Goal: Information Seeking & Learning: Compare options

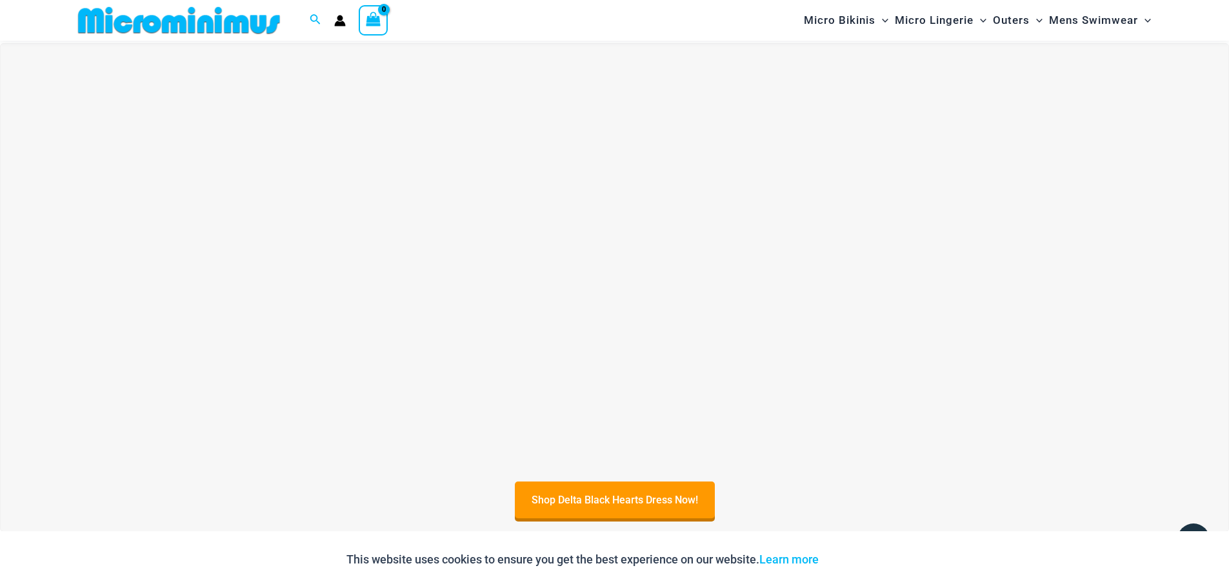
scroll to position [507, 0]
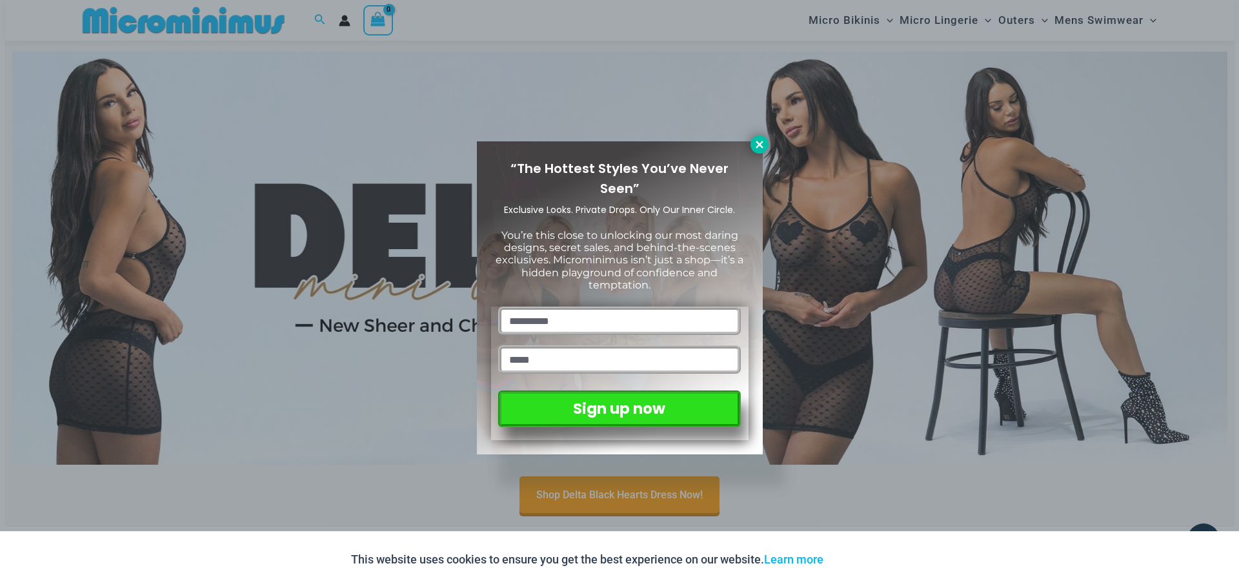
click at [754, 140] on icon at bounding box center [760, 145] width 12 height 12
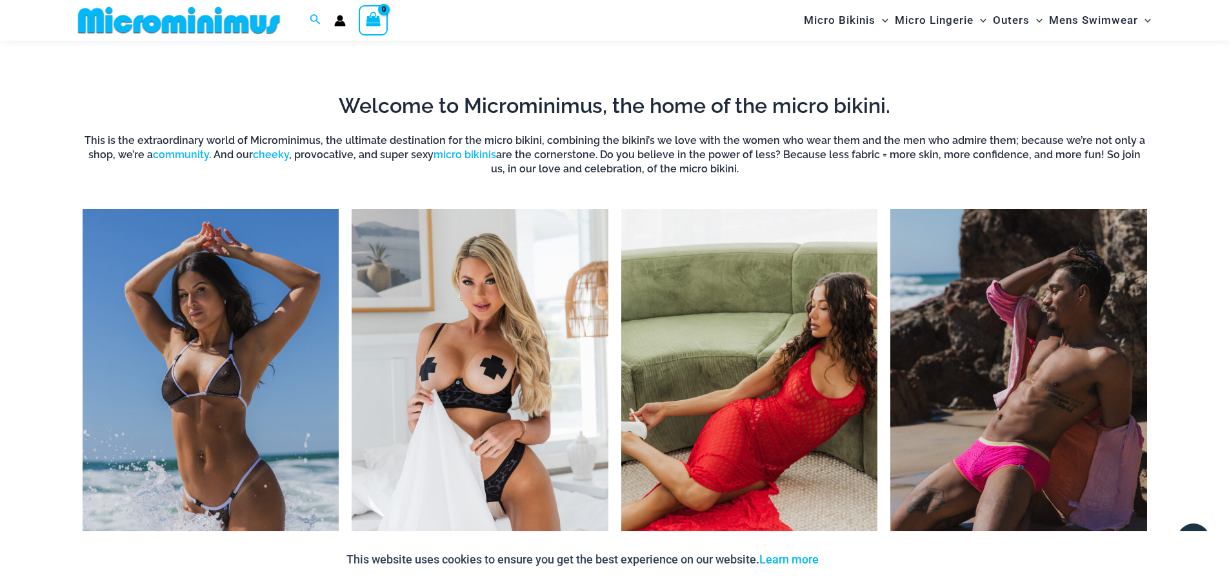
scroll to position [1088, 0]
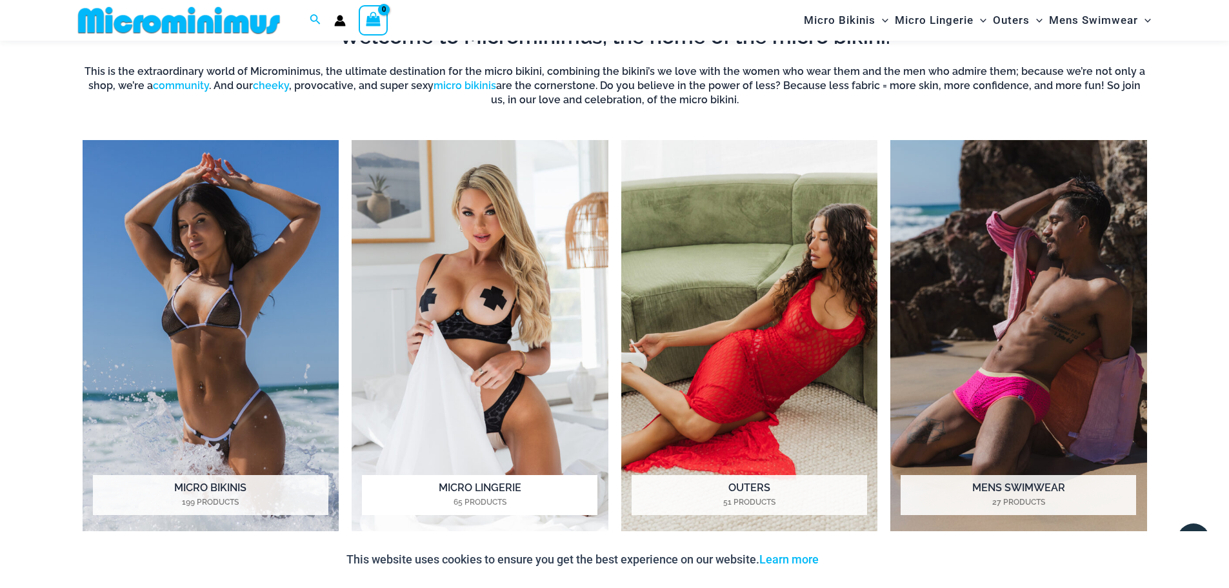
click at [486, 315] on img "Visit product category Micro Lingerie" at bounding box center [480, 337] width 257 height 394
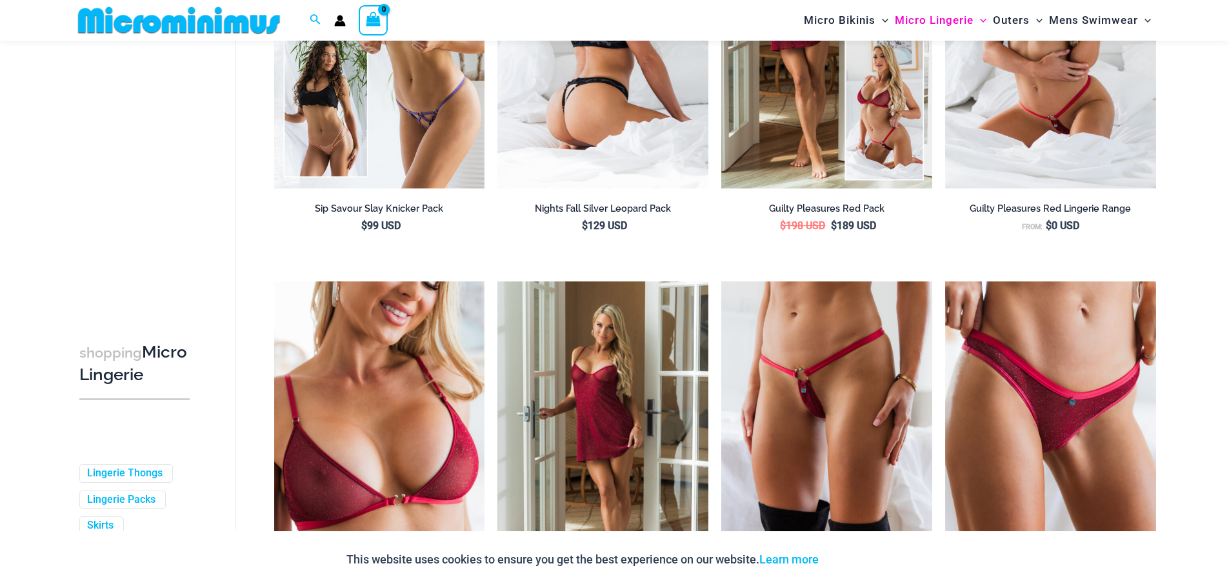
scroll to position [442, 0]
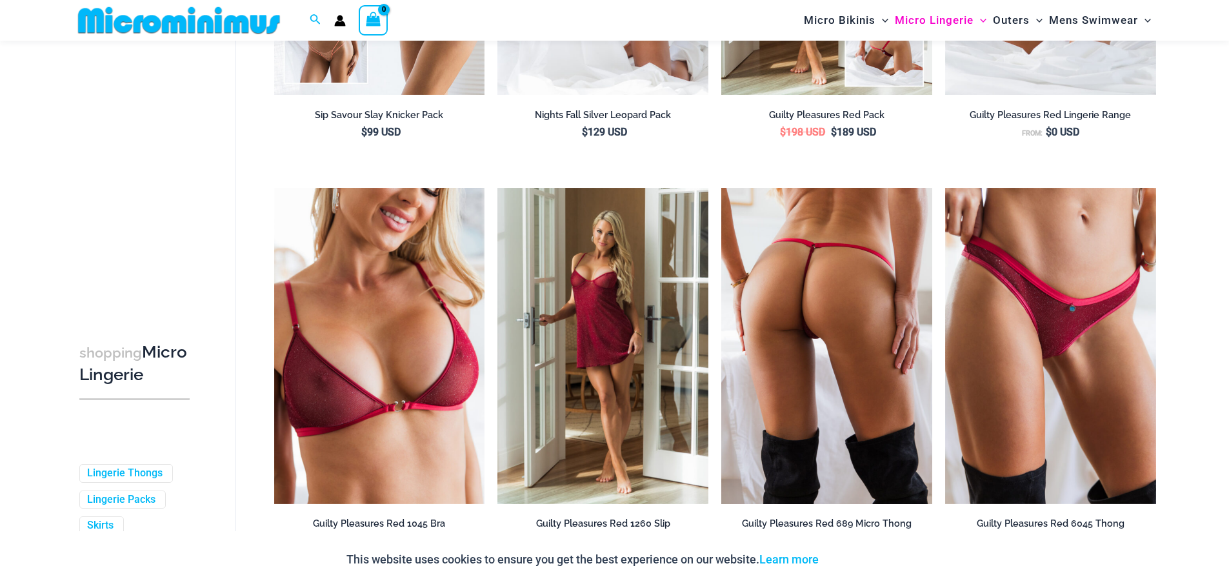
click at [887, 357] on img at bounding box center [826, 346] width 211 height 316
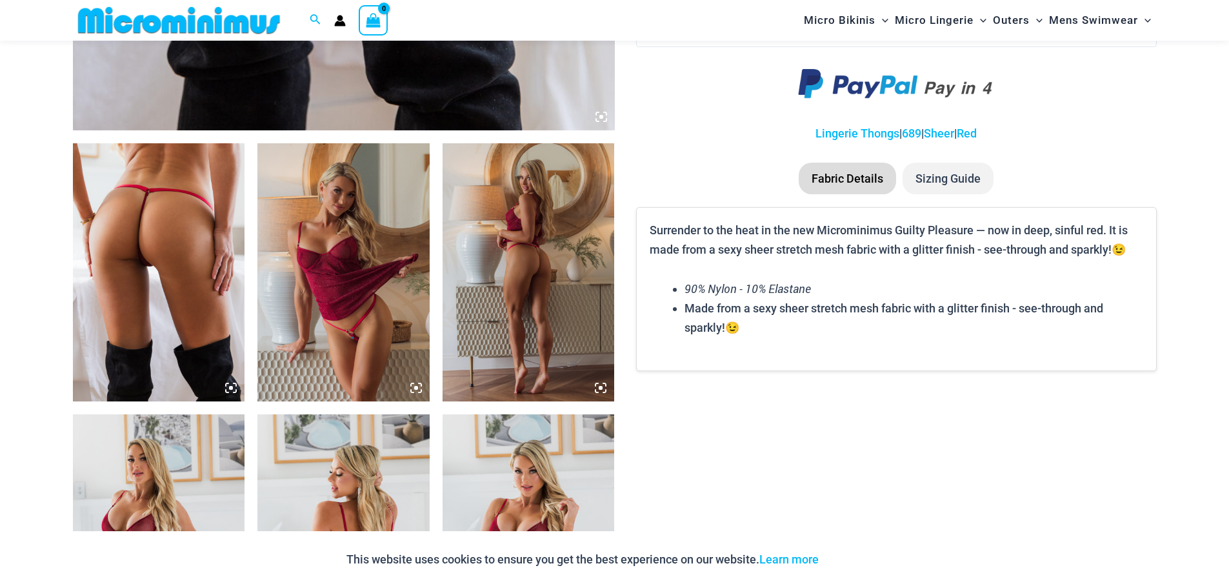
scroll to position [827, 0]
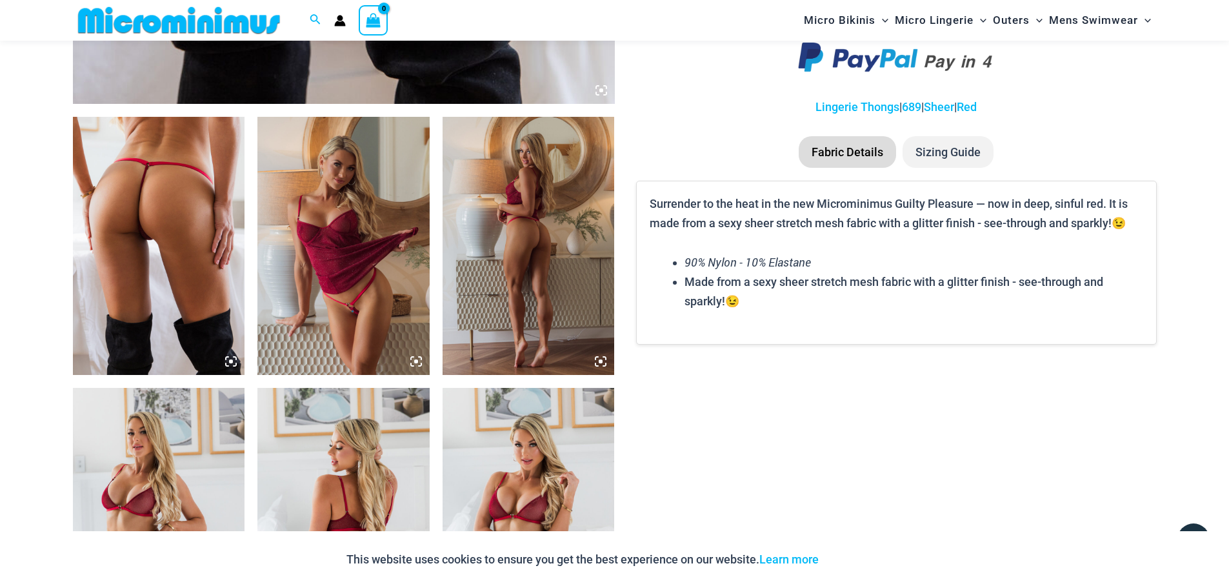
click at [354, 279] on img at bounding box center [343, 246] width 172 height 258
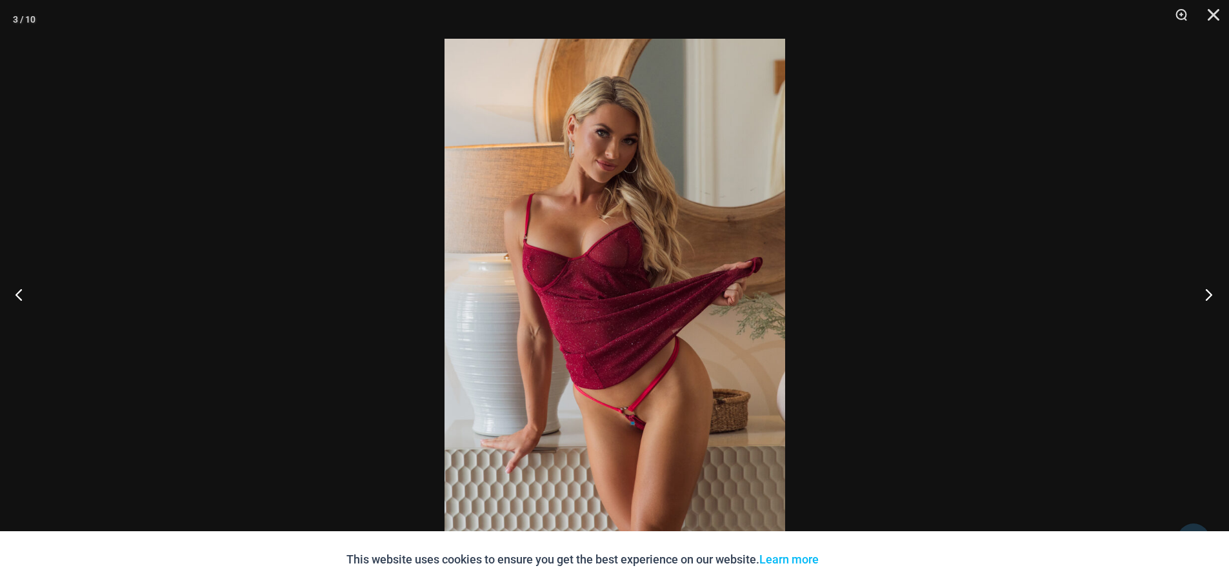
click at [1206, 290] on button "Next" at bounding box center [1205, 294] width 48 height 65
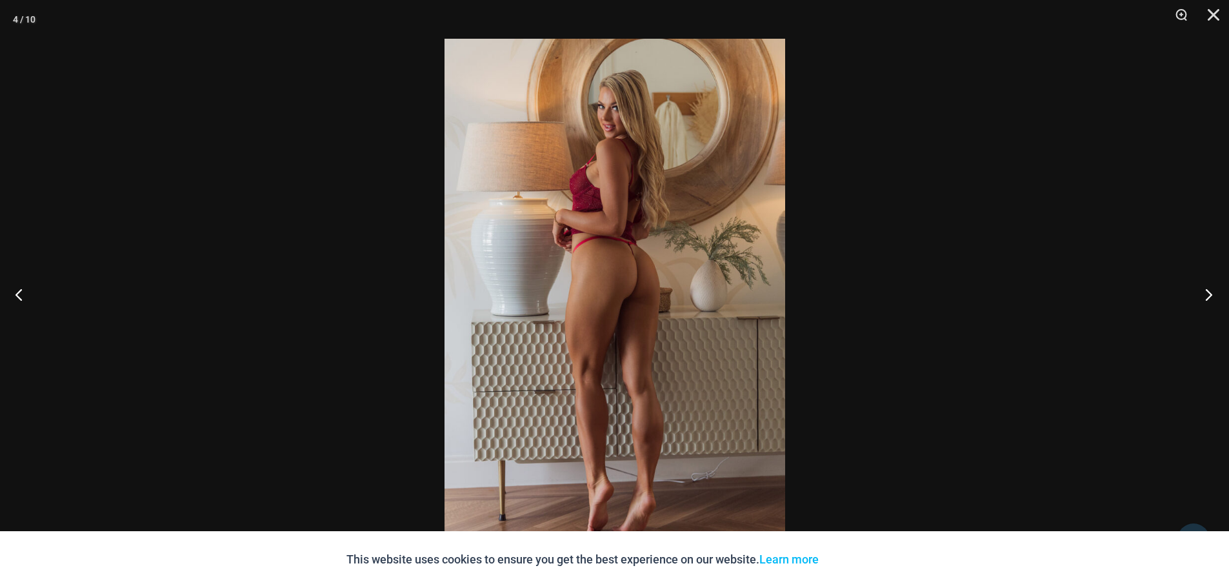
click at [1206, 290] on button "Next" at bounding box center [1205, 294] width 48 height 65
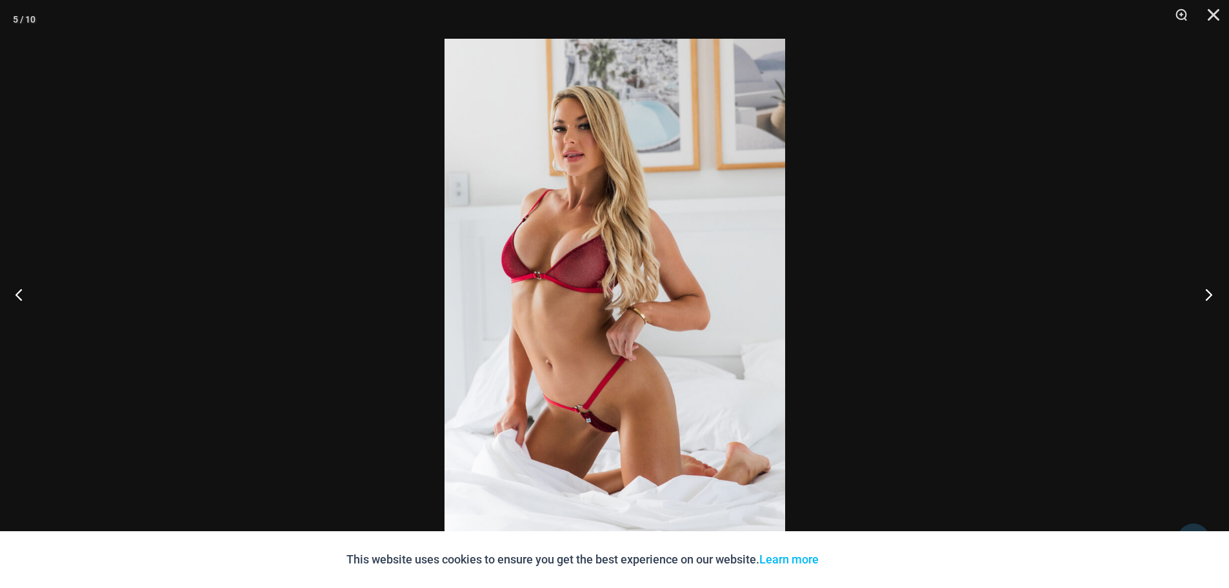
click at [1206, 290] on button "Next" at bounding box center [1205, 294] width 48 height 65
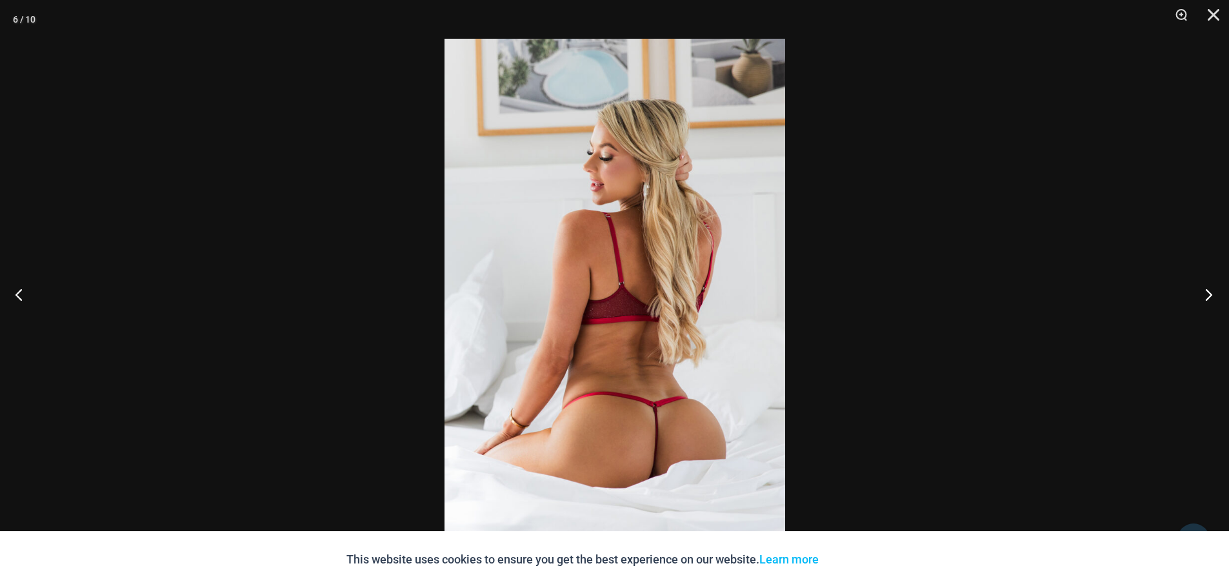
click at [1206, 290] on button "Next" at bounding box center [1205, 294] width 48 height 65
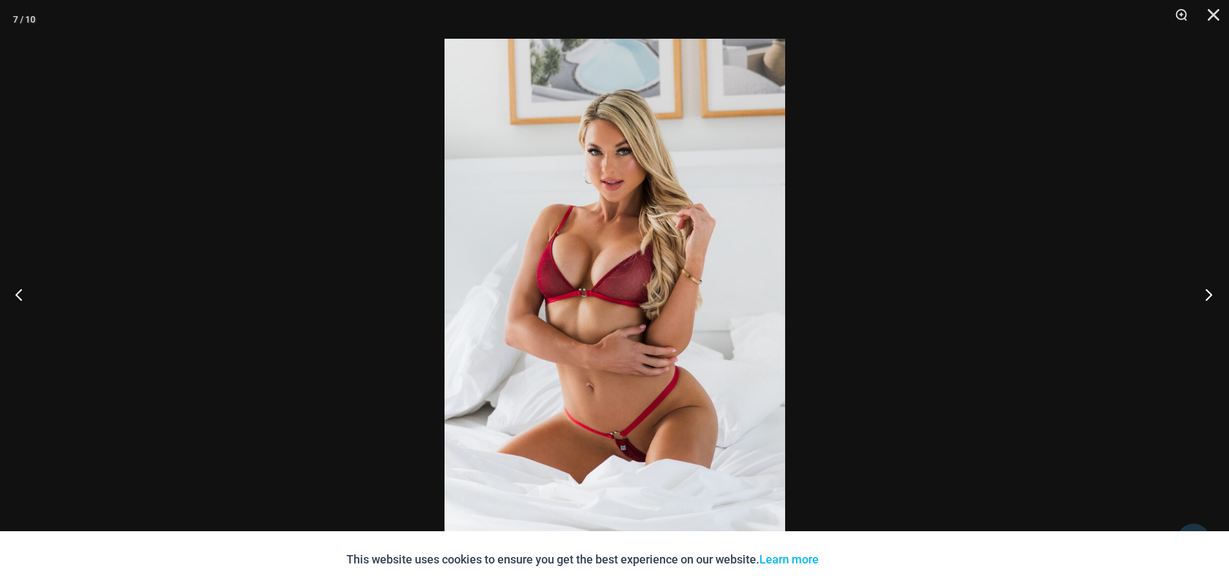
click at [1206, 291] on button "Next" at bounding box center [1205, 294] width 48 height 65
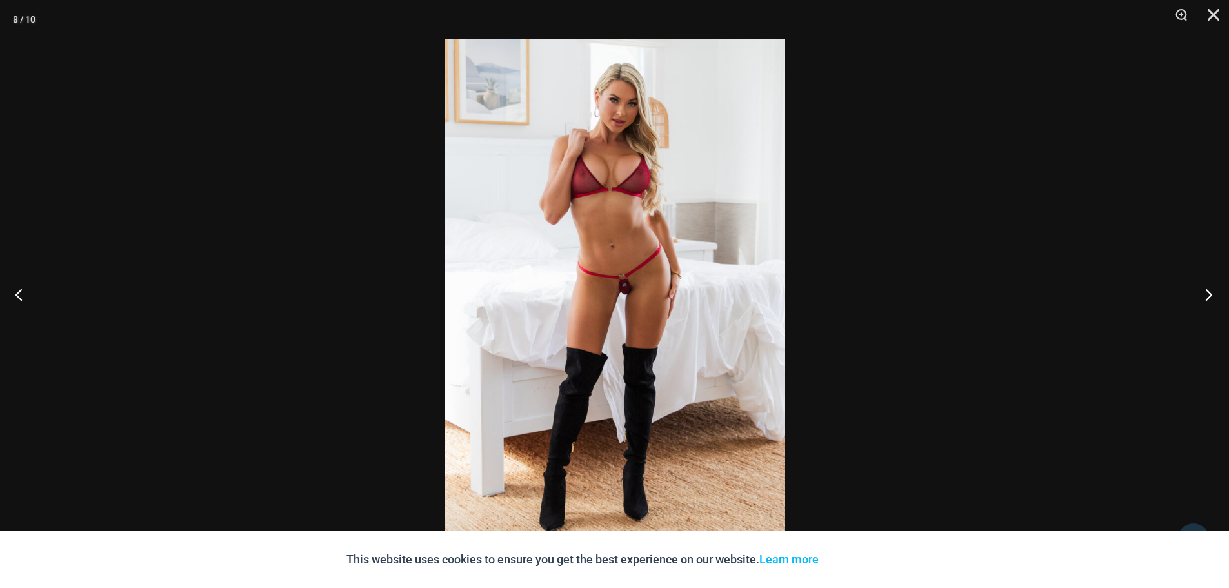
click at [1206, 291] on button "Next" at bounding box center [1205, 294] width 48 height 65
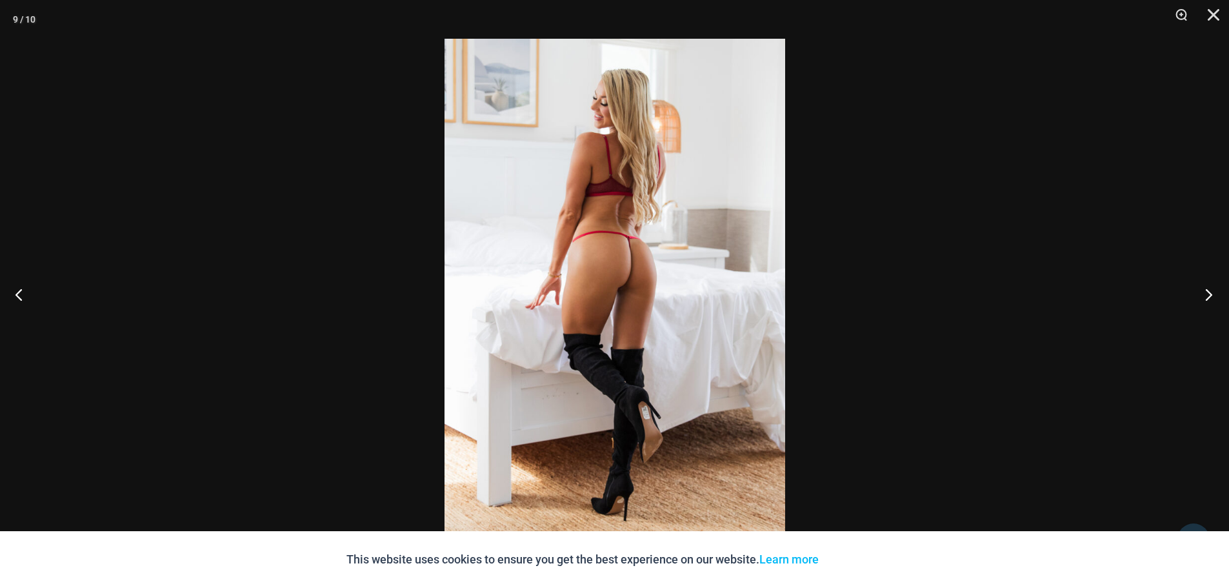
click at [1206, 291] on button "Next" at bounding box center [1205, 294] width 48 height 65
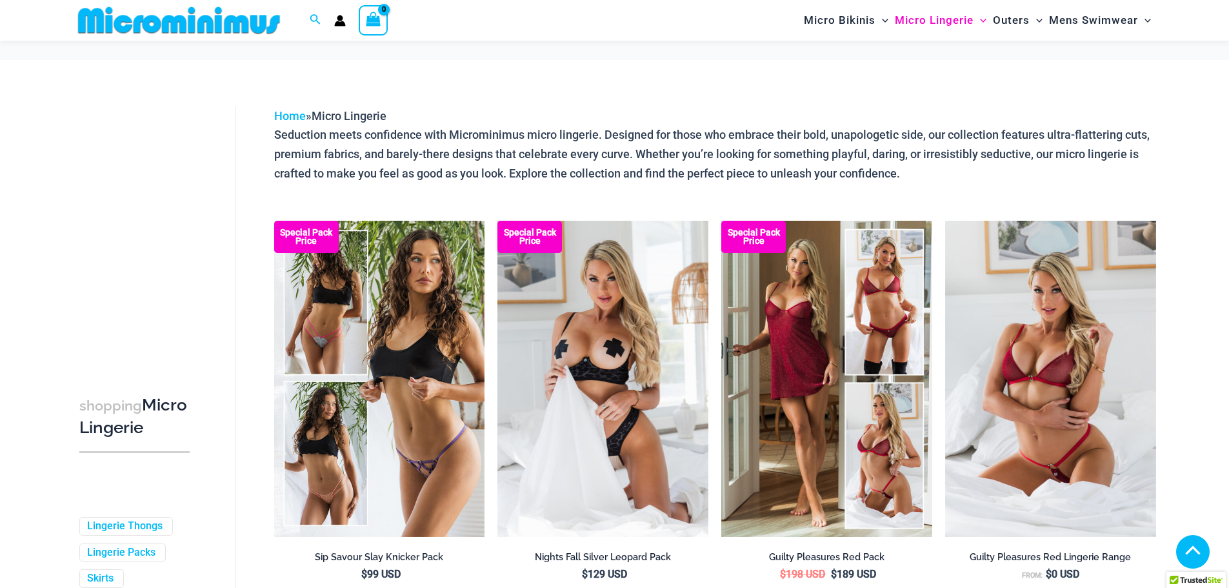
scroll to position [828, 0]
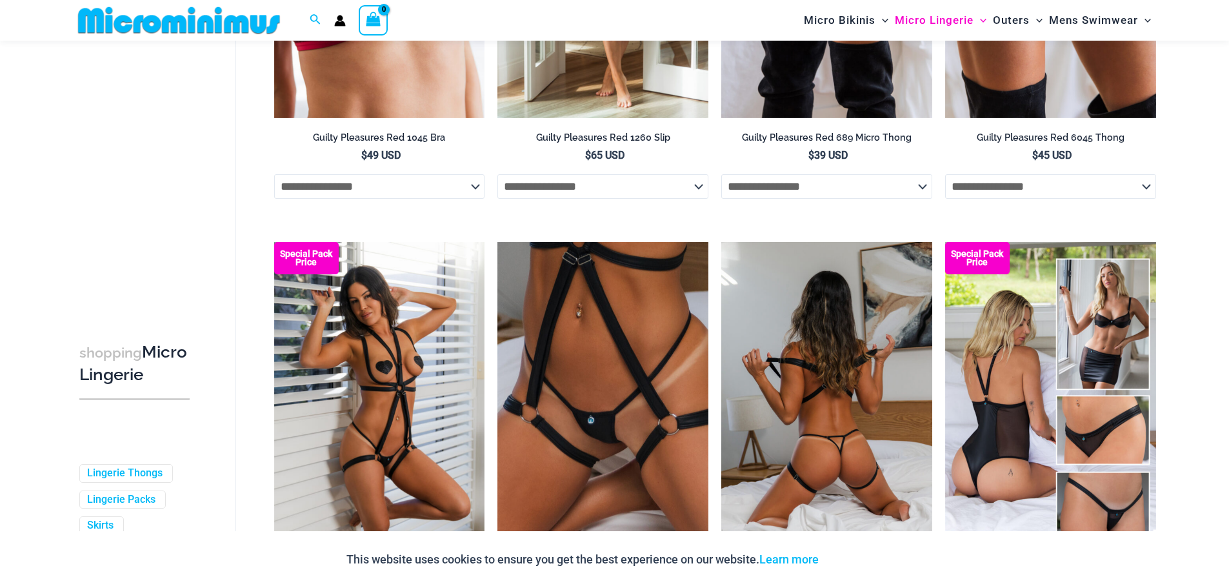
click at [803, 446] on img at bounding box center [826, 400] width 211 height 316
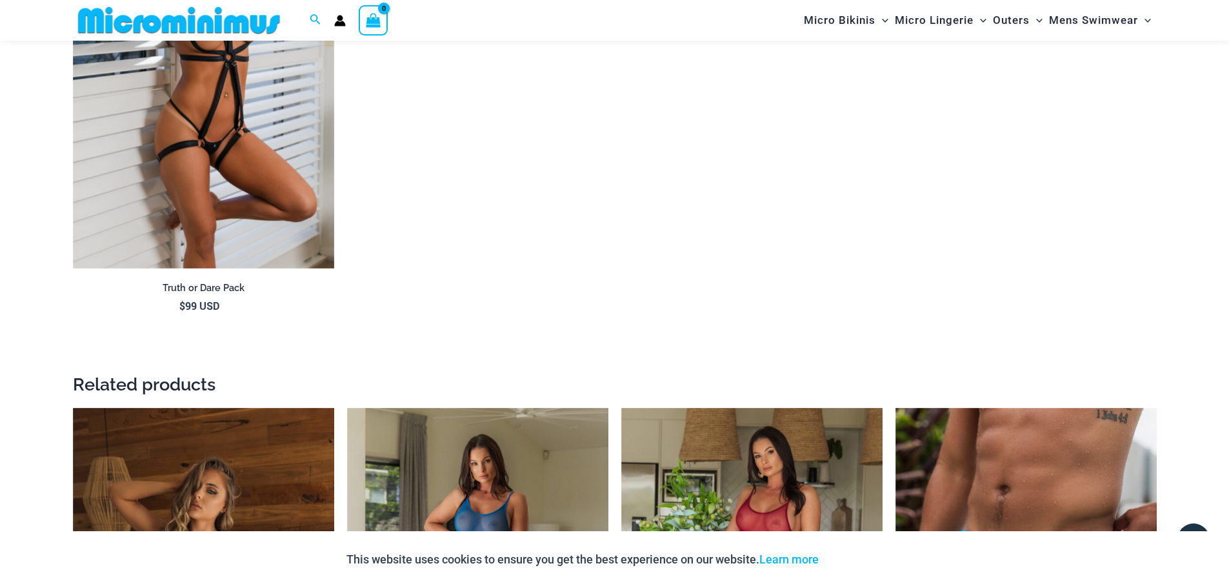
scroll to position [2119, 0]
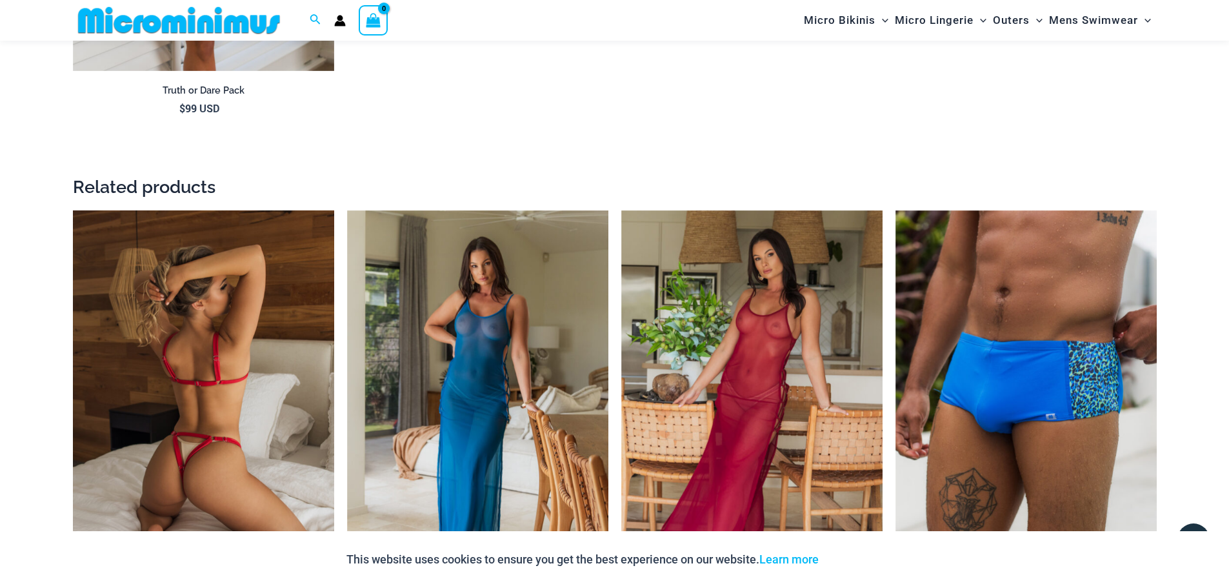
click at [272, 402] on img at bounding box center [203, 406] width 261 height 392
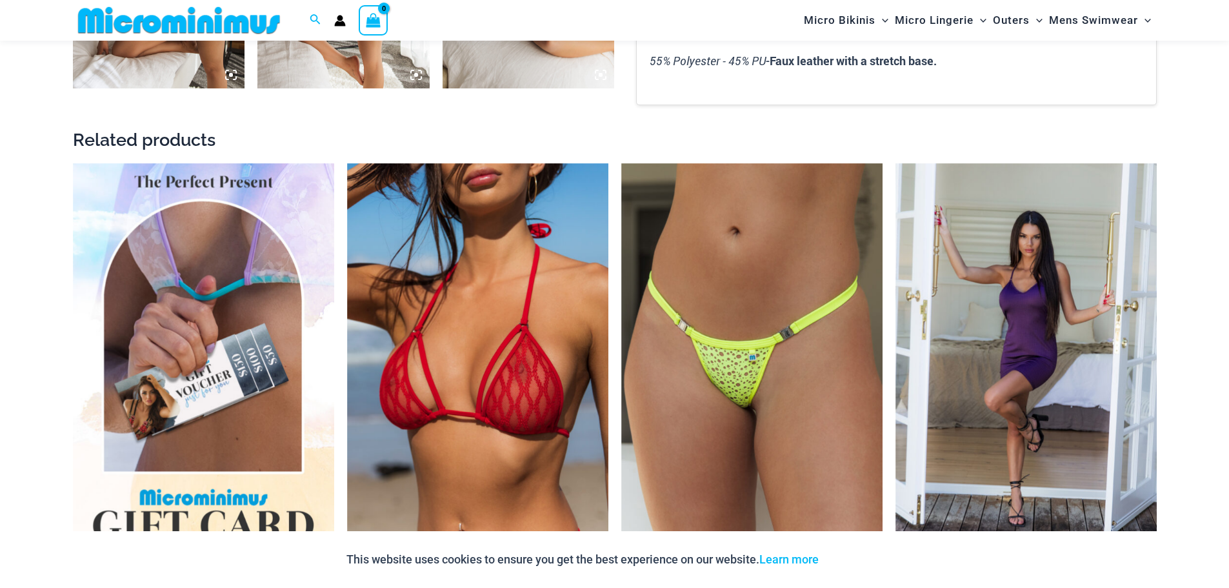
scroll to position [1420, 0]
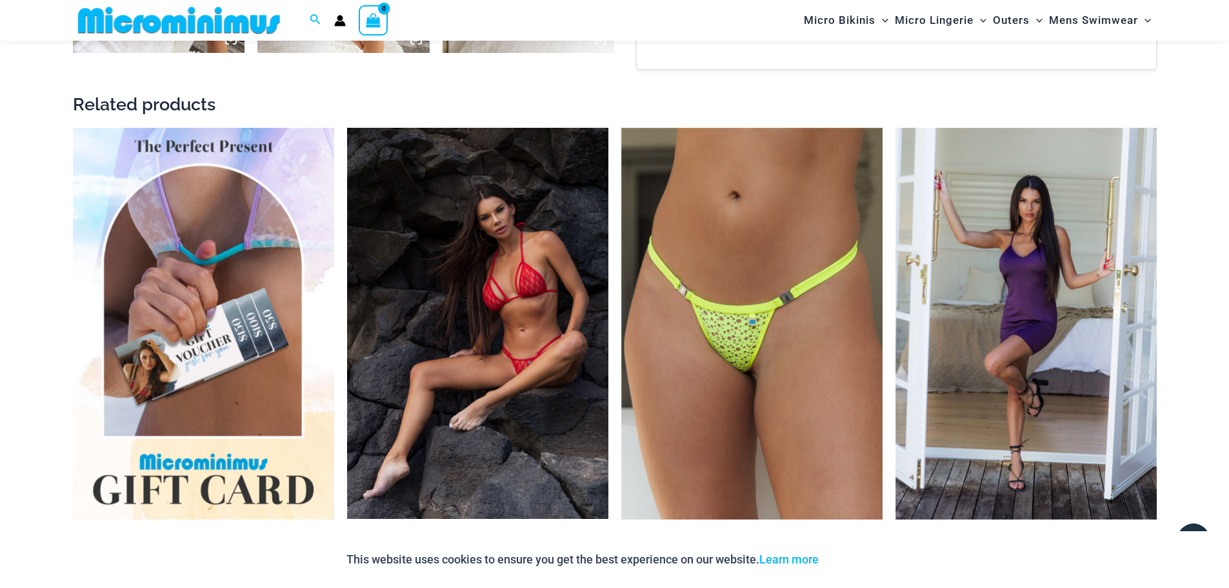
click at [456, 391] on img at bounding box center [477, 323] width 261 height 391
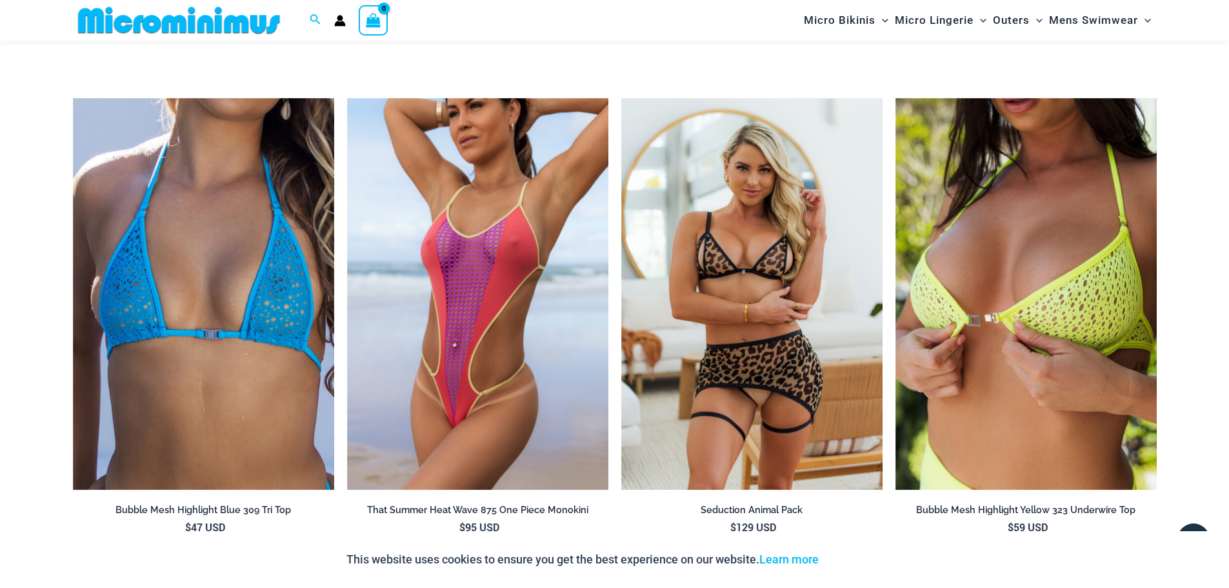
scroll to position [2258, 0]
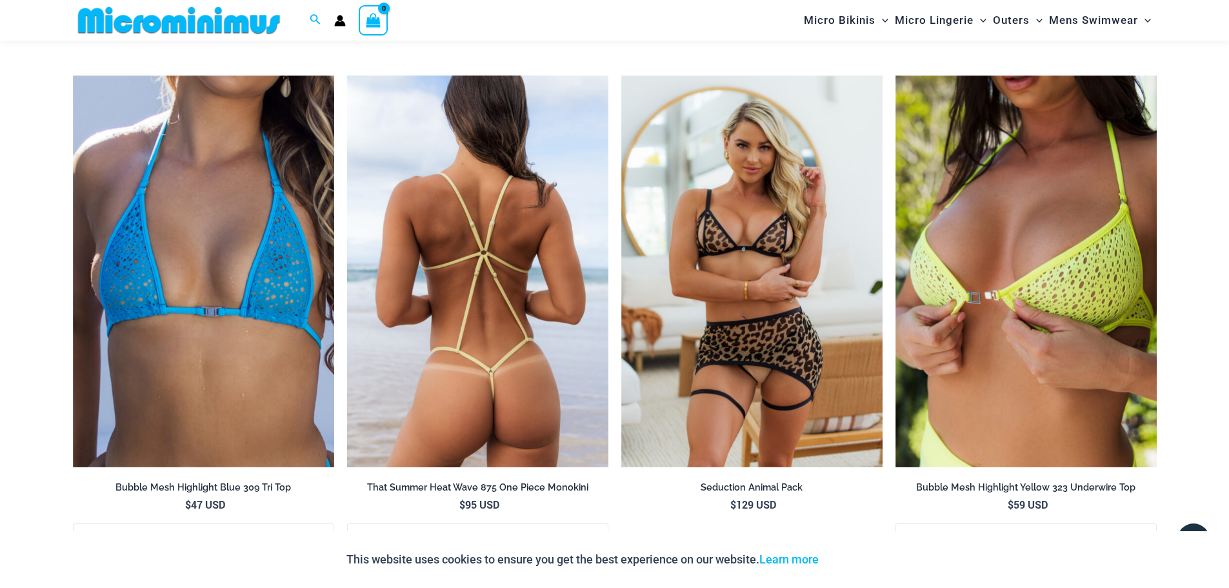
click at [436, 339] on img at bounding box center [477, 271] width 261 height 392
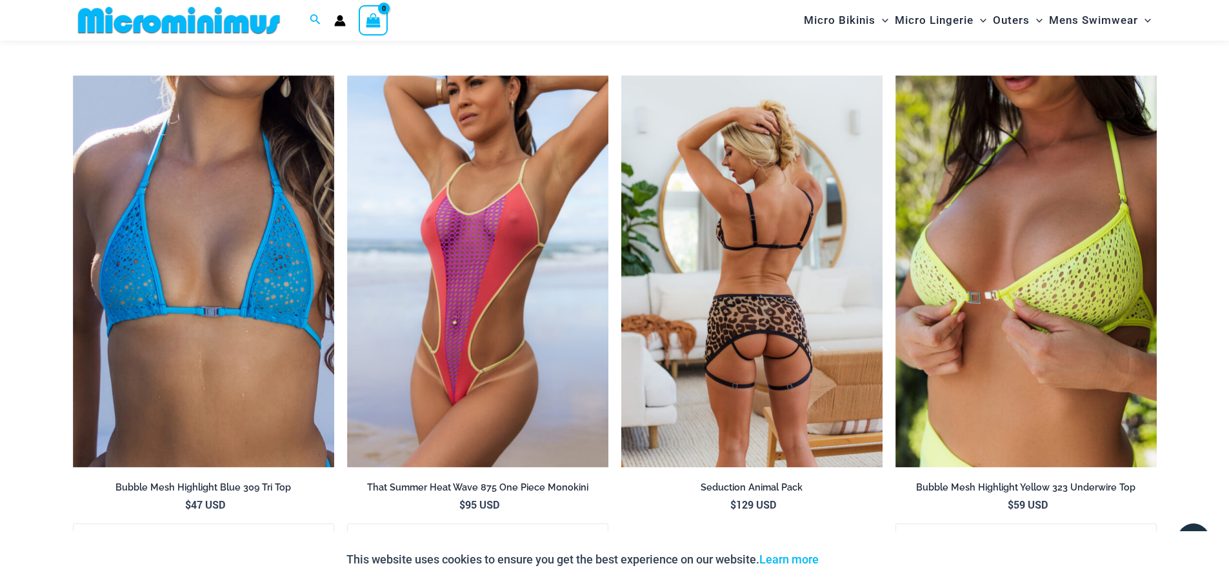
click at [696, 318] on img at bounding box center [751, 271] width 261 height 392
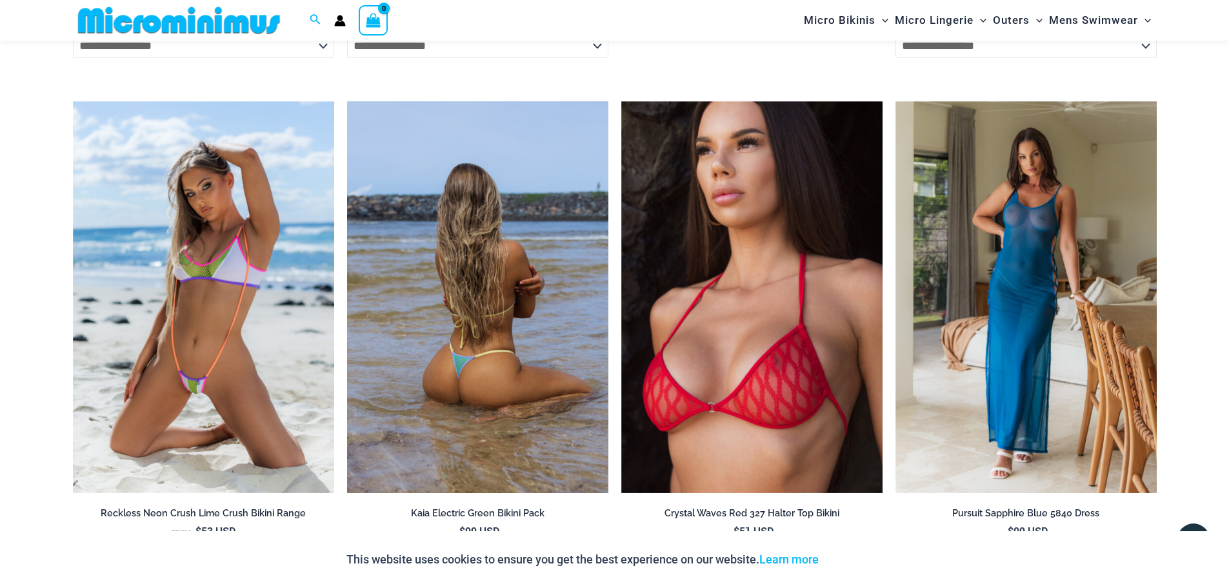
scroll to position [2775, 0]
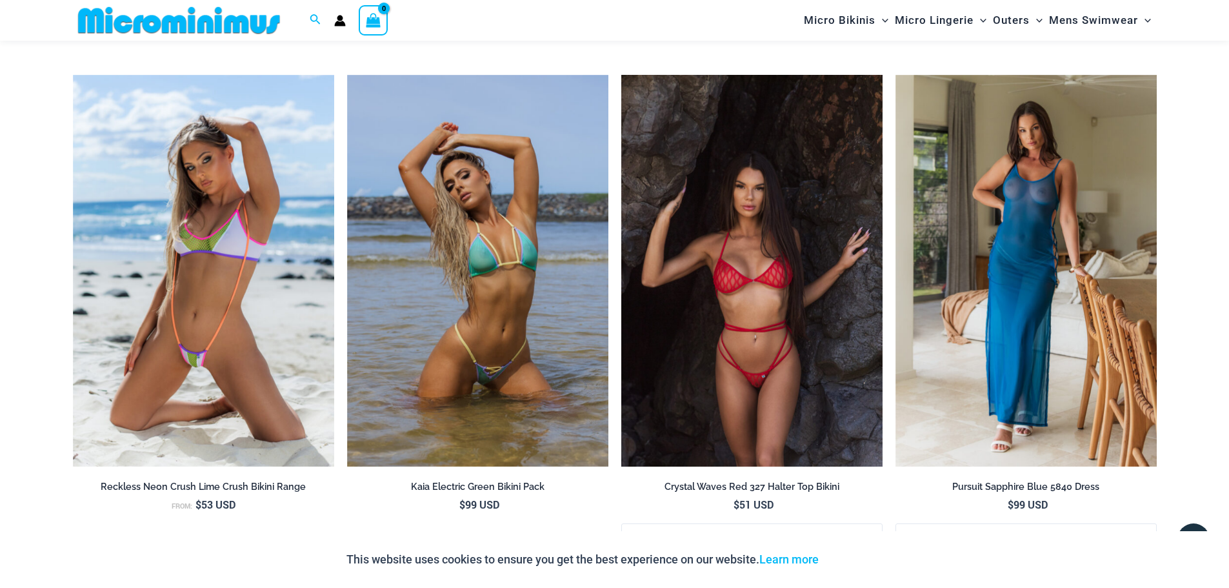
click at [782, 364] on img at bounding box center [751, 271] width 261 height 392
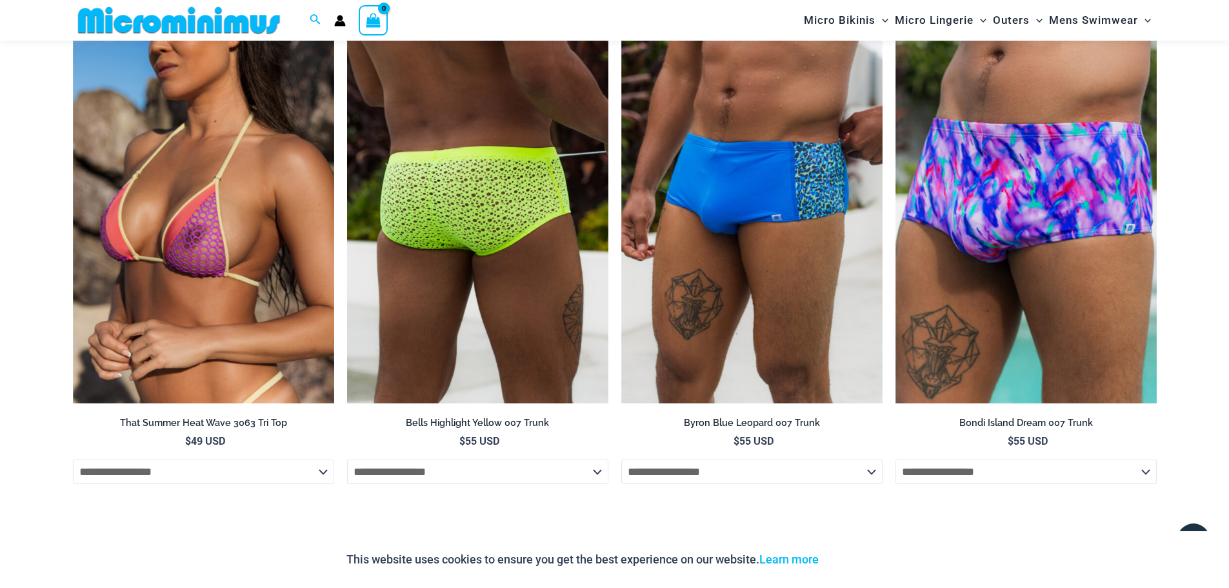
scroll to position [3872, 0]
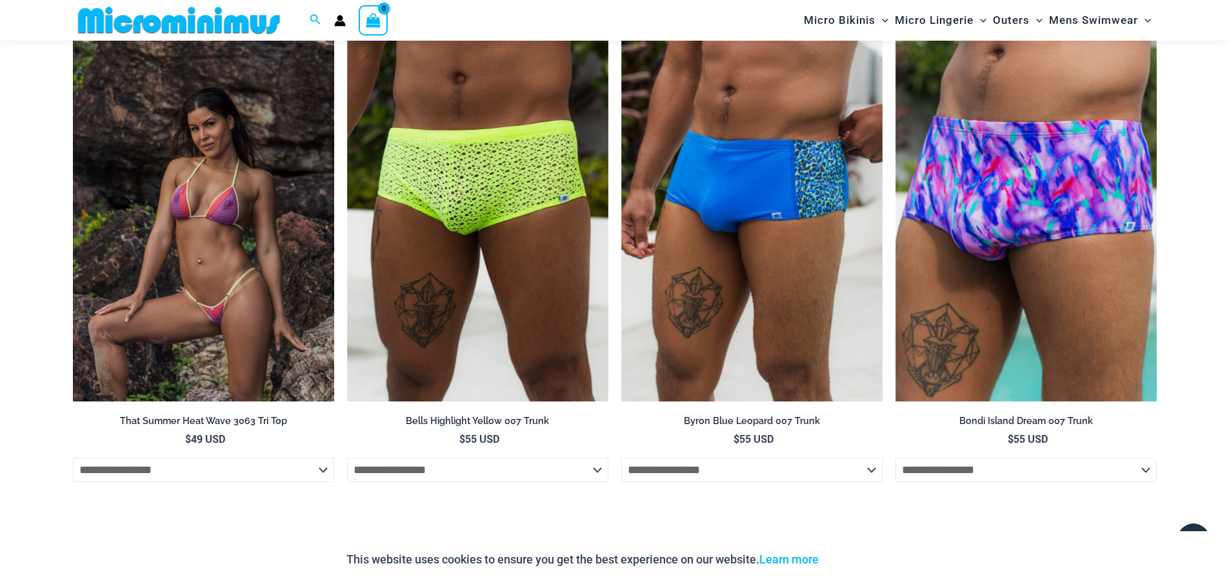
click at [158, 241] on img at bounding box center [203, 205] width 261 height 392
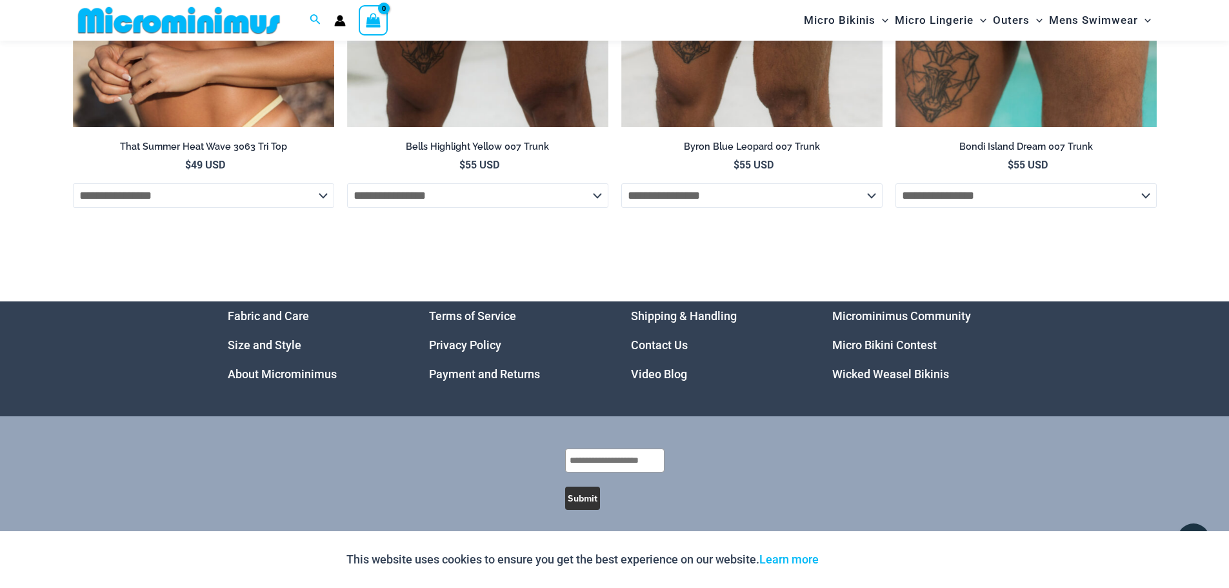
scroll to position [4167, 0]
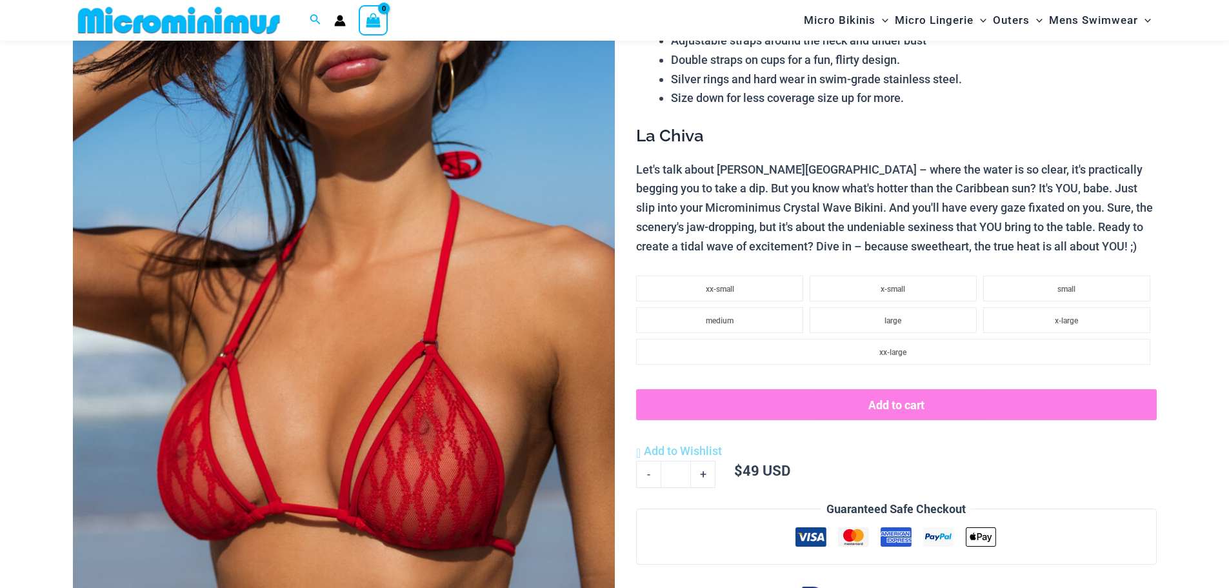
scroll to position [247, 0]
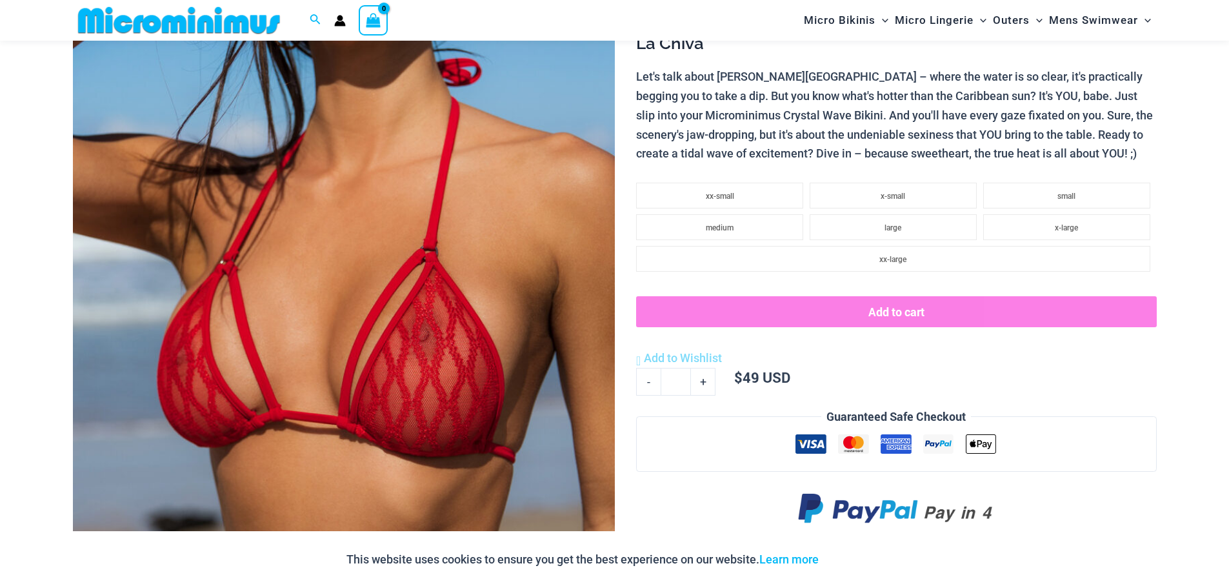
click at [559, 380] on img at bounding box center [344, 276] width 542 height 813
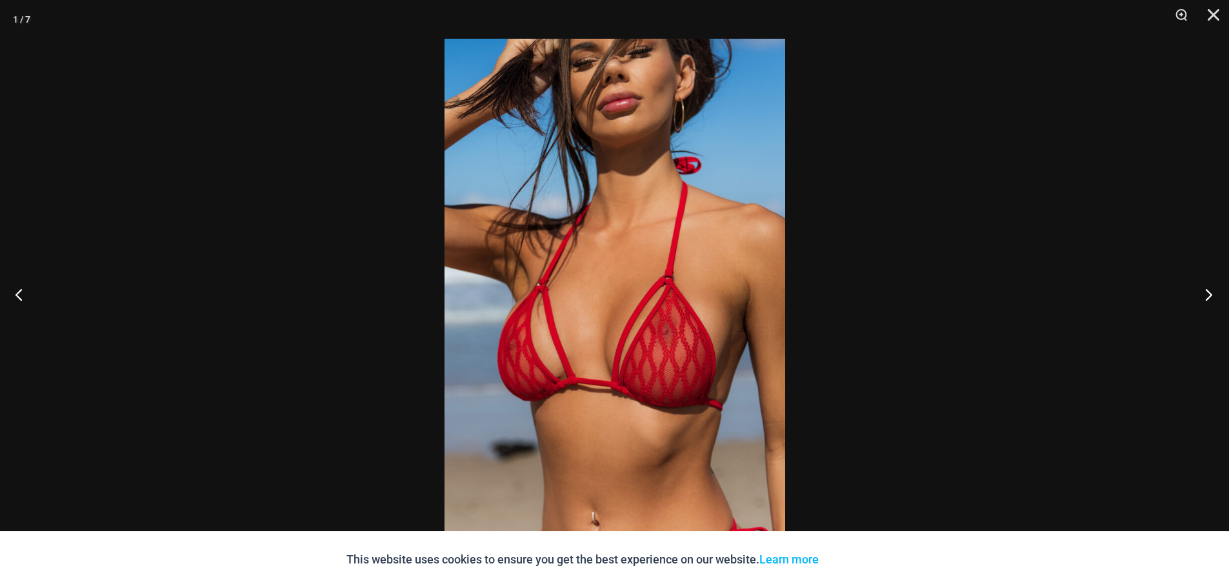
click at [1210, 297] on button "Next" at bounding box center [1205, 294] width 48 height 65
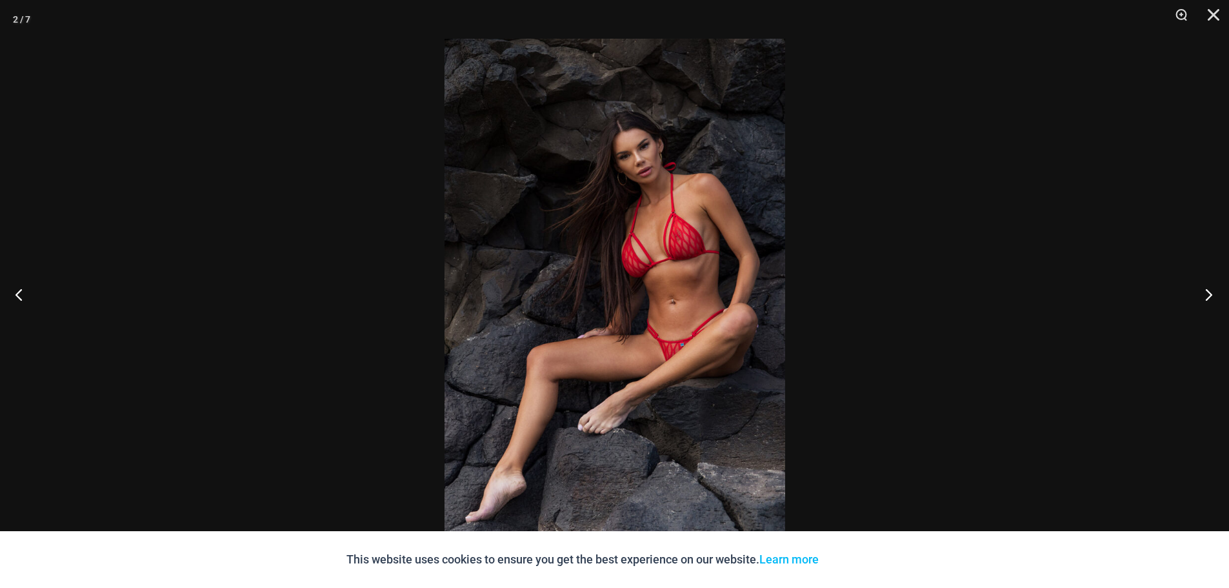
click at [1210, 297] on button "Next" at bounding box center [1205, 294] width 48 height 65
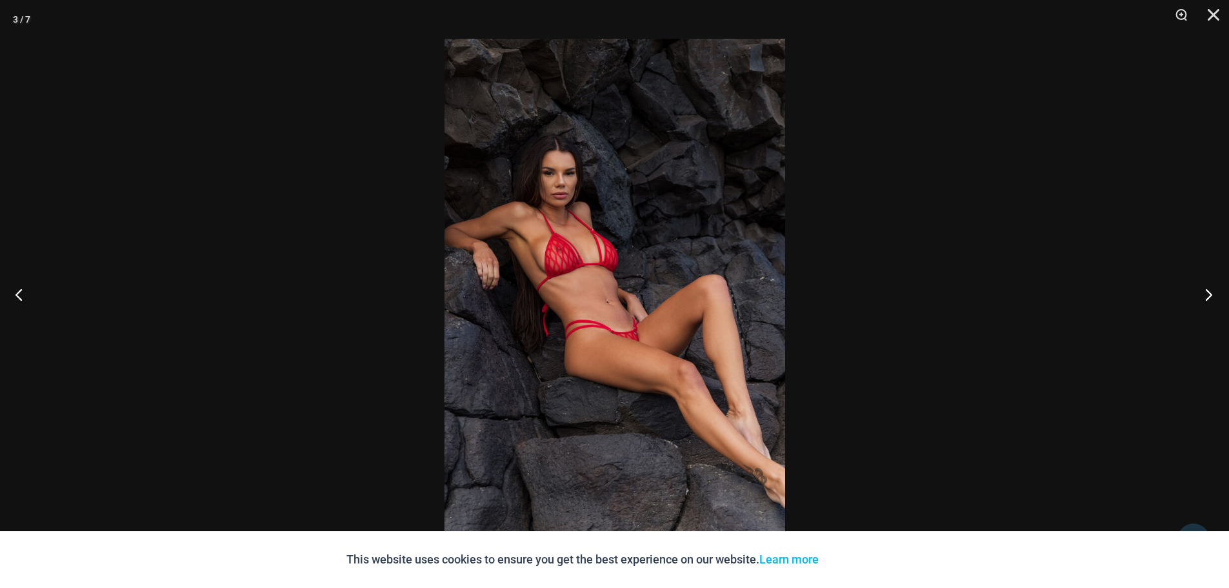
click at [1209, 293] on button "Next" at bounding box center [1205, 294] width 48 height 65
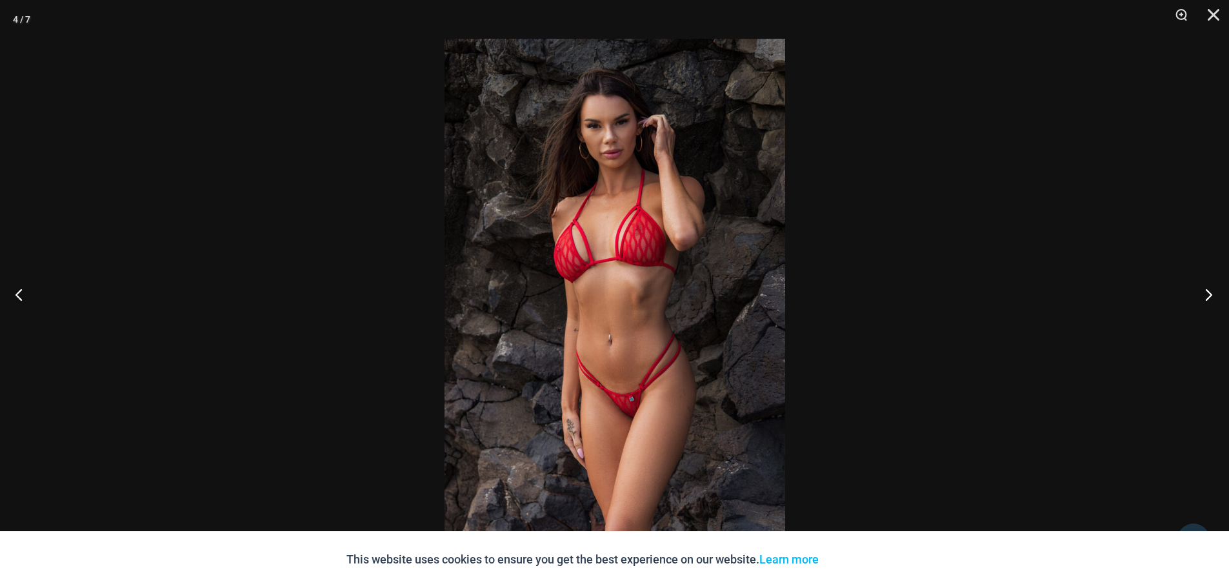
click at [1209, 293] on button "Next" at bounding box center [1205, 294] width 48 height 65
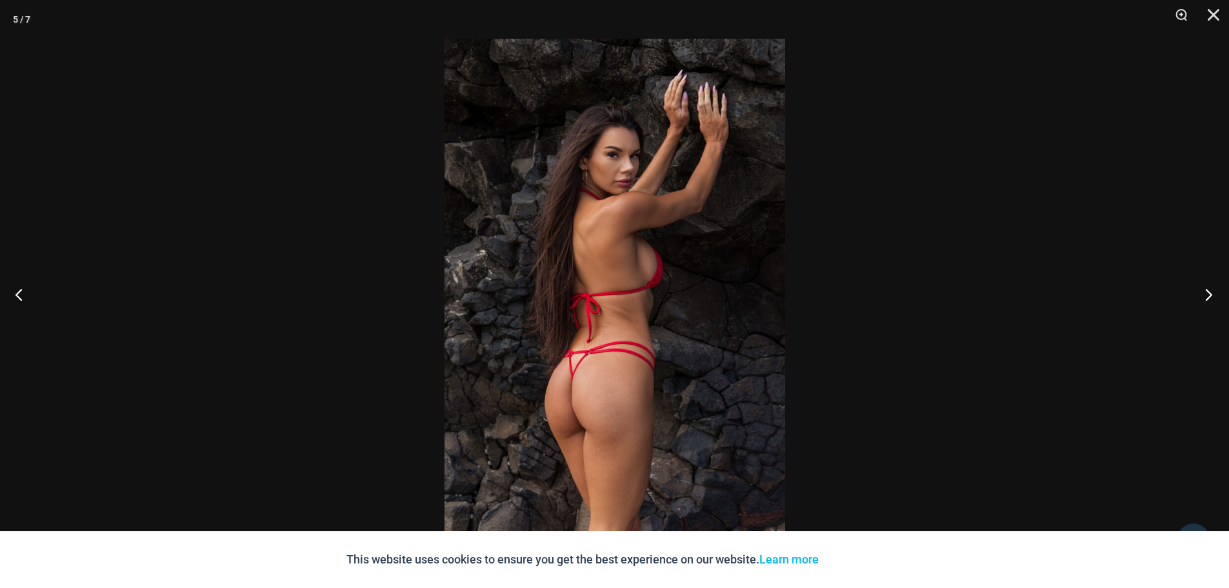
click at [1209, 293] on button "Next" at bounding box center [1205, 294] width 48 height 65
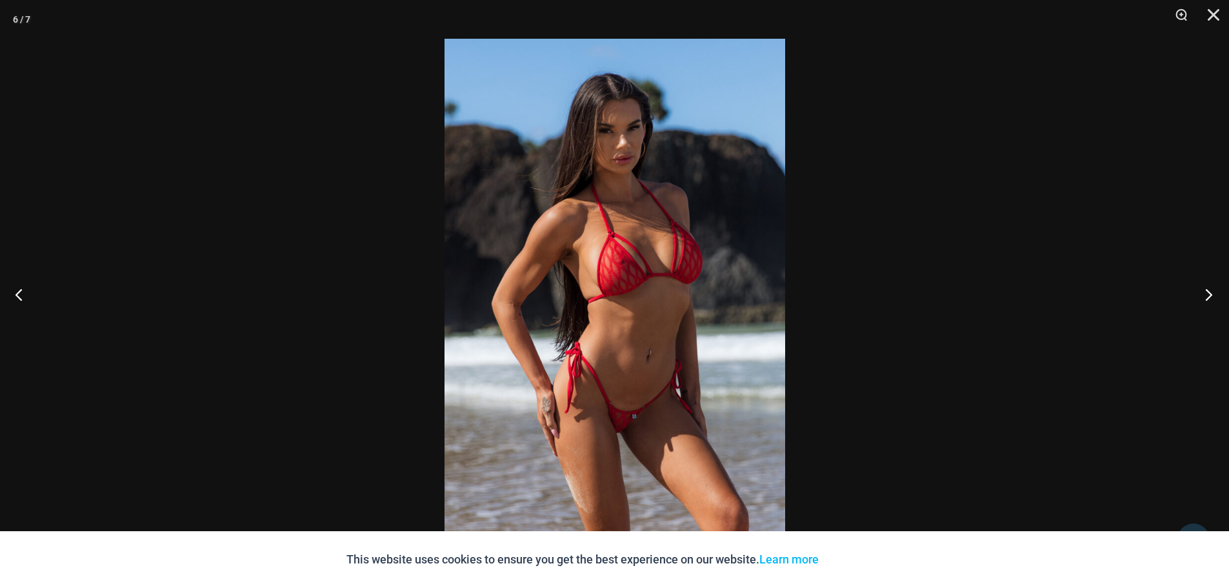
click at [1209, 293] on button "Next" at bounding box center [1205, 294] width 48 height 65
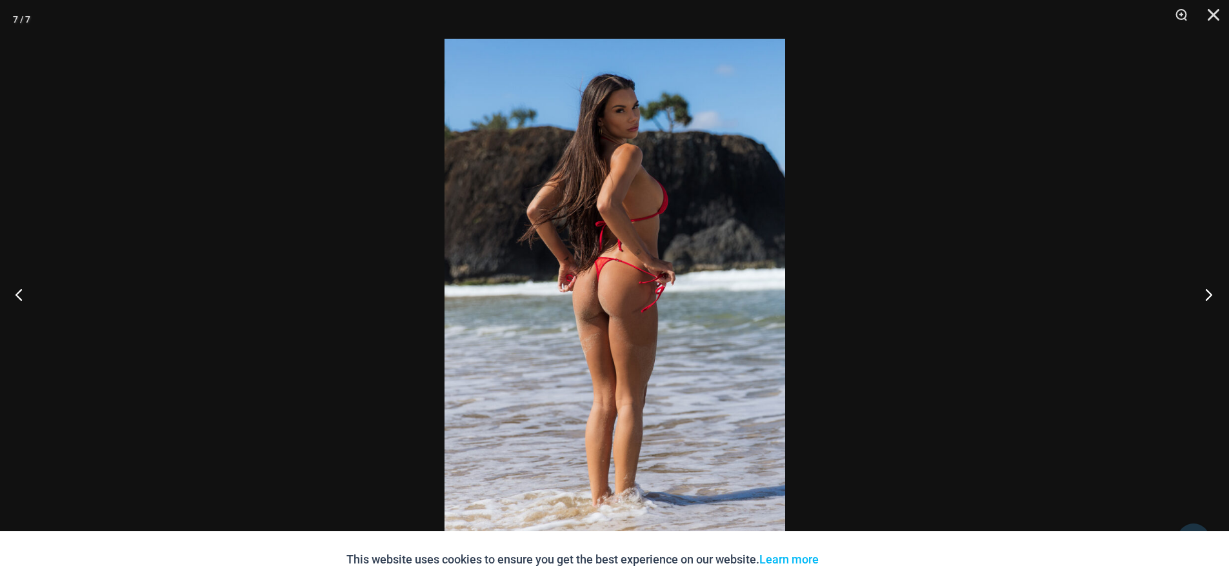
click at [1209, 293] on button "Next" at bounding box center [1205, 294] width 48 height 65
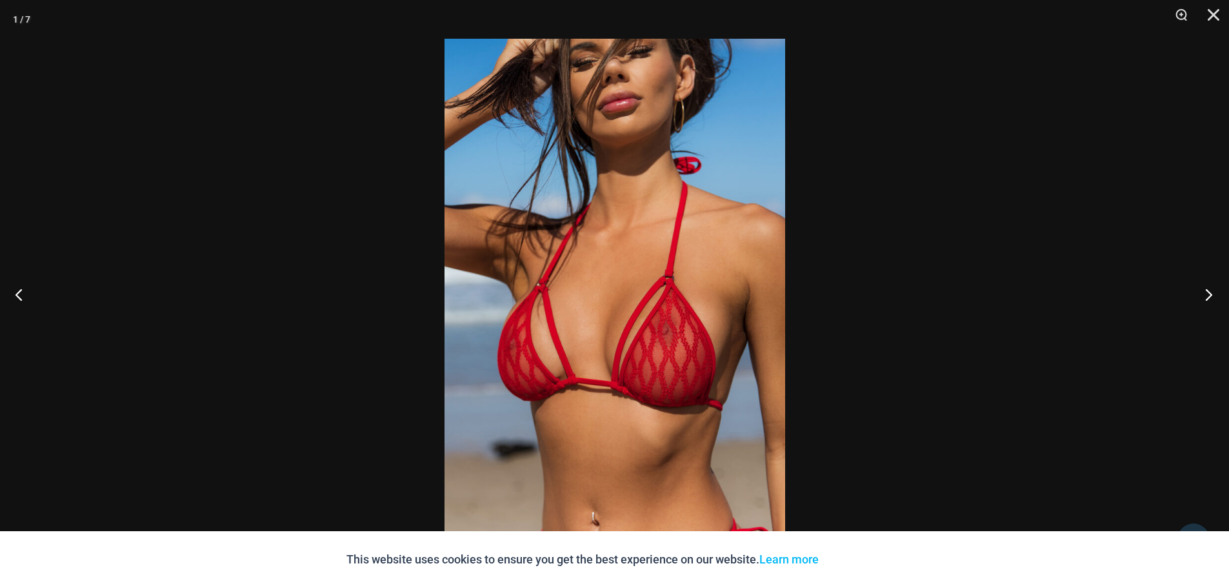
click at [1208, 293] on button "Next" at bounding box center [1205, 294] width 48 height 65
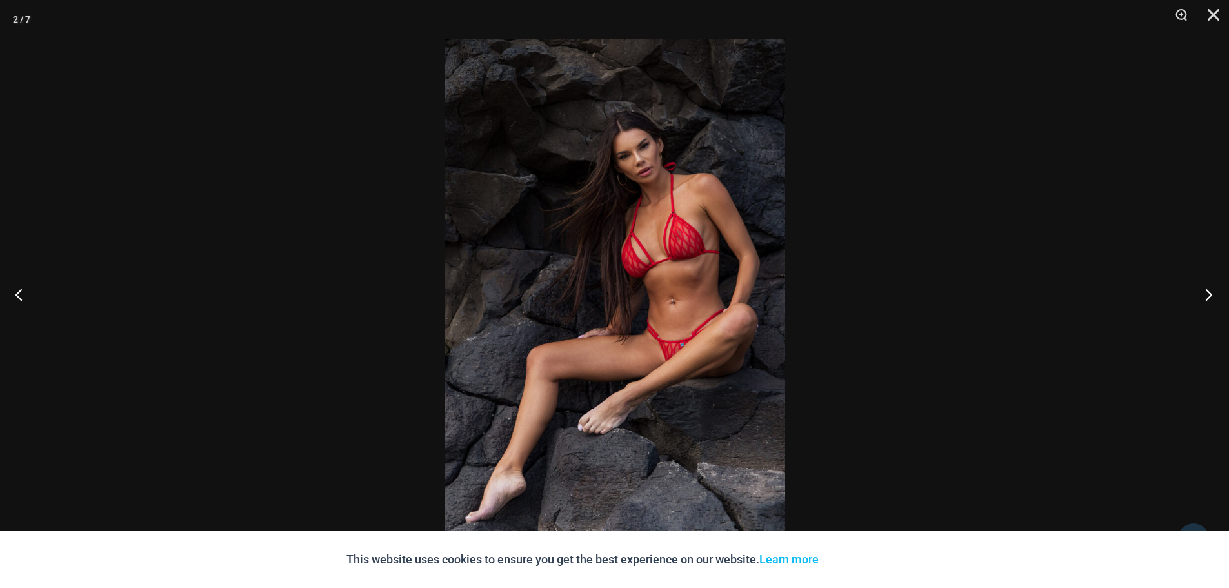
click at [1208, 293] on button "Next" at bounding box center [1205, 294] width 48 height 65
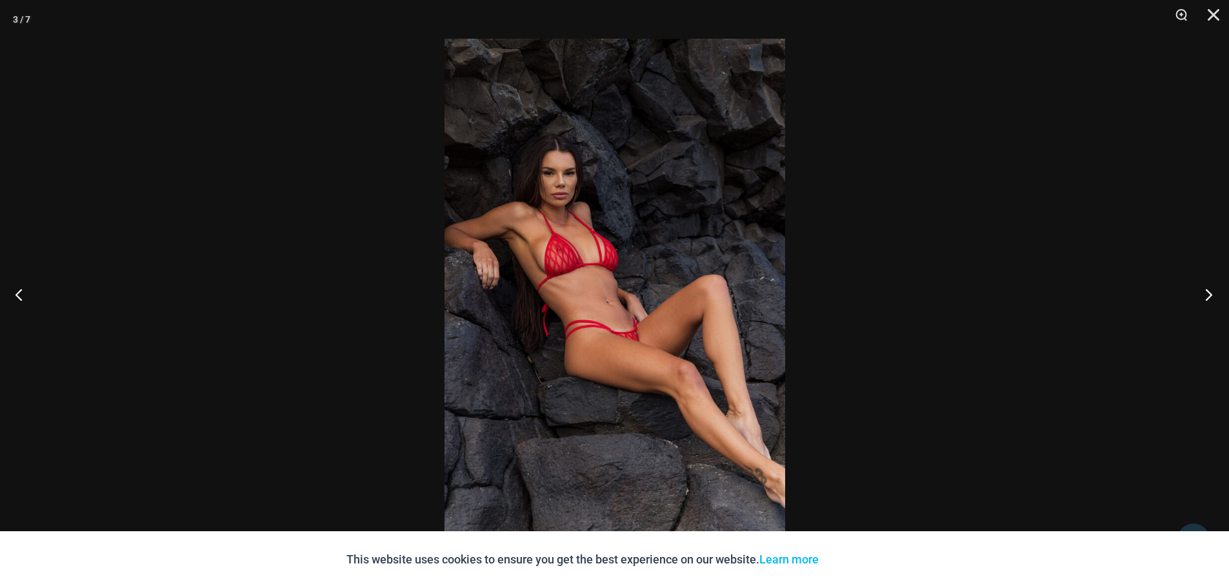
click at [1207, 293] on button "Next" at bounding box center [1205, 294] width 48 height 65
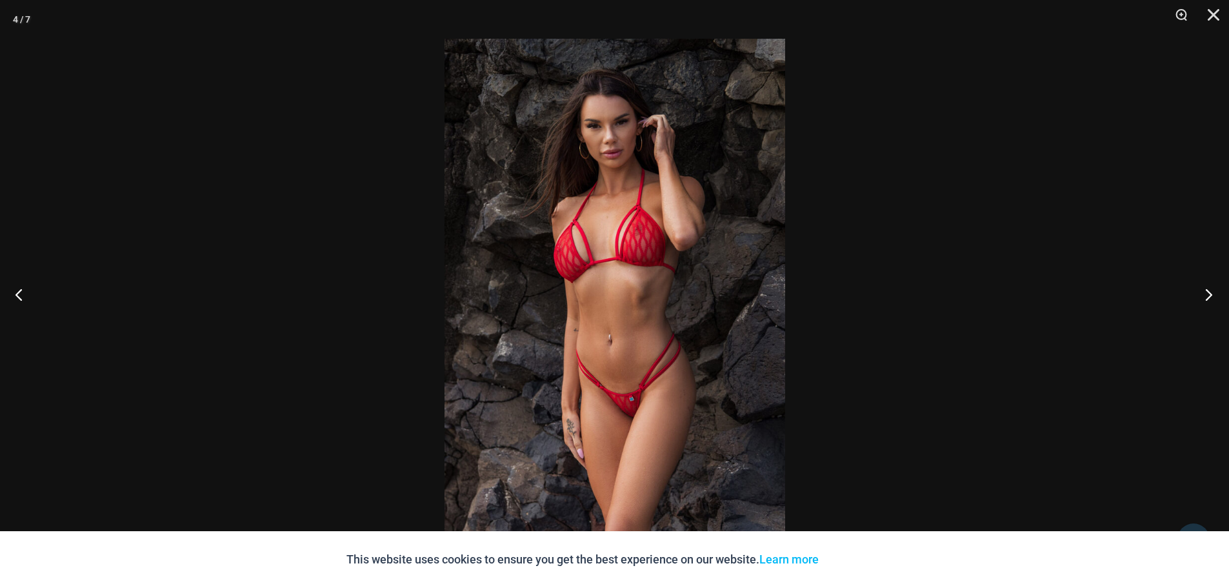
click at [1206, 293] on button "Next" at bounding box center [1205, 294] width 48 height 65
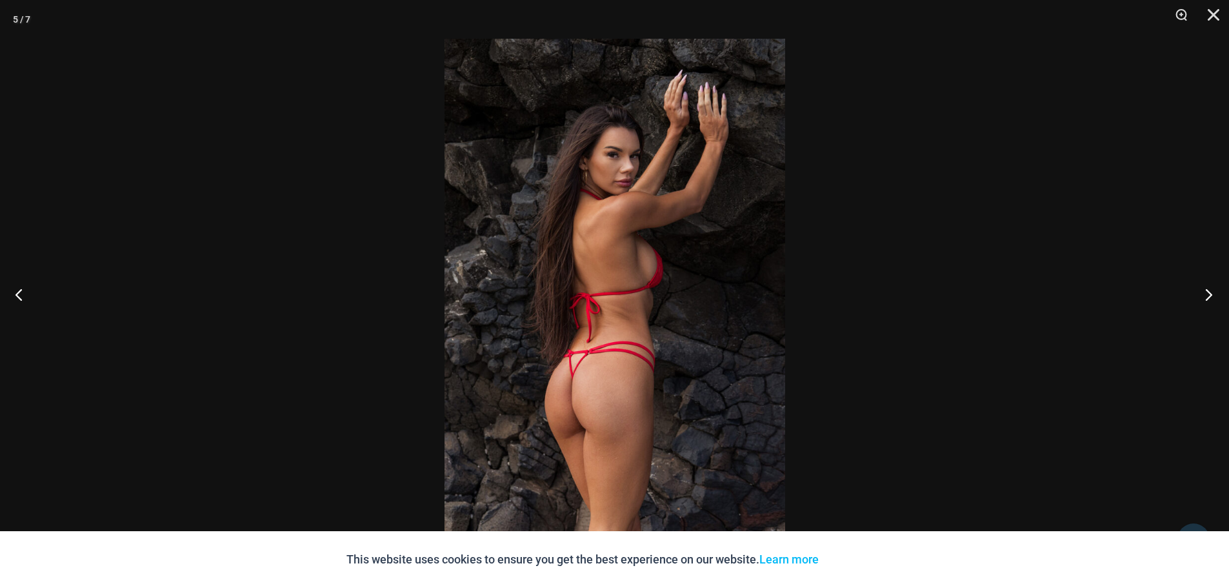
click at [1206, 293] on button "Next" at bounding box center [1205, 294] width 48 height 65
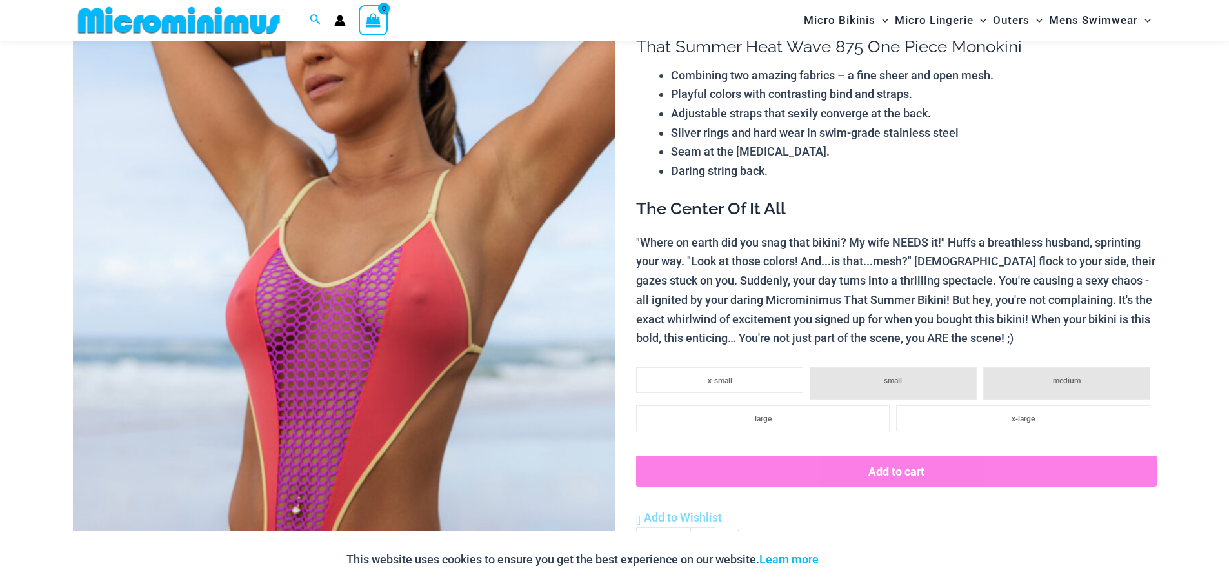
scroll to position [183, 0]
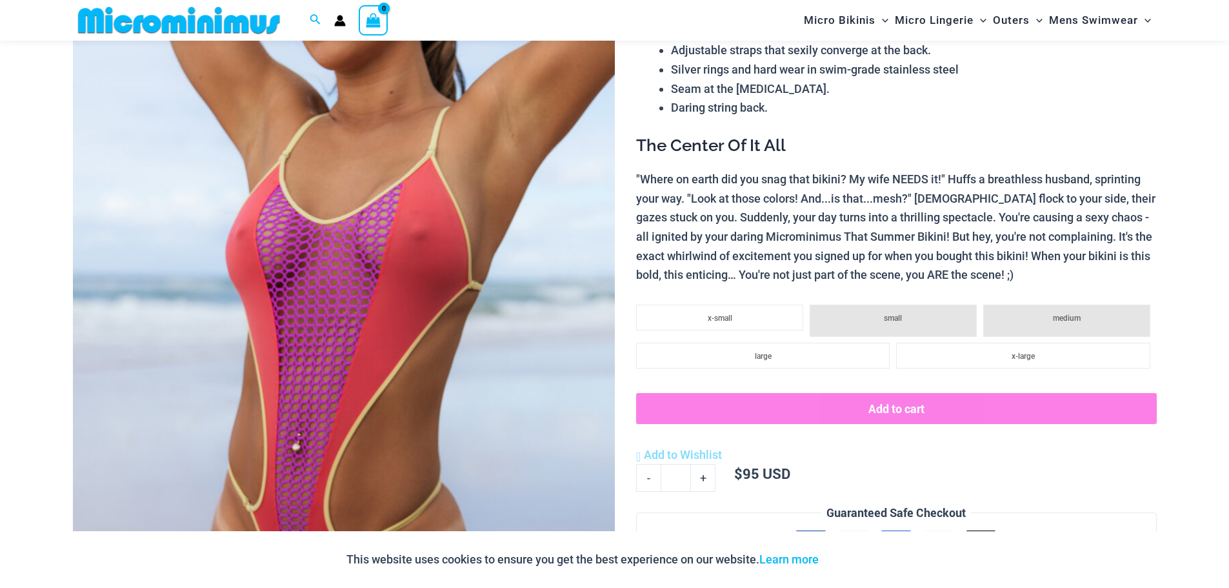
click at [485, 321] on img at bounding box center [344, 340] width 542 height 813
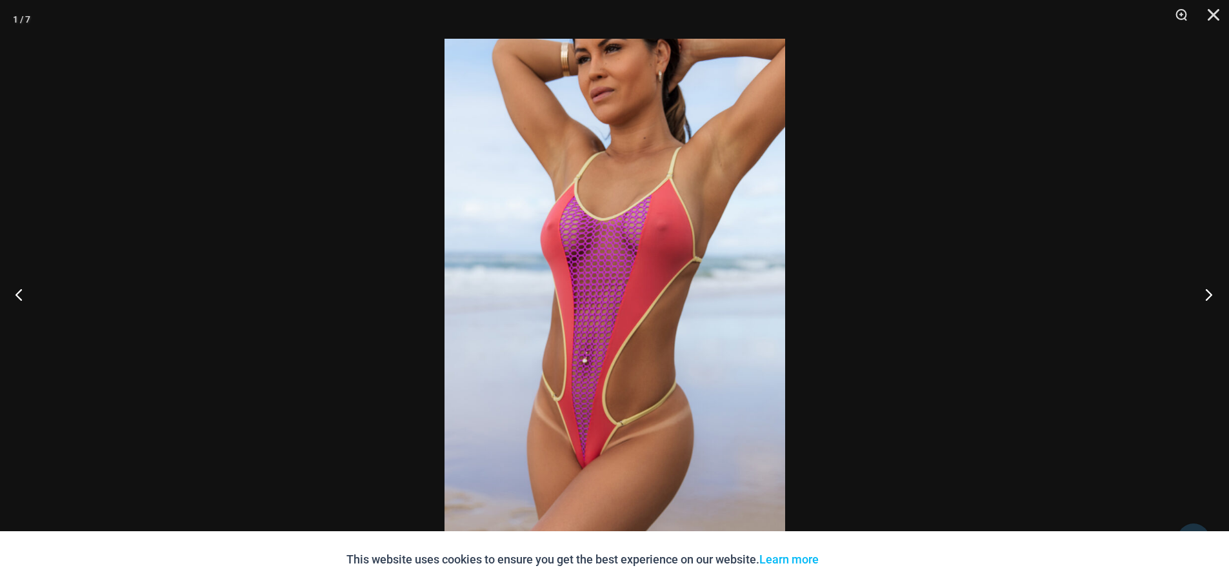
click at [1208, 294] on button "Next" at bounding box center [1205, 294] width 48 height 65
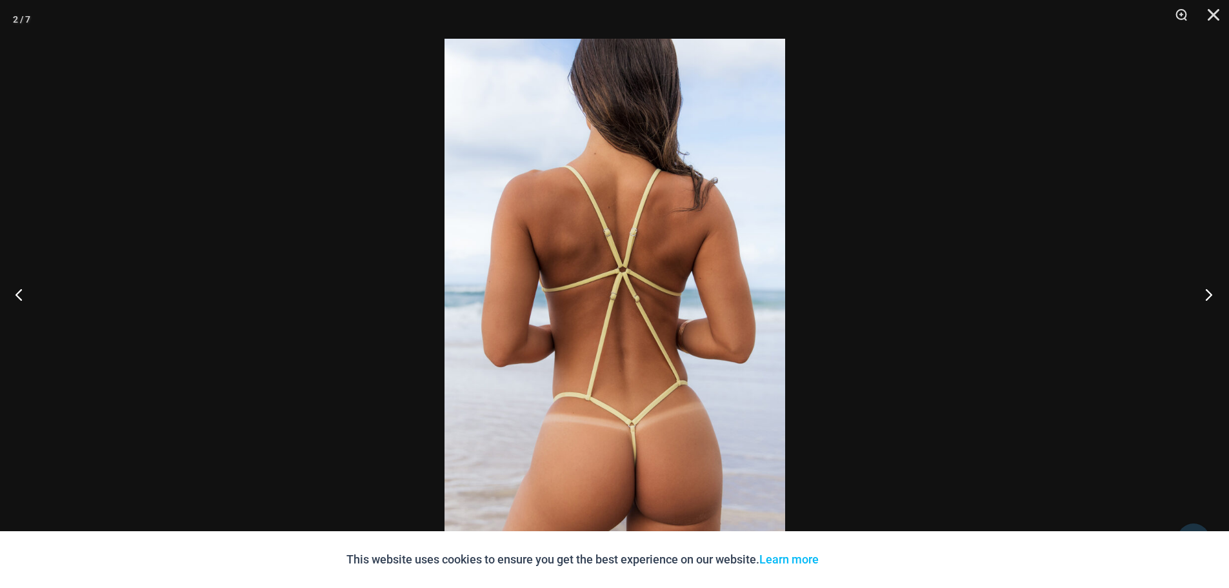
click at [1208, 294] on button "Next" at bounding box center [1205, 294] width 48 height 65
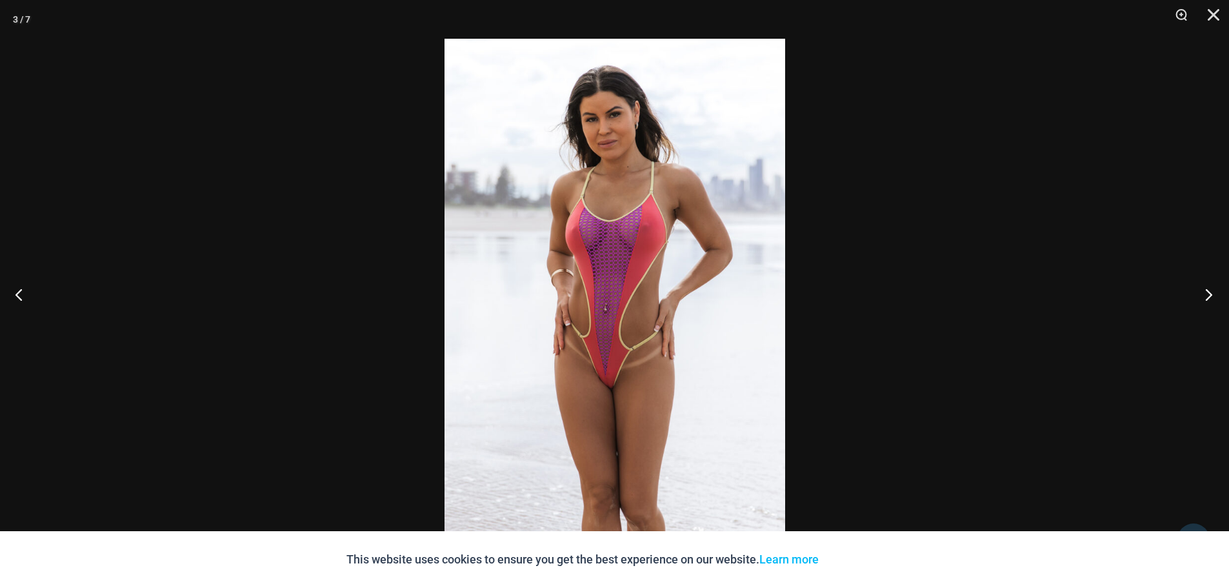
click at [1208, 294] on button "Next" at bounding box center [1205, 294] width 48 height 65
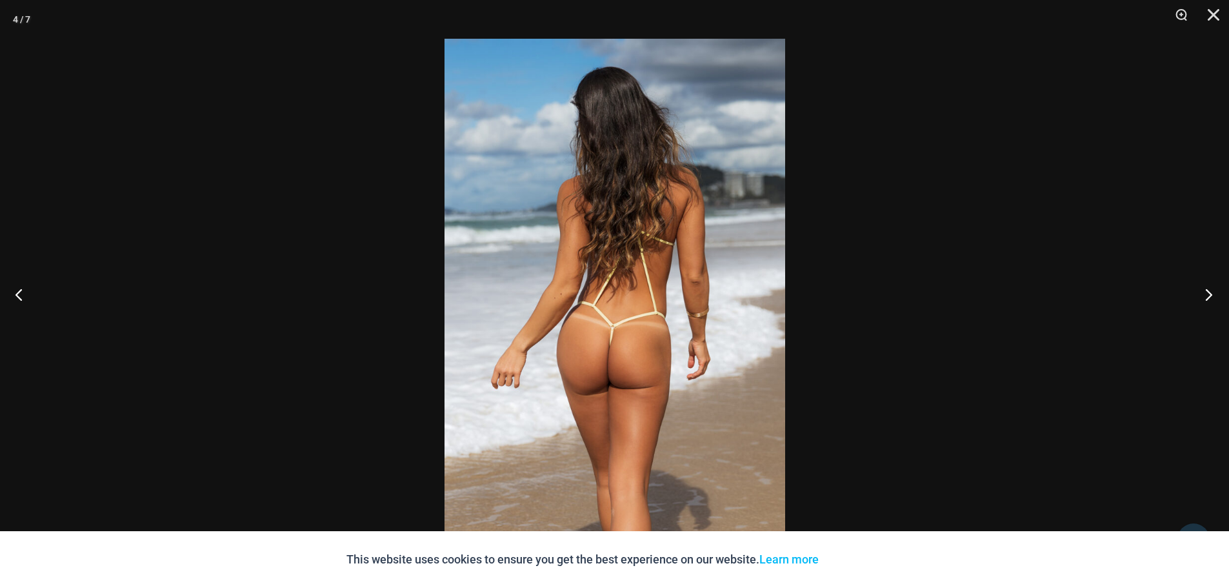
click at [1208, 294] on button "Next" at bounding box center [1205, 294] width 48 height 65
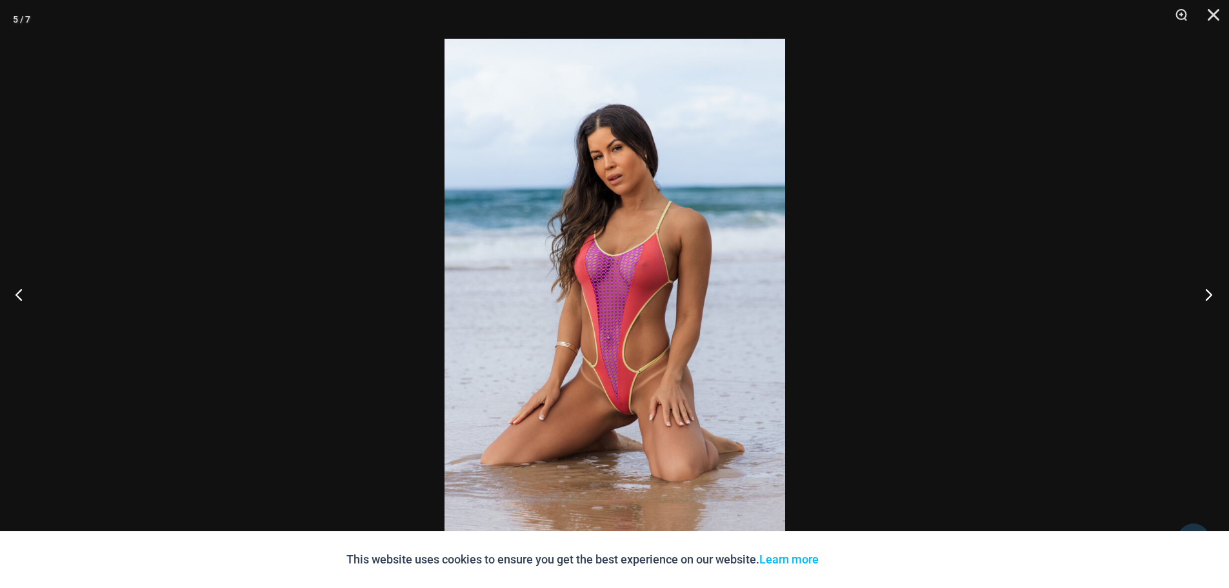
click at [1208, 294] on button "Next" at bounding box center [1205, 294] width 48 height 65
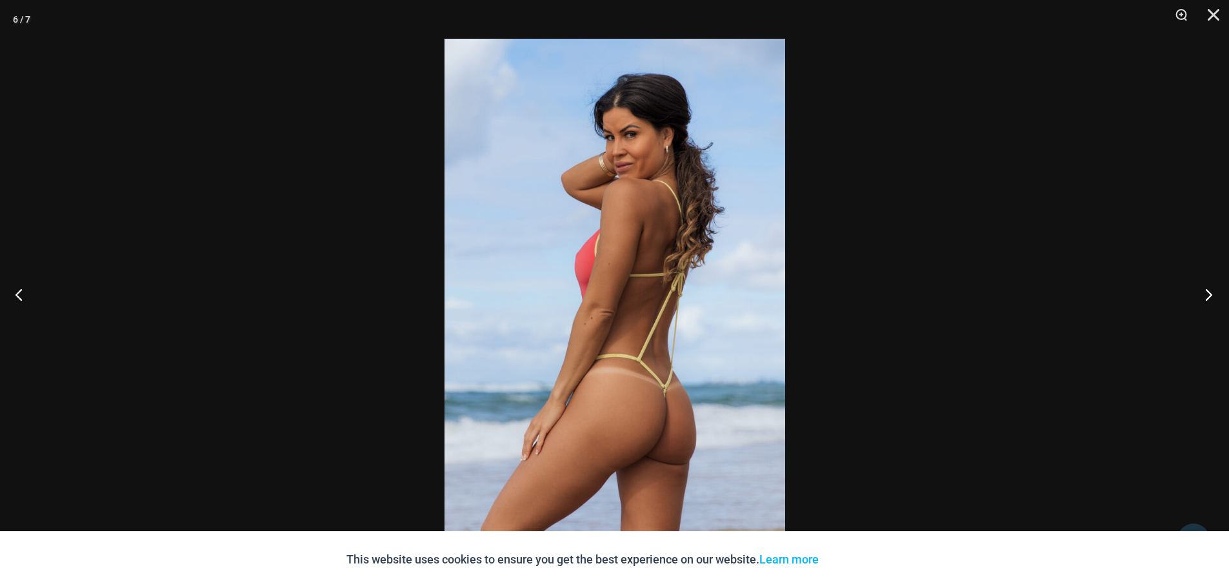
click at [1208, 294] on button "Next" at bounding box center [1205, 294] width 48 height 65
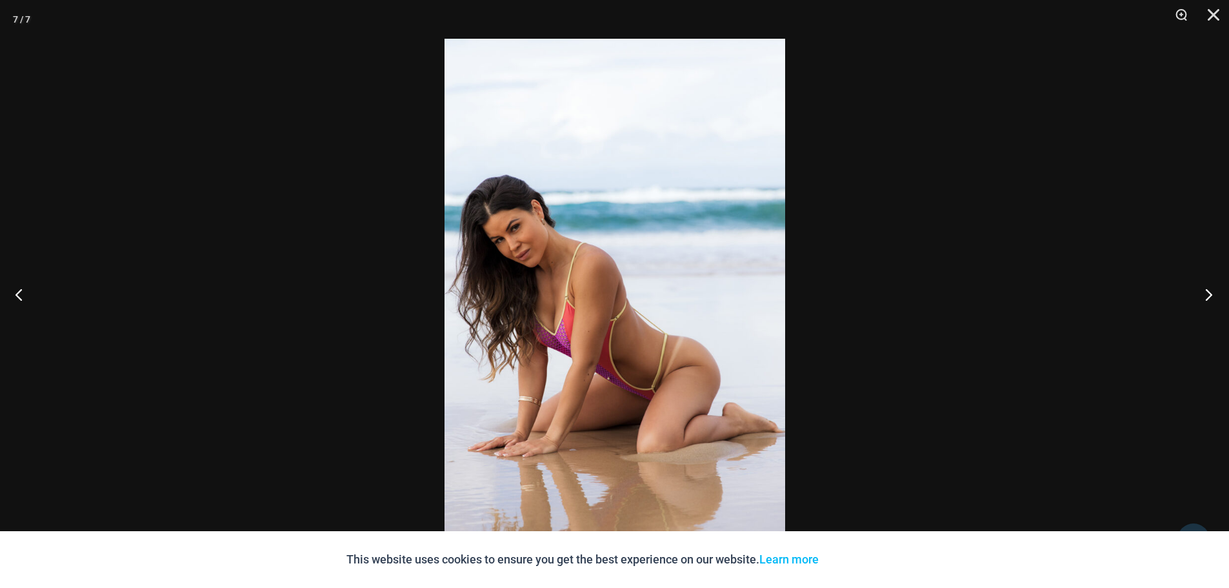
click at [1208, 294] on button "Next" at bounding box center [1205, 294] width 48 height 65
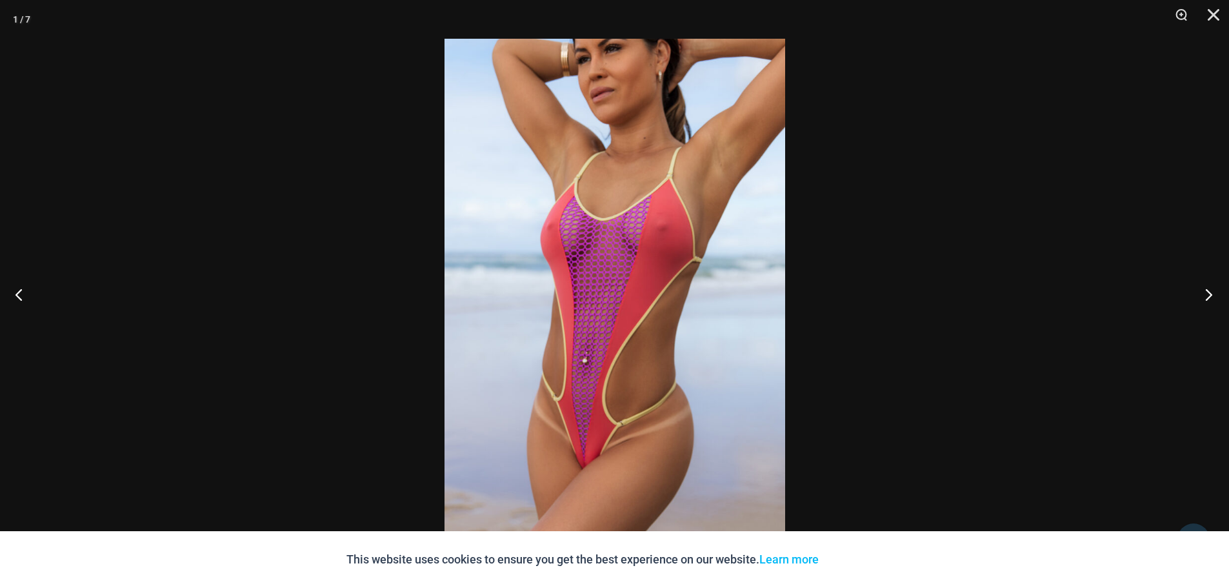
click at [1208, 294] on button "Next" at bounding box center [1205, 294] width 48 height 65
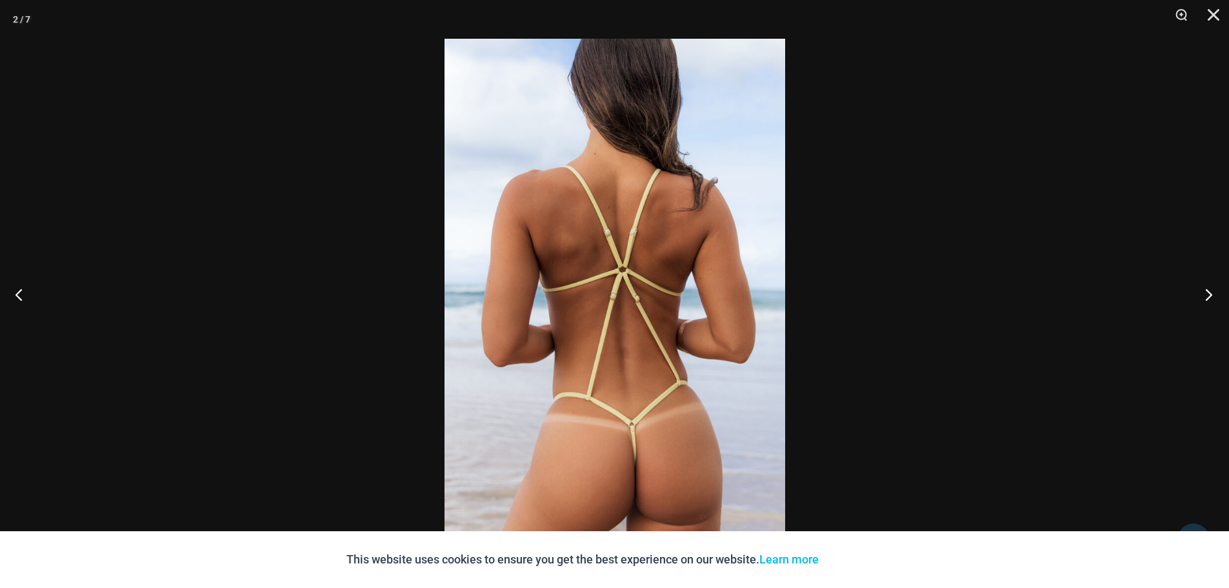
click at [1208, 294] on button "Next" at bounding box center [1205, 294] width 48 height 65
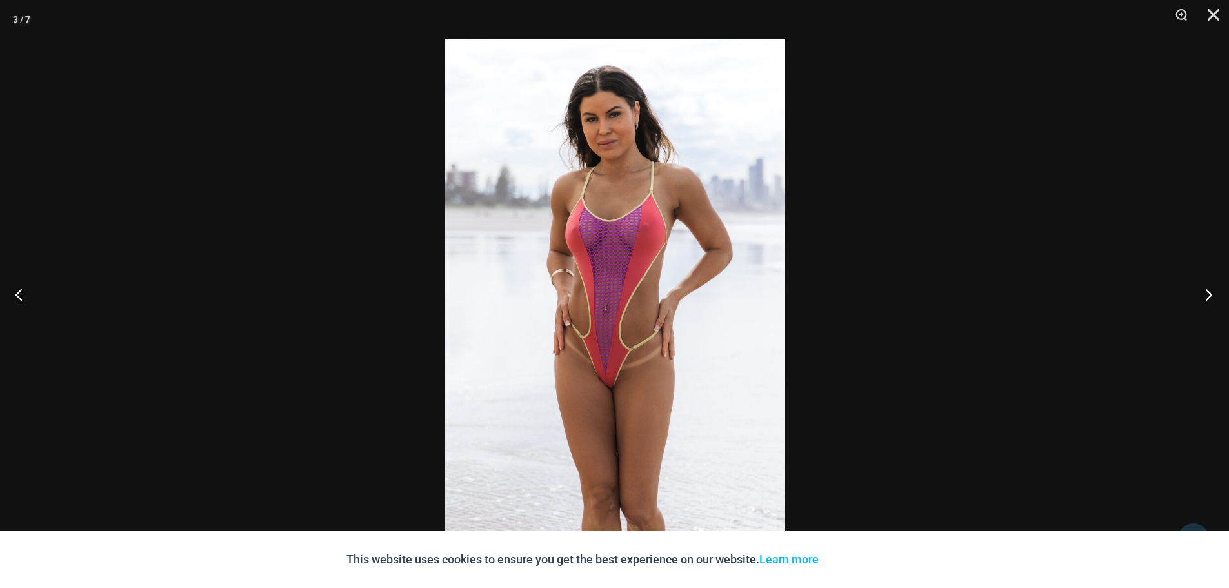
click at [1208, 294] on button "Next" at bounding box center [1205, 294] width 48 height 65
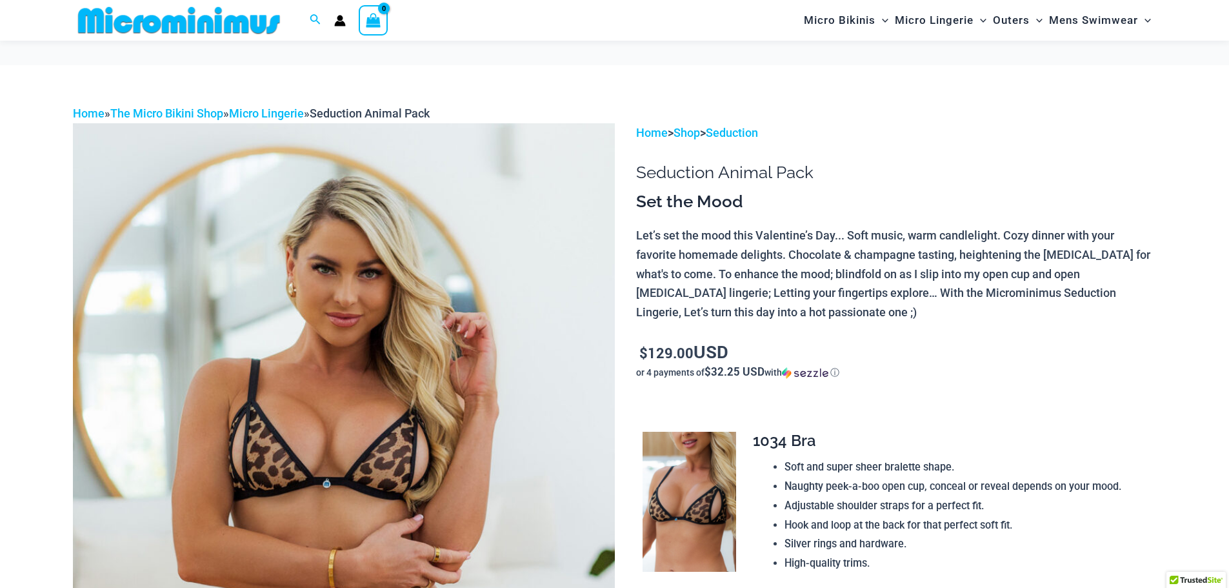
scroll to position [181, 0]
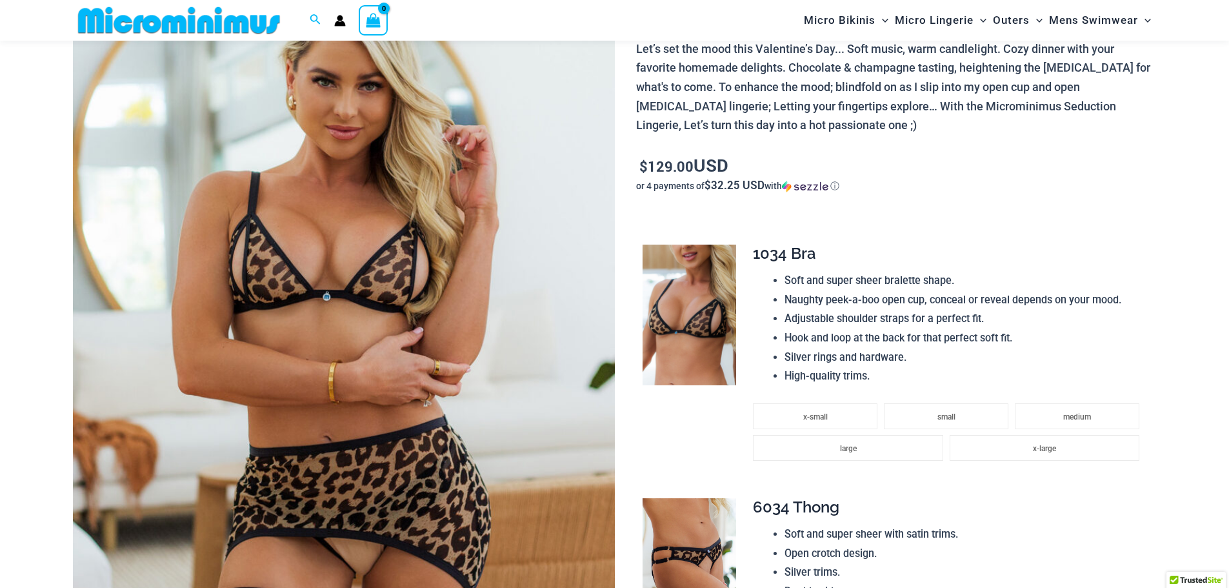
click at [415, 320] on img at bounding box center [344, 342] width 542 height 813
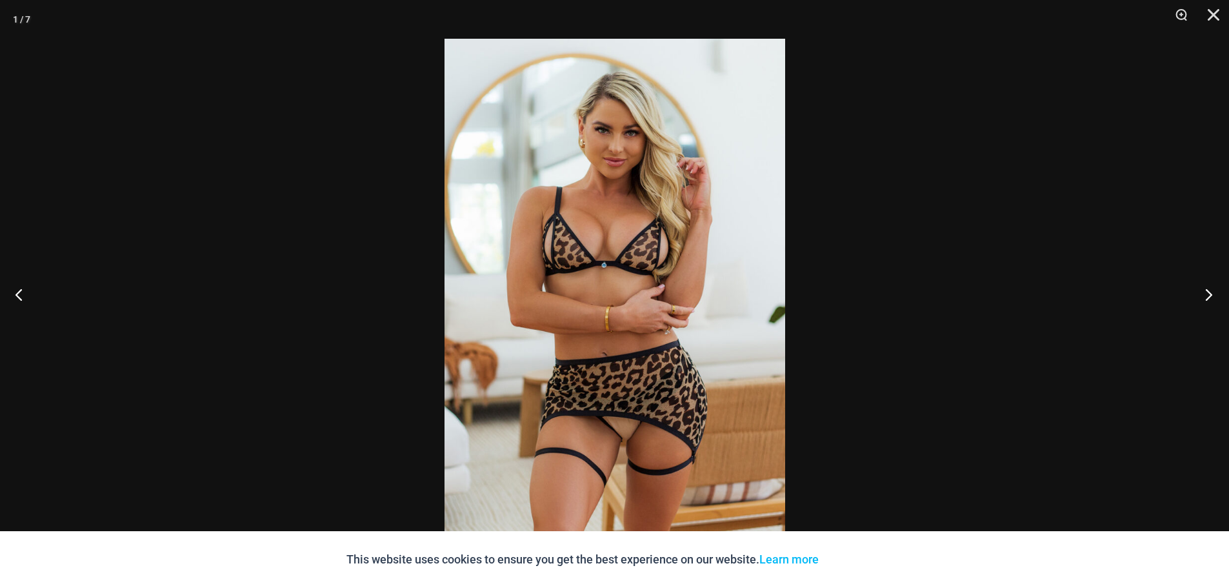
click at [1207, 291] on button "Next" at bounding box center [1205, 294] width 48 height 65
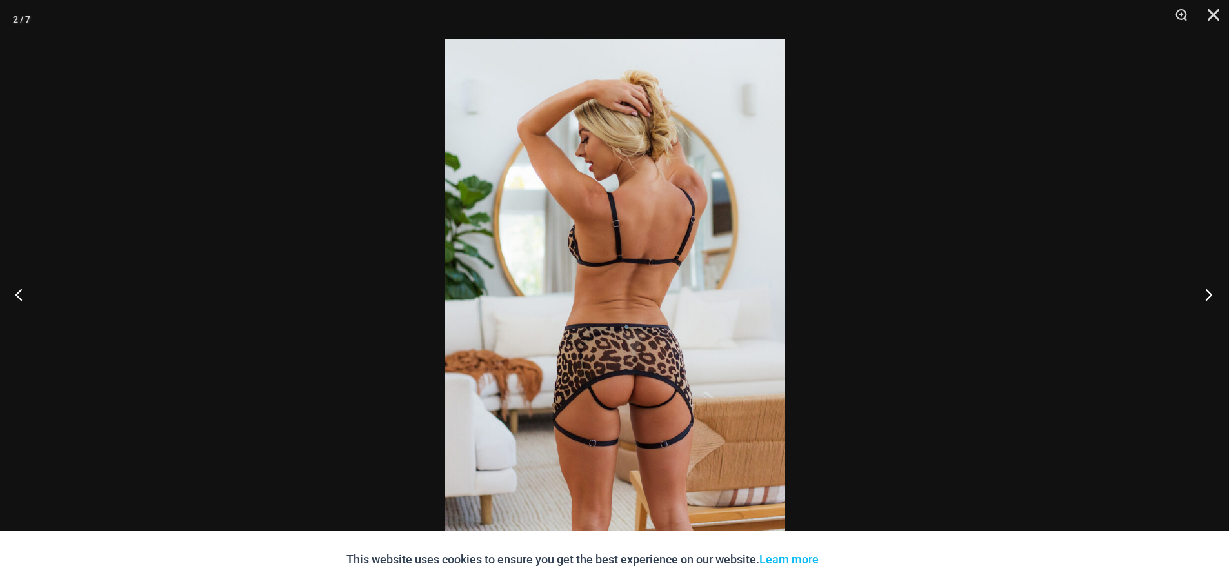
click at [1207, 291] on button "Next" at bounding box center [1205, 294] width 48 height 65
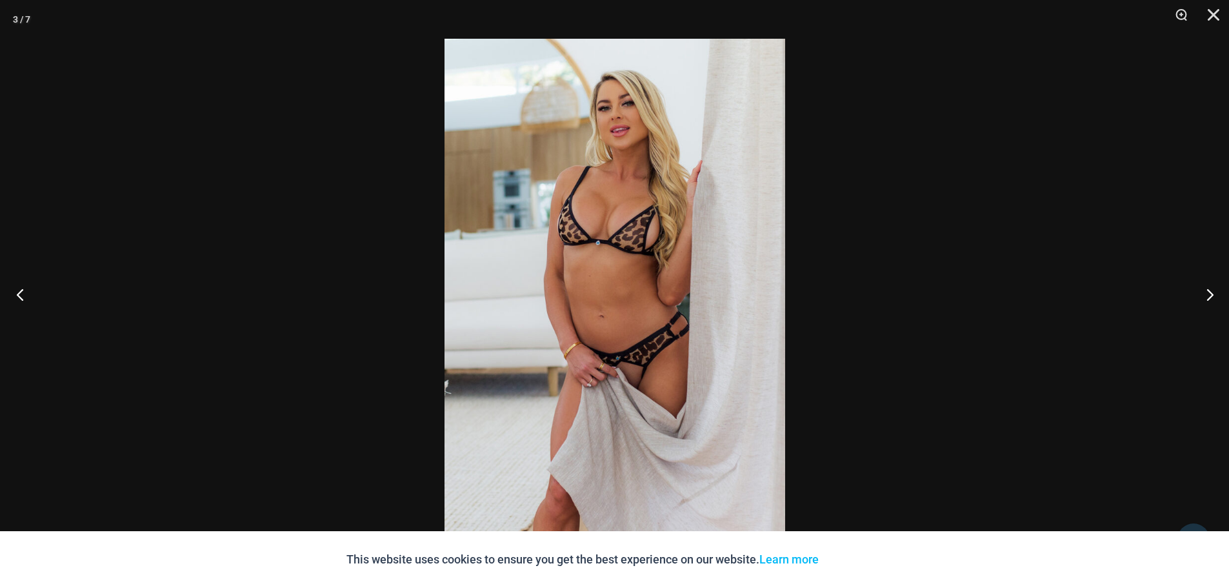
click at [18, 291] on button "Previous" at bounding box center [24, 294] width 48 height 65
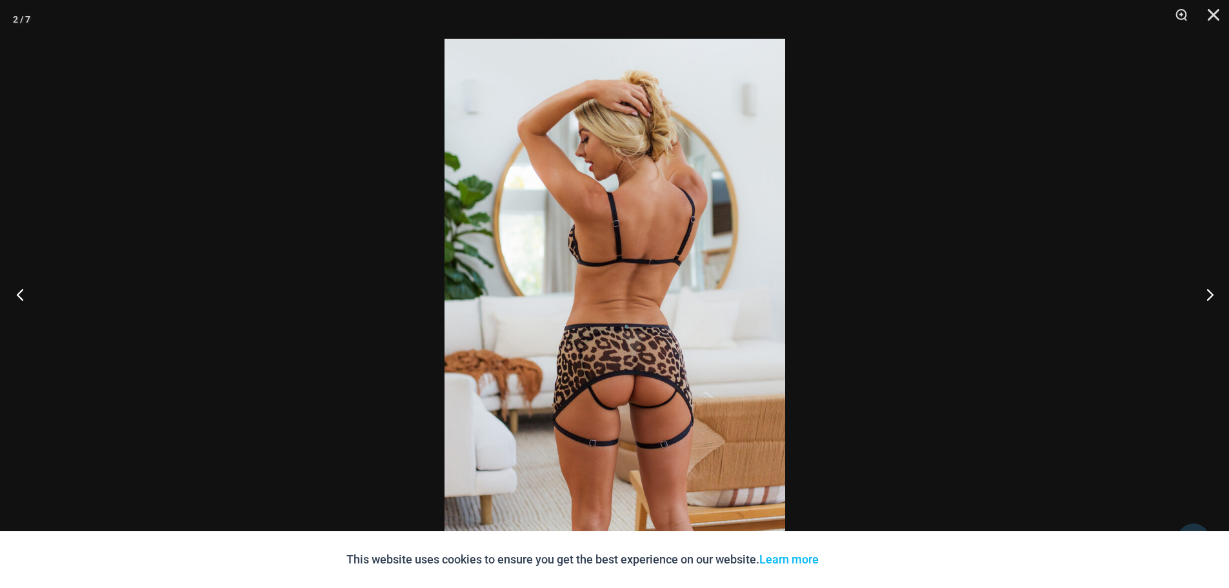
click at [17, 294] on button "Previous" at bounding box center [24, 294] width 48 height 65
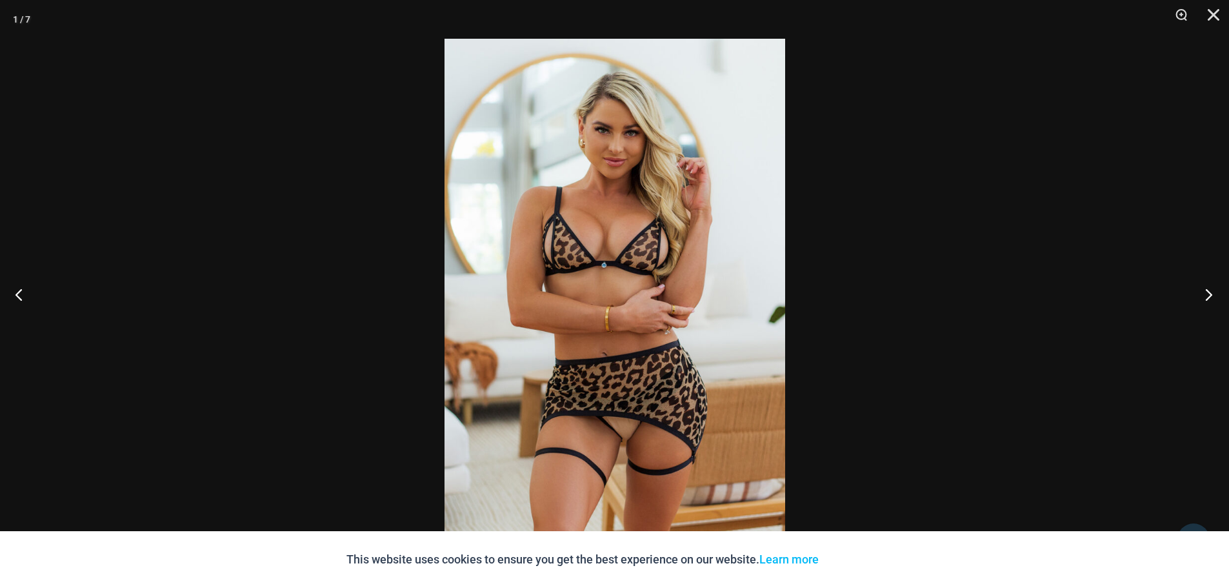
click at [1205, 299] on button "Next" at bounding box center [1205, 294] width 48 height 65
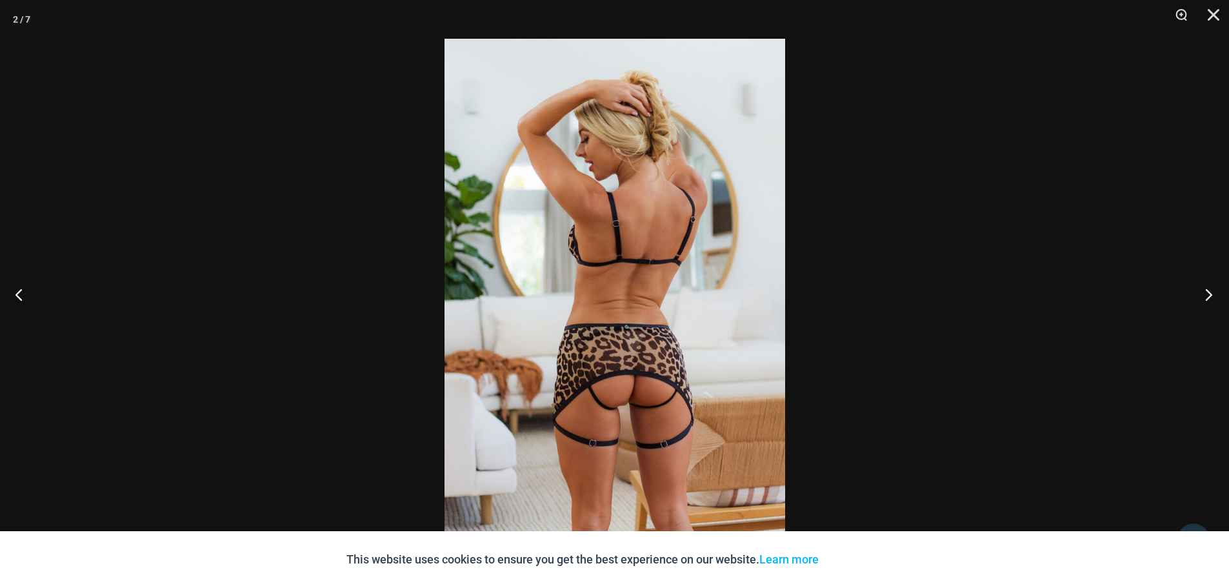
click at [1205, 299] on button "Next" at bounding box center [1205, 294] width 48 height 65
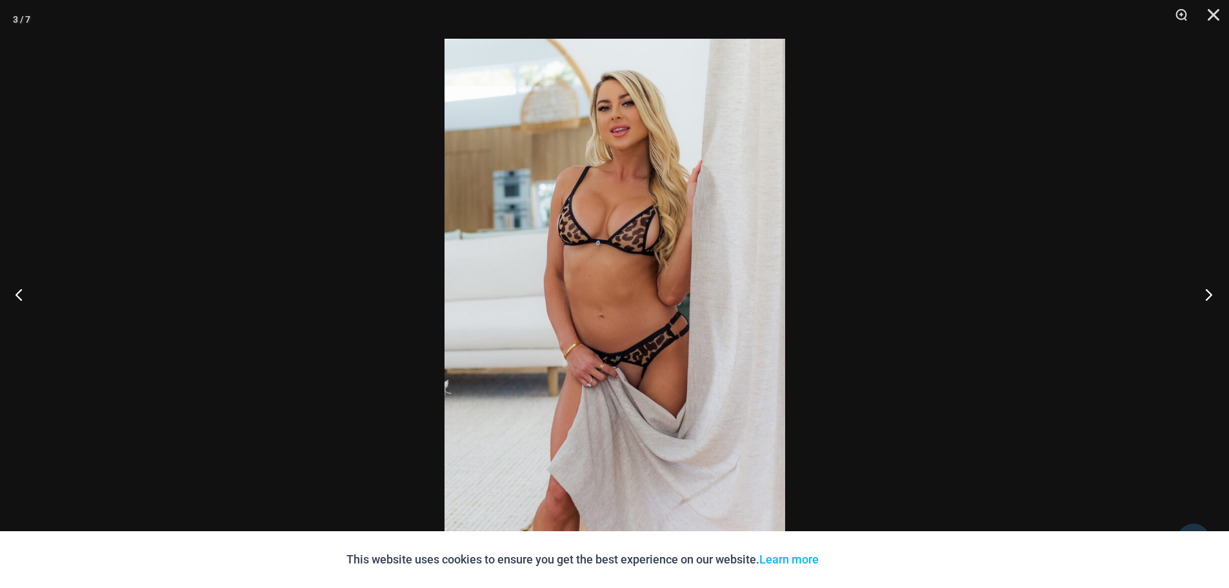
click at [1205, 299] on button "Next" at bounding box center [1205, 294] width 48 height 65
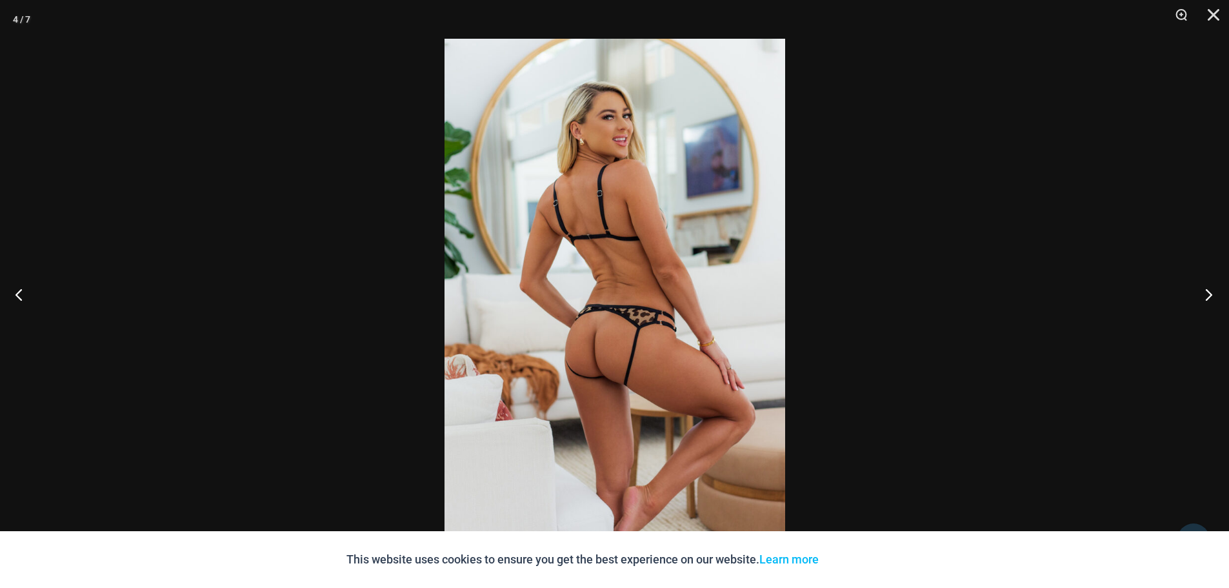
click at [1205, 299] on button "Next" at bounding box center [1205, 294] width 48 height 65
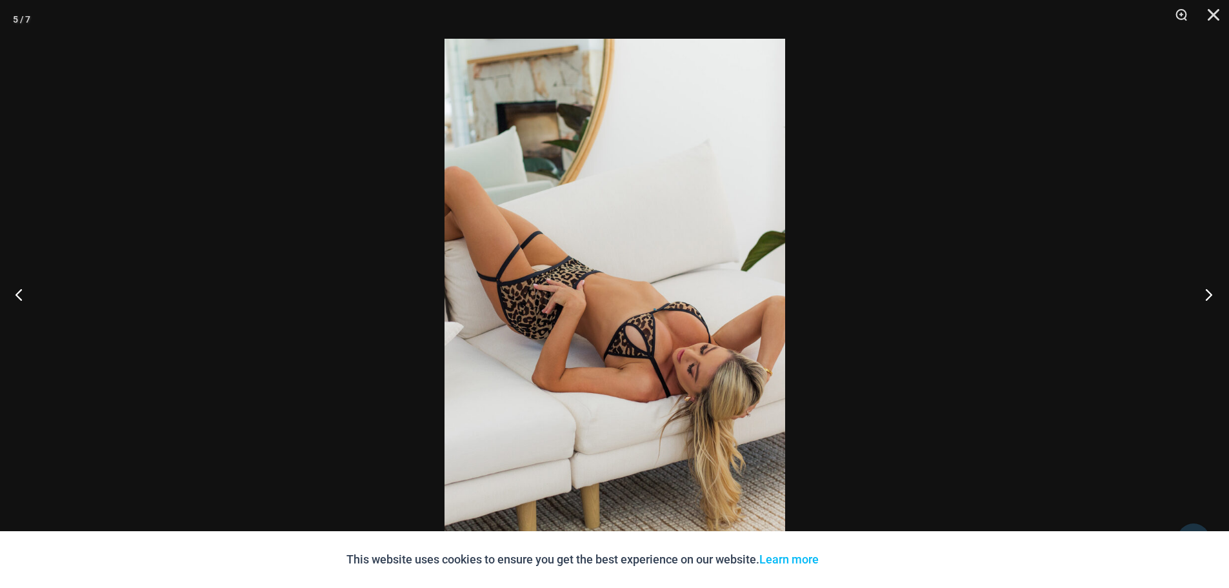
click at [1205, 299] on button "Next" at bounding box center [1205, 294] width 48 height 65
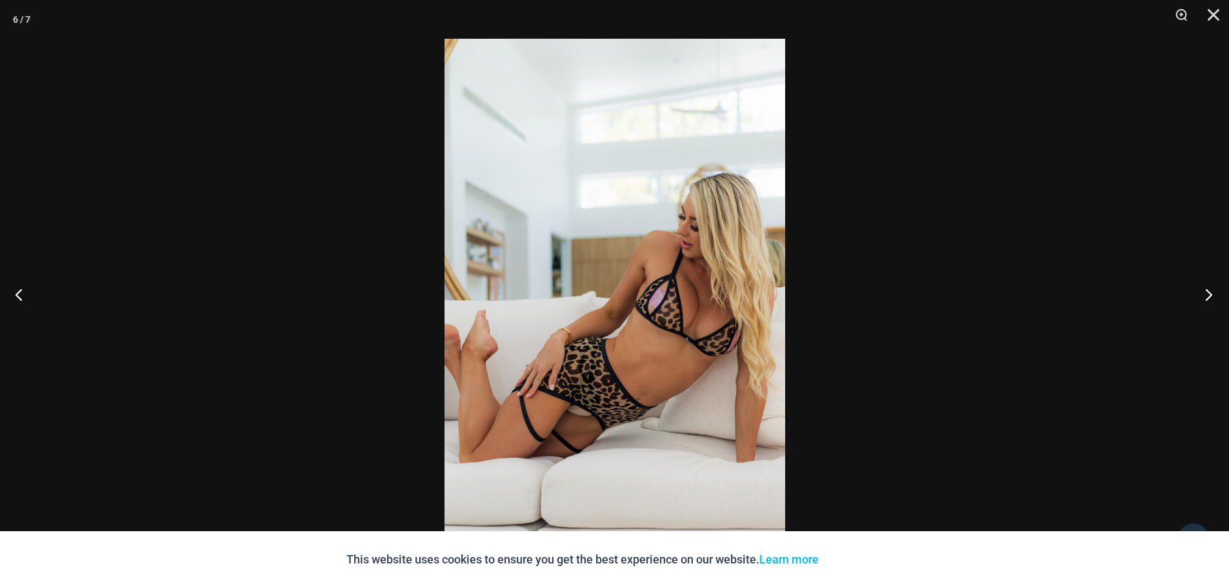
click at [1205, 299] on button "Next" at bounding box center [1205, 294] width 48 height 65
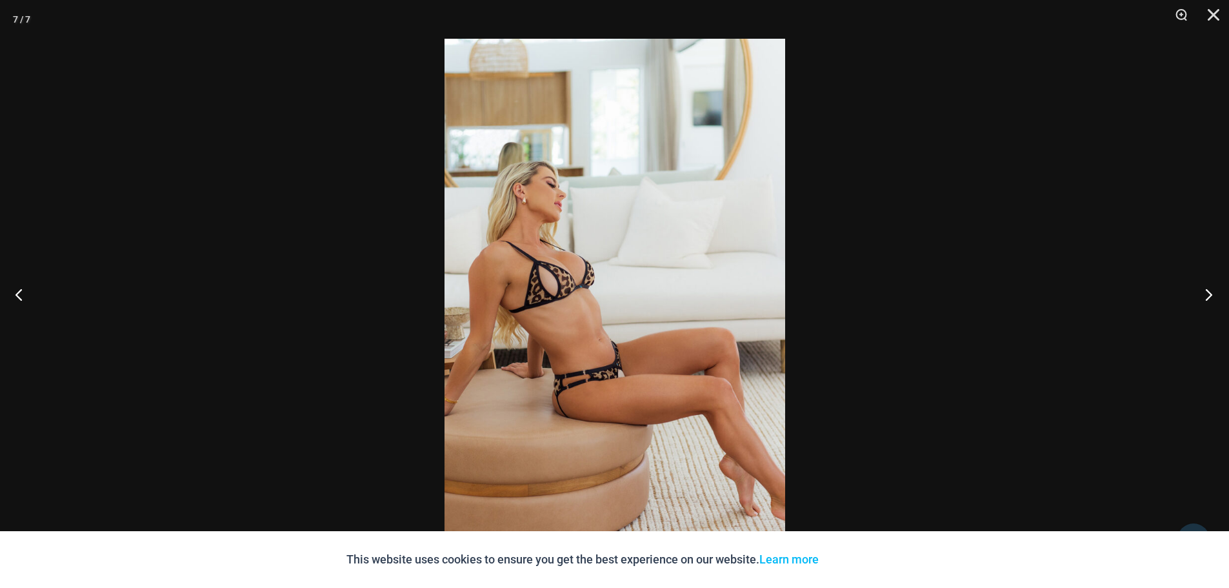
click at [1203, 299] on button "Next" at bounding box center [1205, 294] width 48 height 65
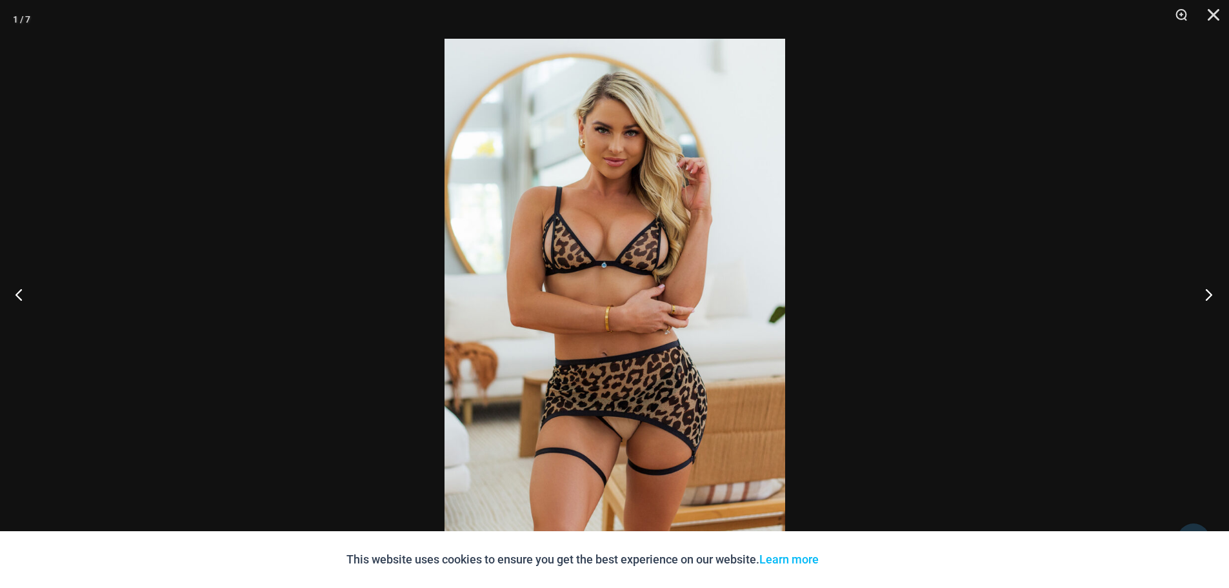
click at [1203, 299] on button "Next" at bounding box center [1205, 294] width 48 height 65
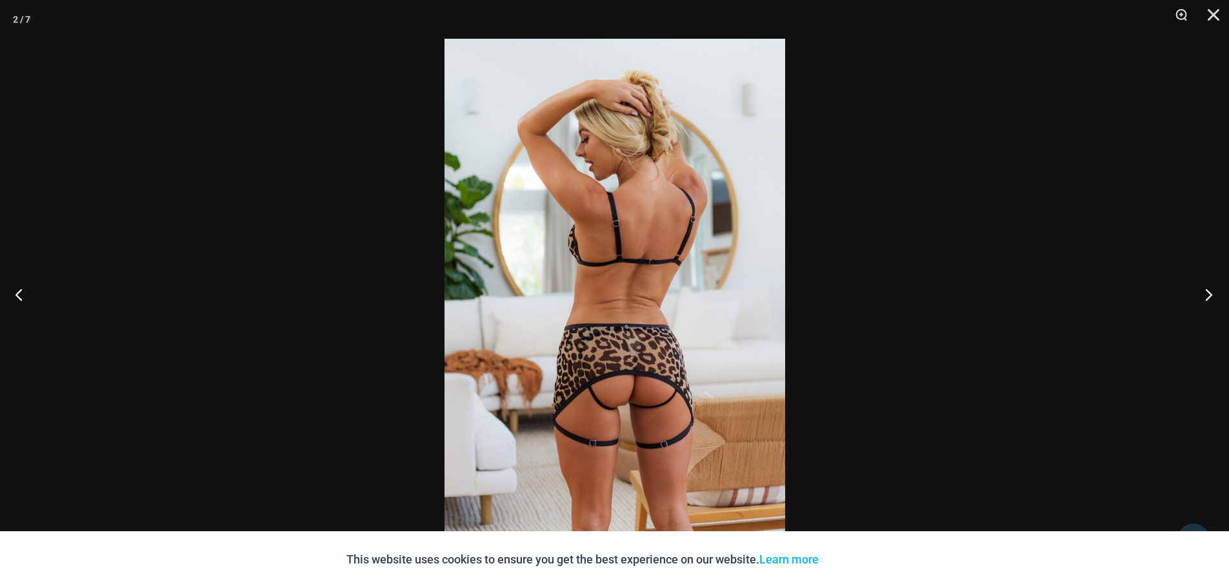
click at [1203, 299] on button "Next" at bounding box center [1205, 294] width 48 height 65
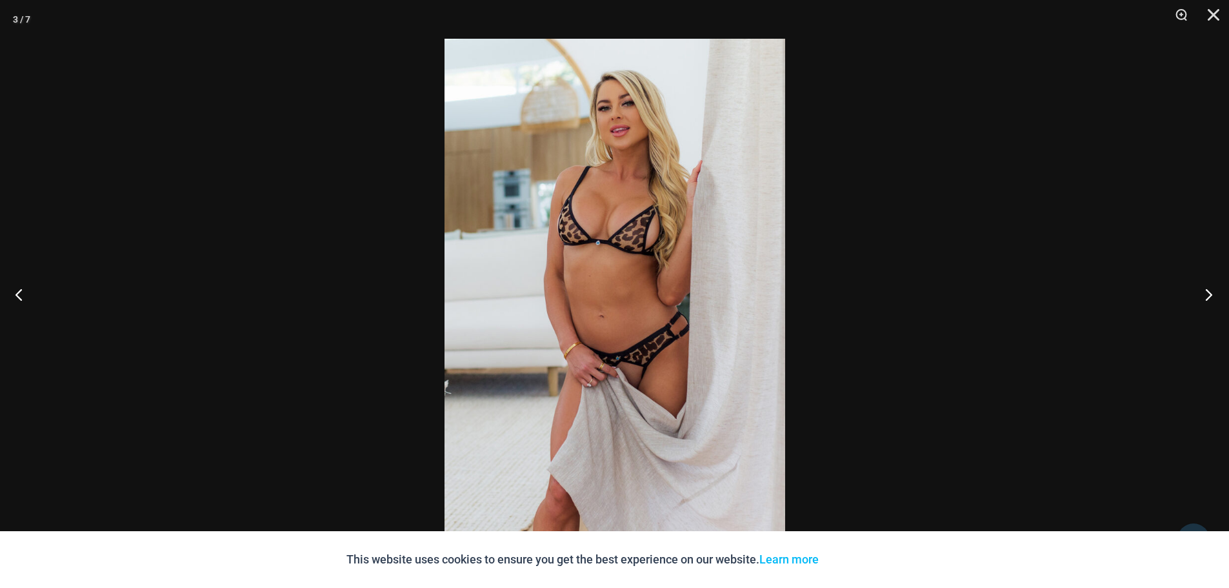
click at [1203, 299] on button "Next" at bounding box center [1205, 294] width 48 height 65
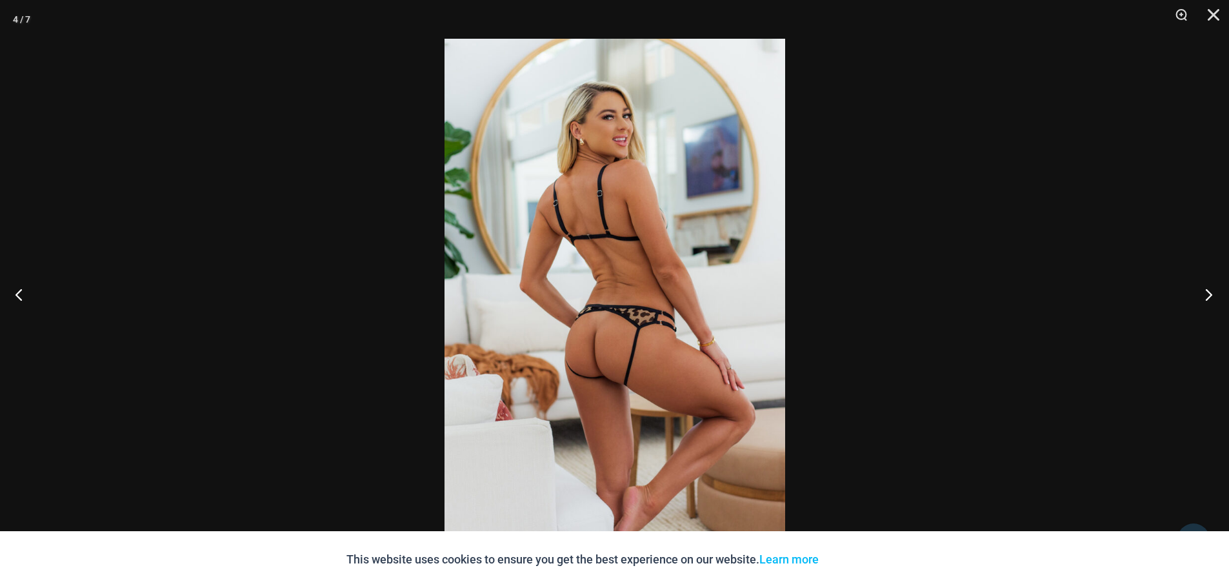
click at [1203, 299] on button "Next" at bounding box center [1205, 294] width 48 height 65
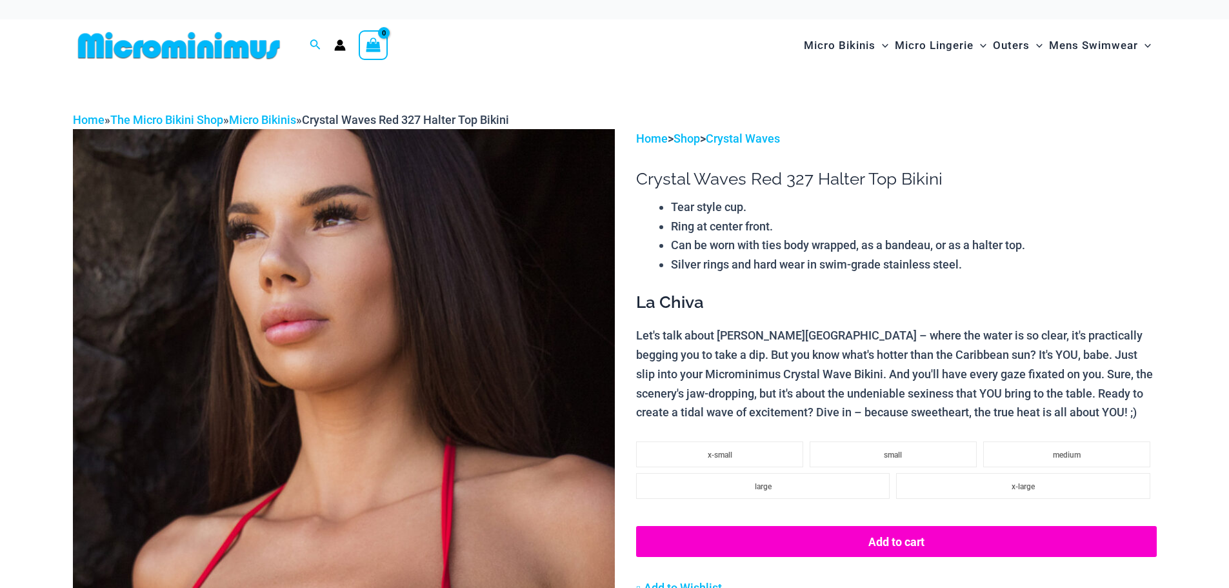
click at [492, 351] on img at bounding box center [344, 535] width 542 height 813
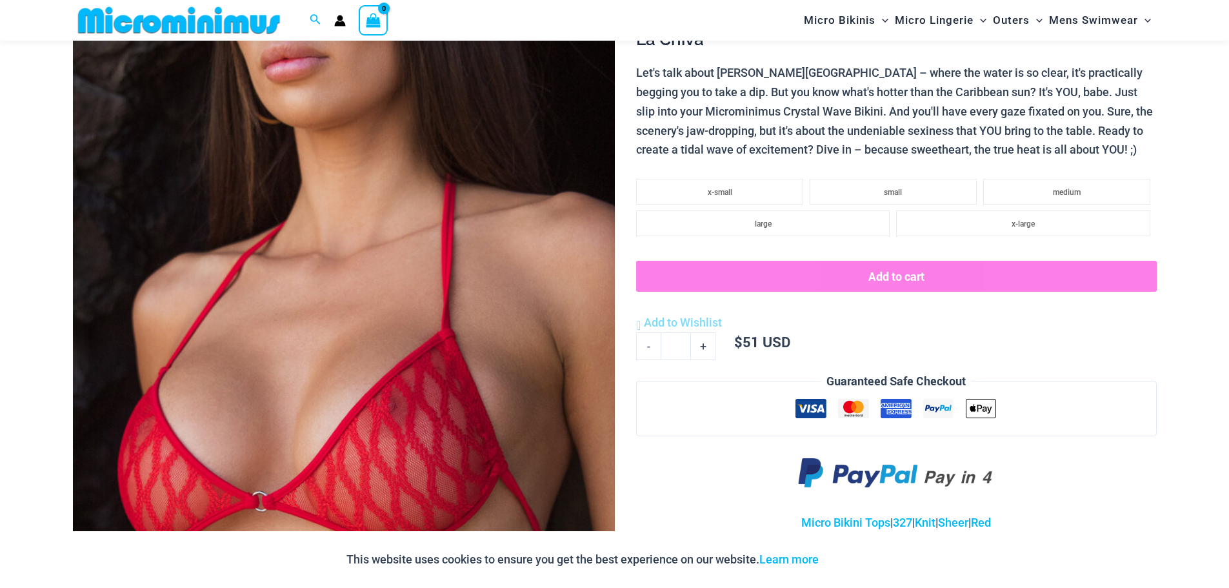
scroll to position [316, 0]
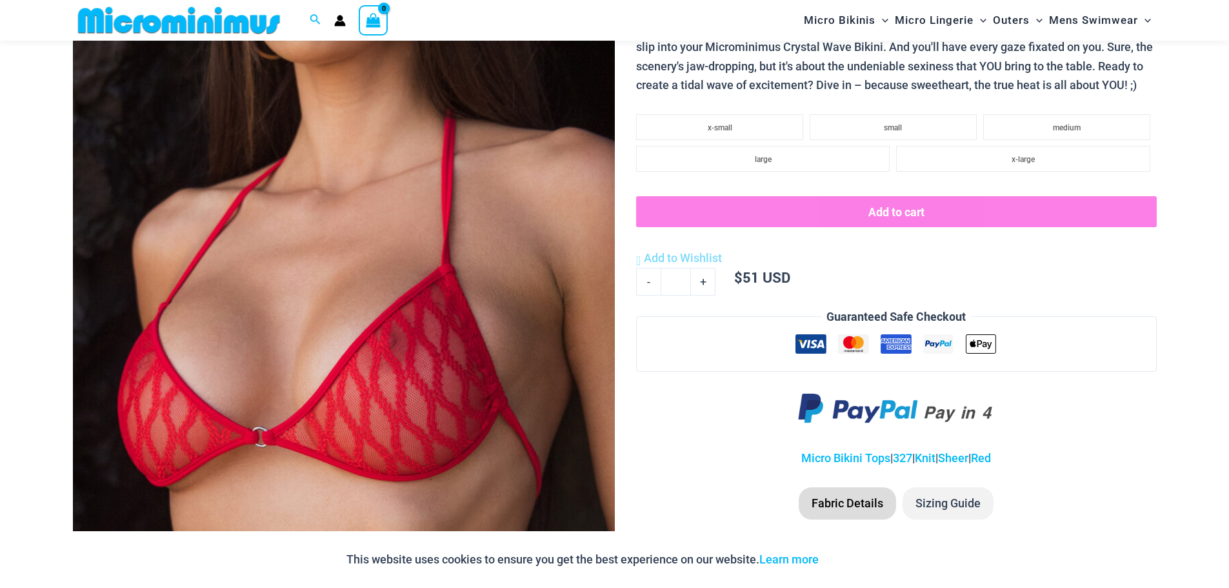
click at [443, 346] on img at bounding box center [344, 208] width 542 height 813
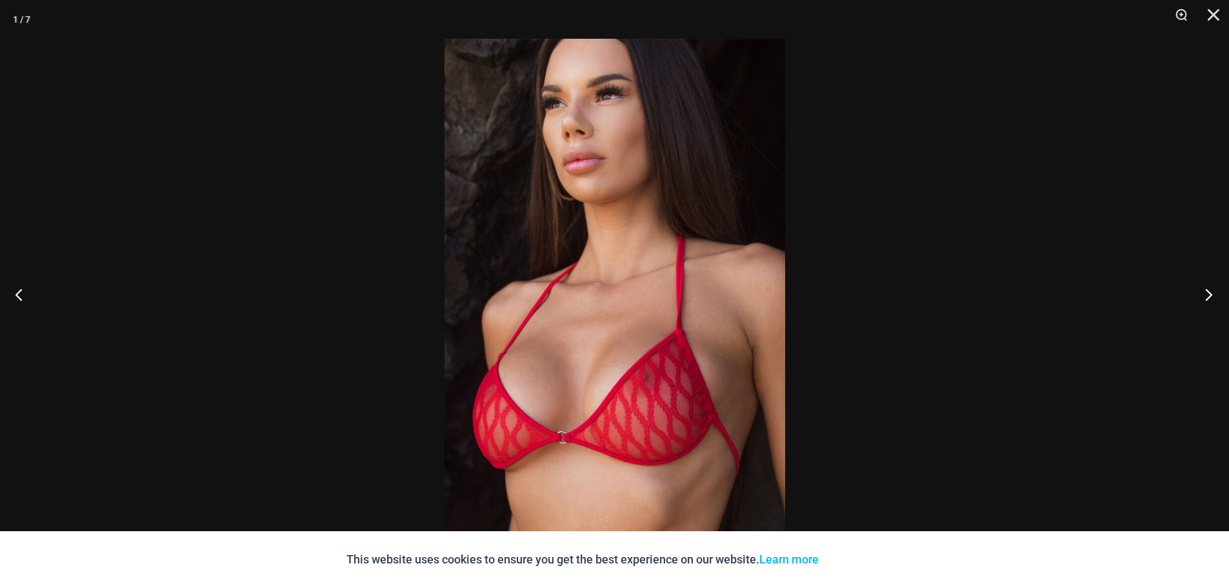
click at [1210, 296] on button "Next" at bounding box center [1205, 294] width 48 height 65
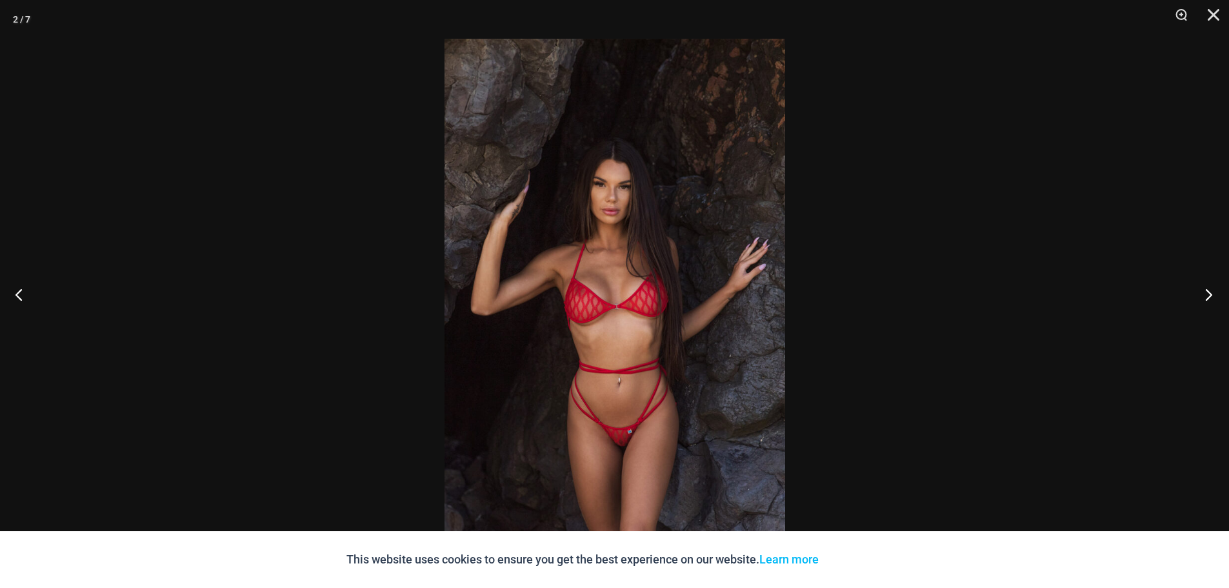
click at [1210, 296] on button "Next" at bounding box center [1205, 294] width 48 height 65
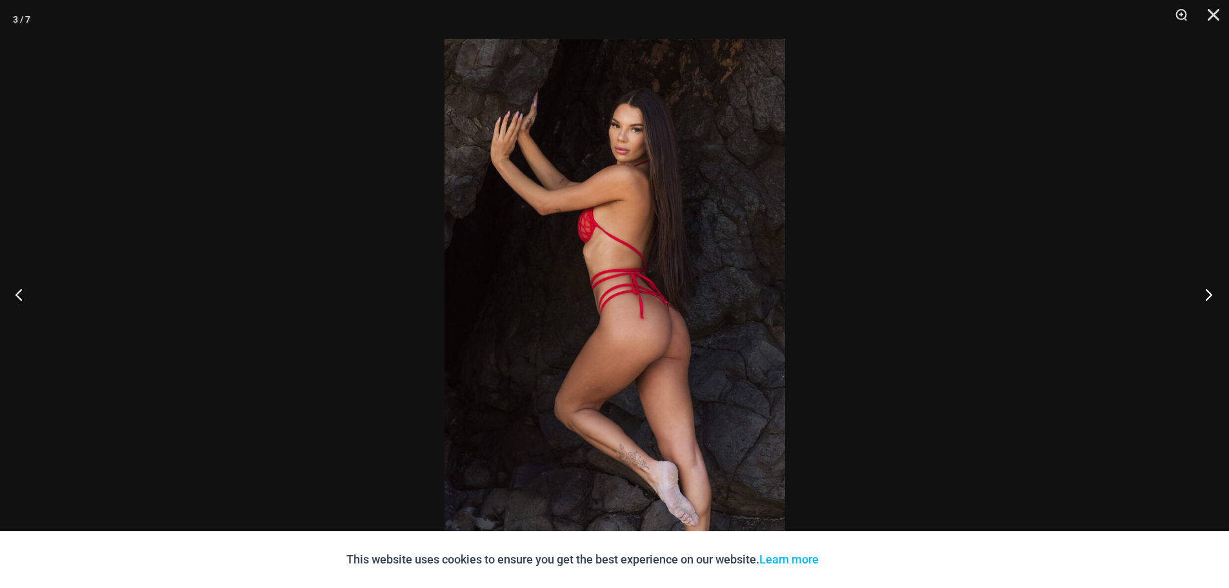
click at [1210, 296] on button "Next" at bounding box center [1205, 294] width 48 height 65
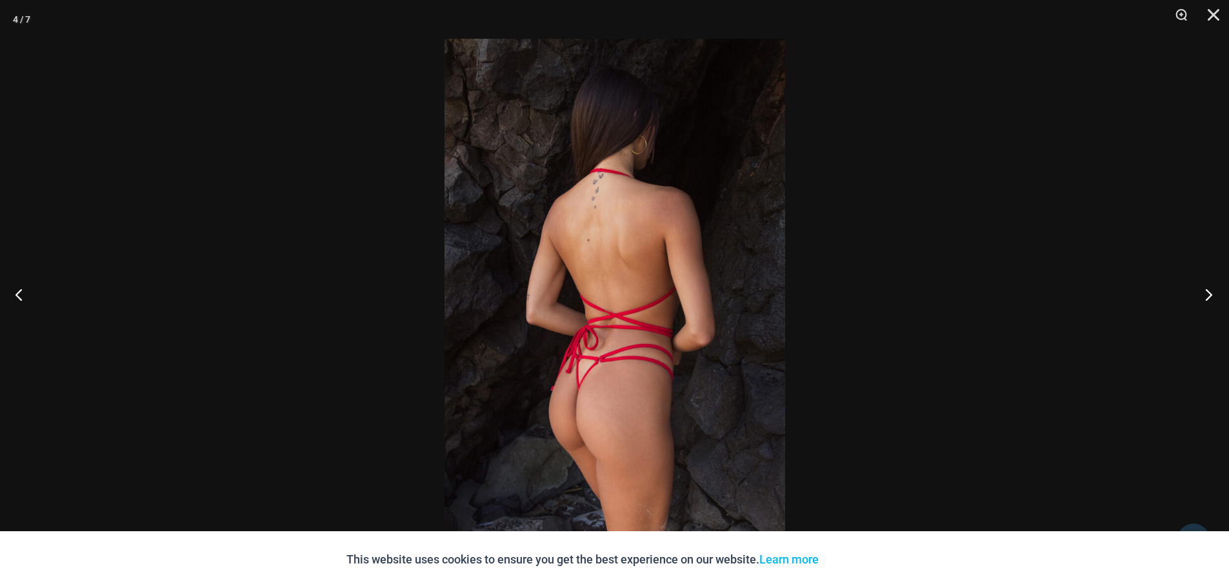
click at [1210, 296] on button "Next" at bounding box center [1205, 294] width 48 height 65
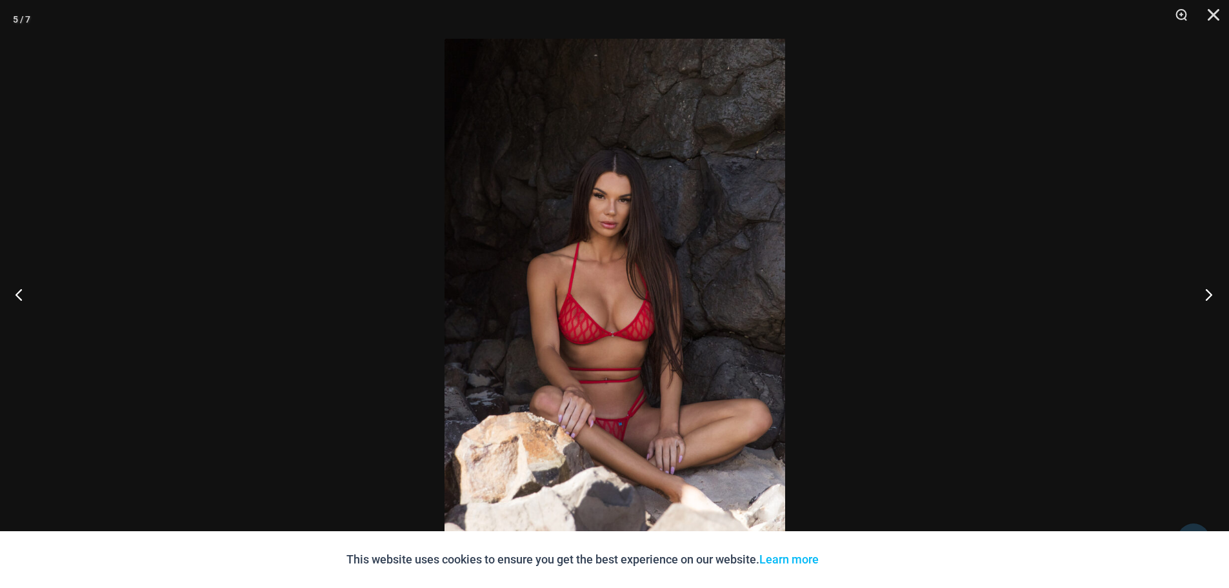
click at [1210, 296] on button "Next" at bounding box center [1205, 294] width 48 height 65
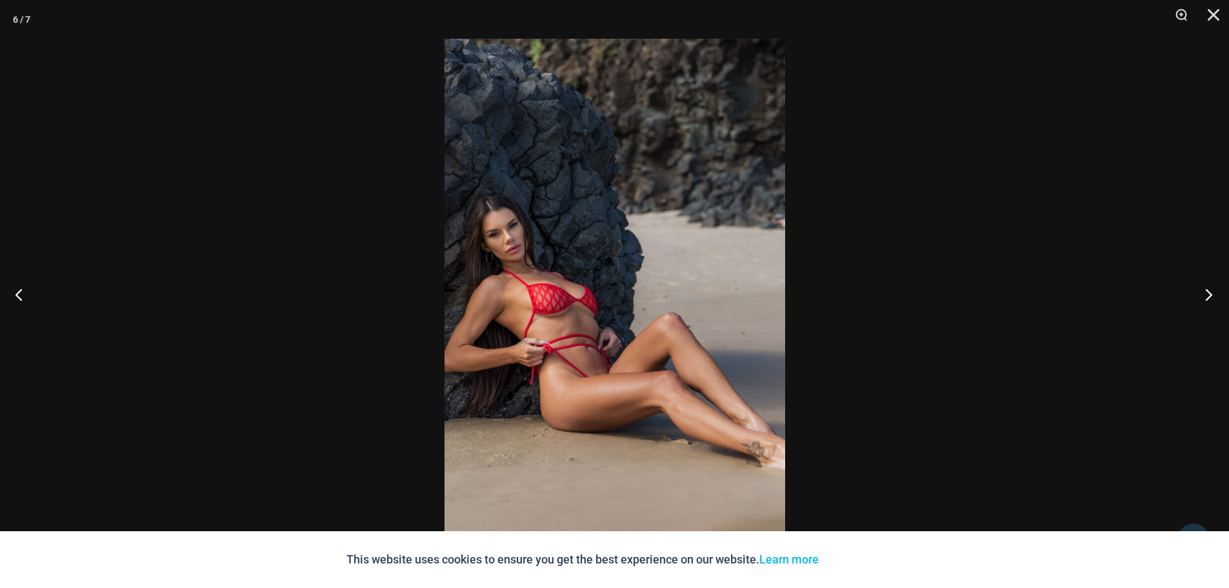
click at [1210, 296] on button "Next" at bounding box center [1205, 294] width 48 height 65
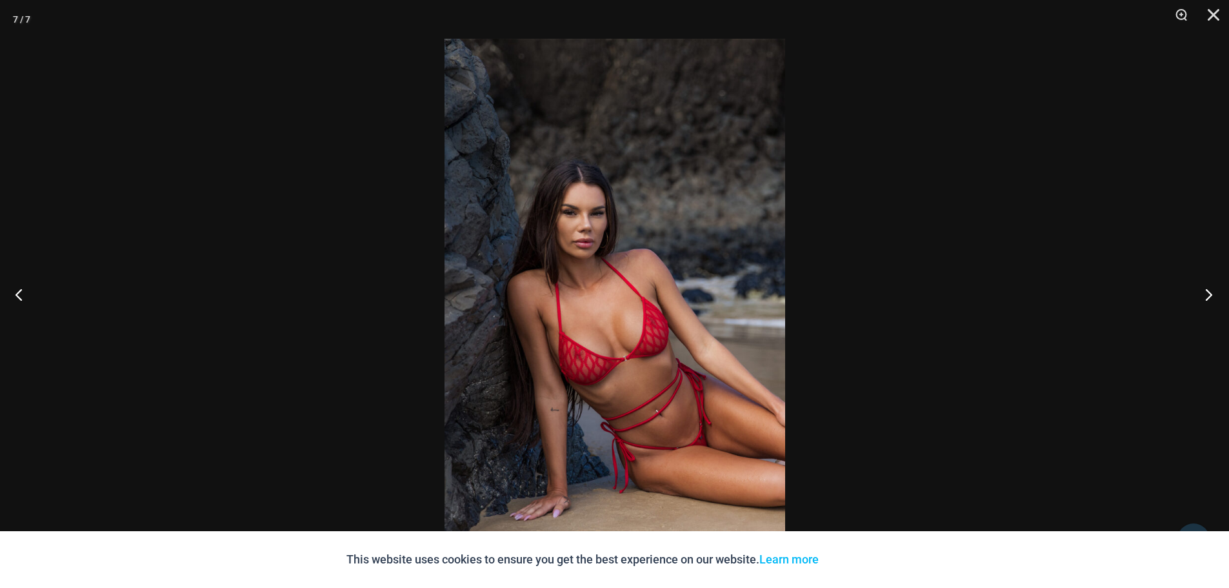
click at [1210, 296] on button "Next" at bounding box center [1205, 294] width 48 height 65
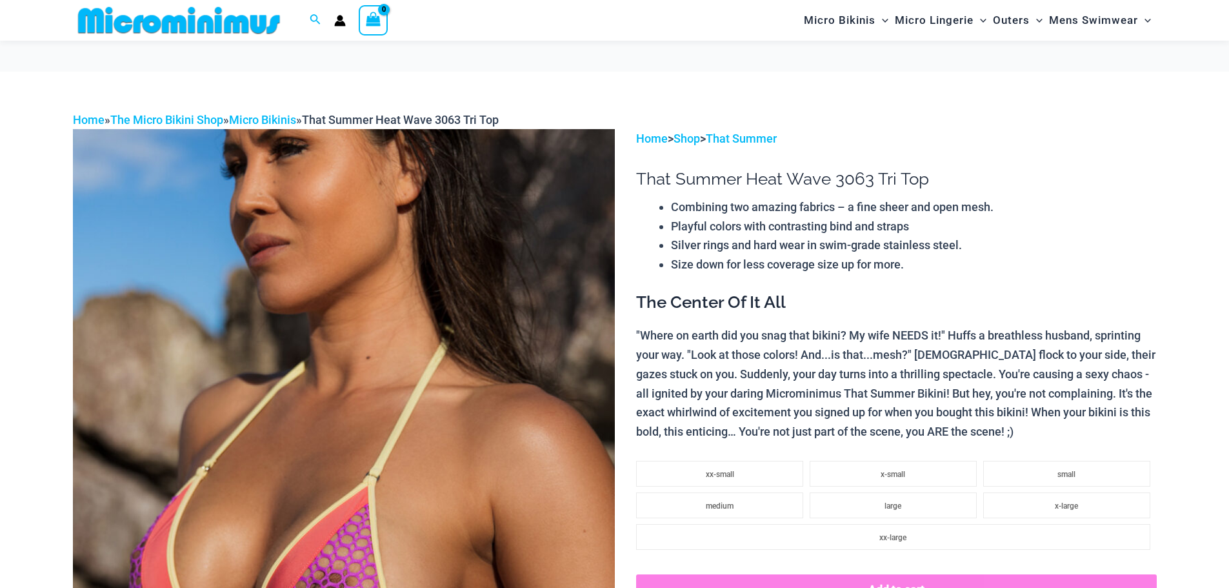
scroll to position [246, 0]
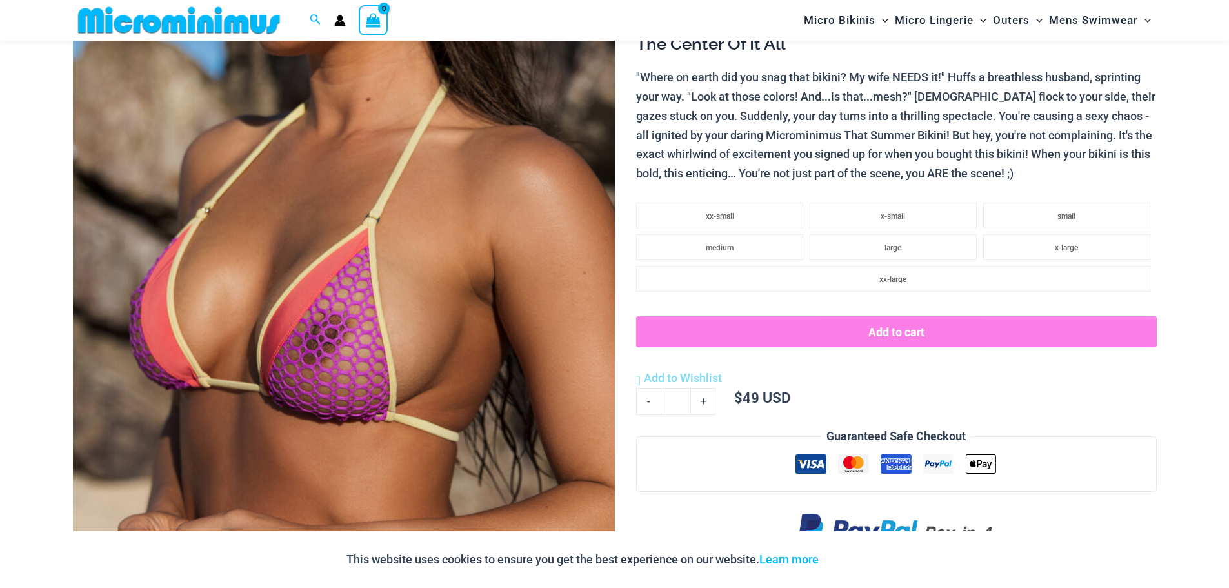
click at [498, 308] on img at bounding box center [344, 277] width 542 height 813
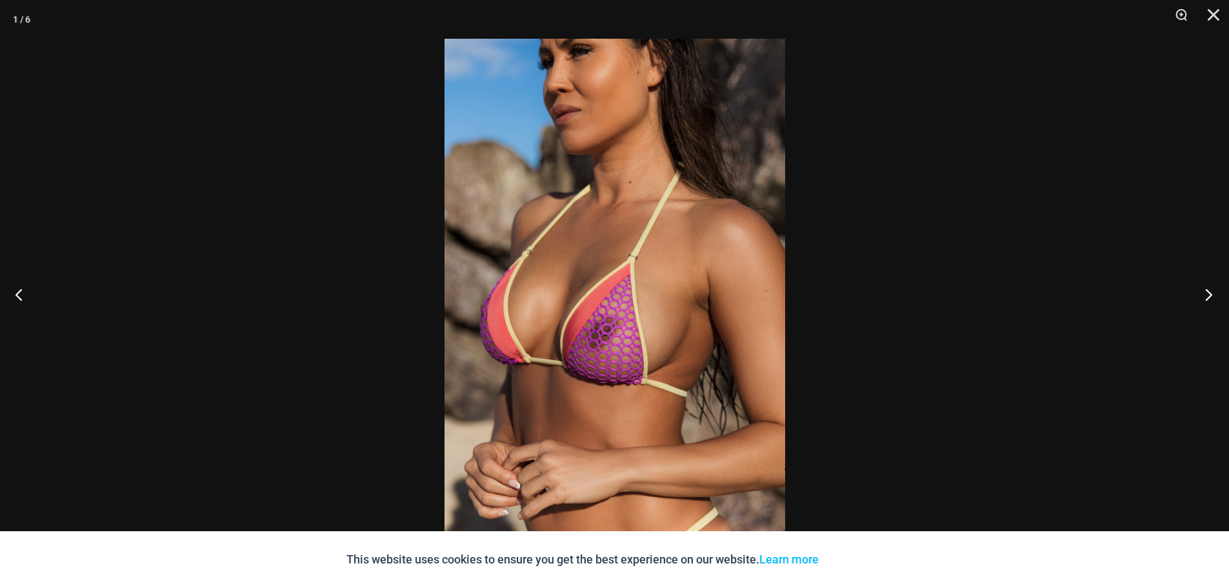
click at [1211, 298] on button "Next" at bounding box center [1205, 294] width 48 height 65
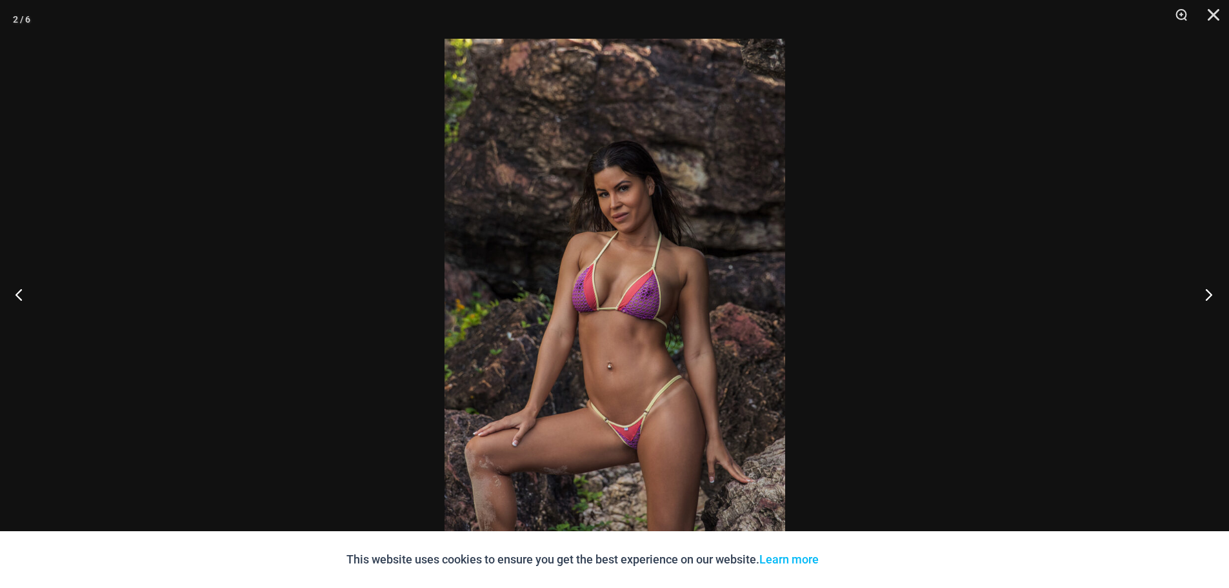
click at [1211, 298] on button "Next" at bounding box center [1205, 294] width 48 height 65
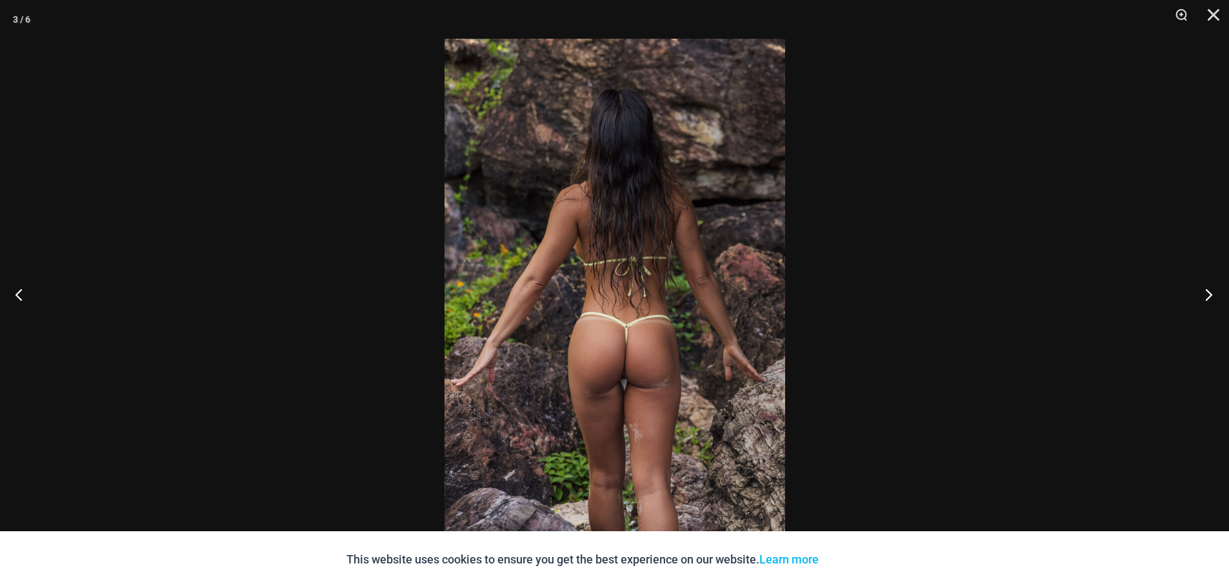
click at [1211, 298] on button "Next" at bounding box center [1205, 294] width 48 height 65
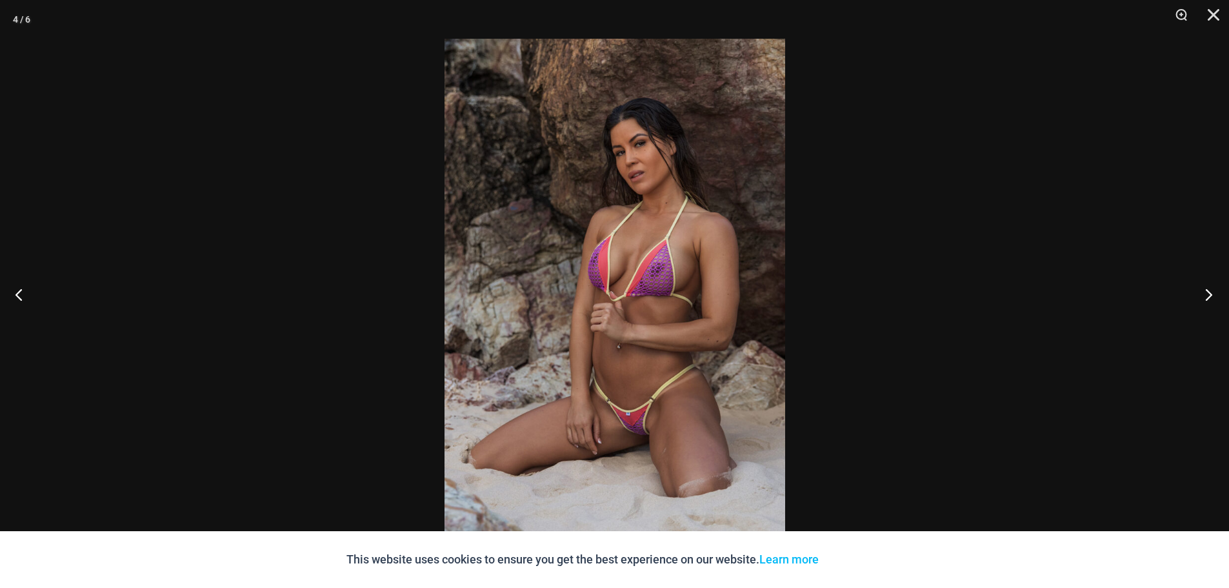
click at [1211, 298] on button "Next" at bounding box center [1205, 294] width 48 height 65
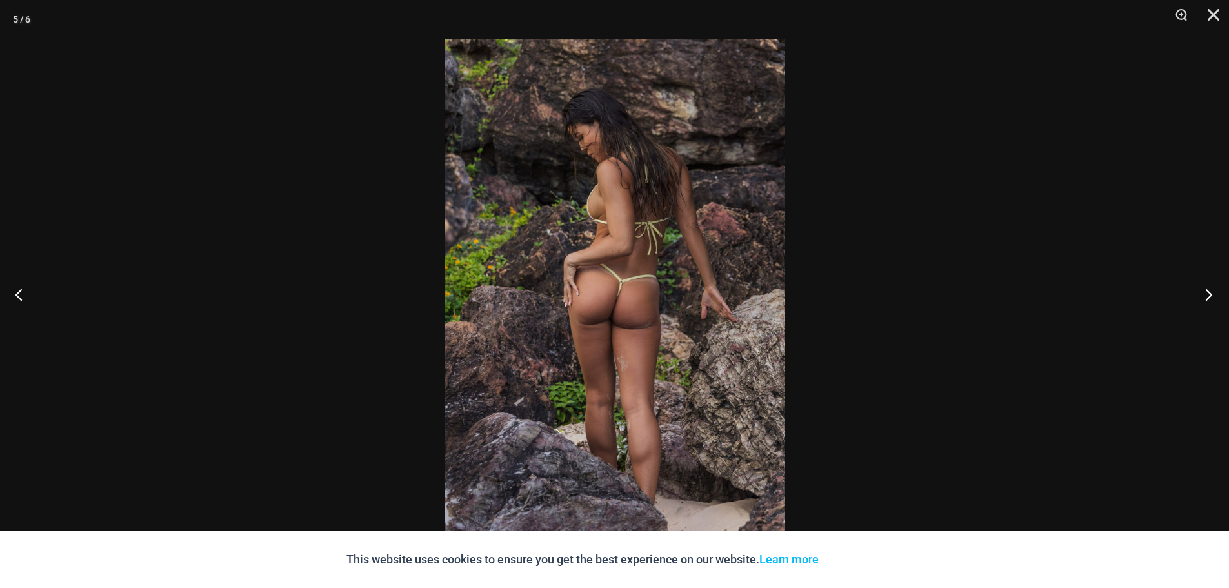
click at [1211, 298] on button "Next" at bounding box center [1205, 294] width 48 height 65
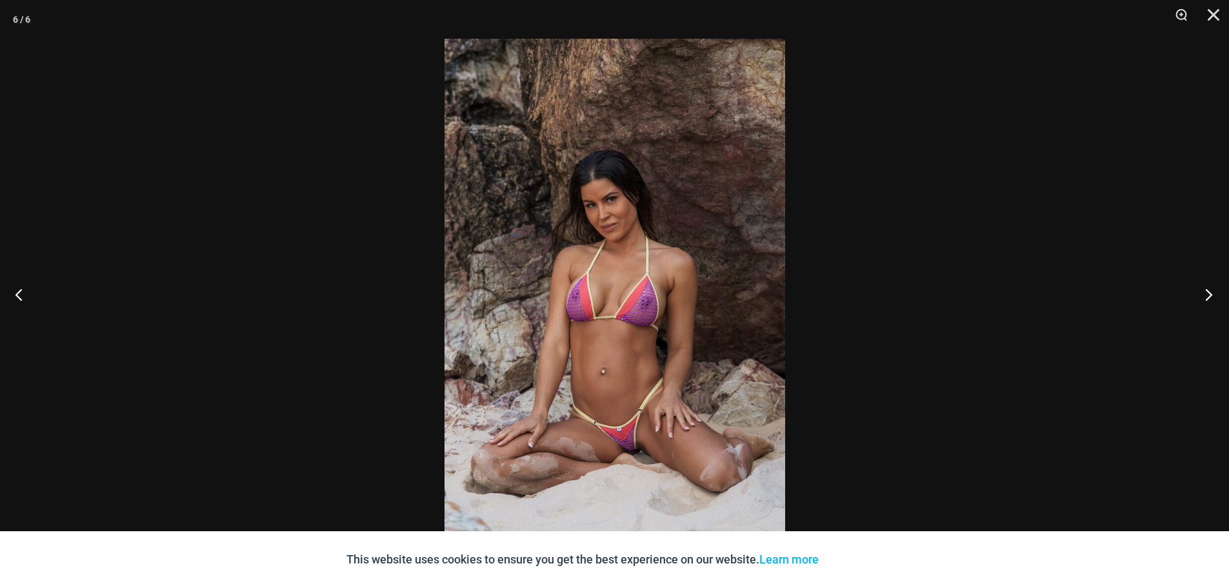
click at [1211, 298] on button "Next" at bounding box center [1205, 294] width 48 height 65
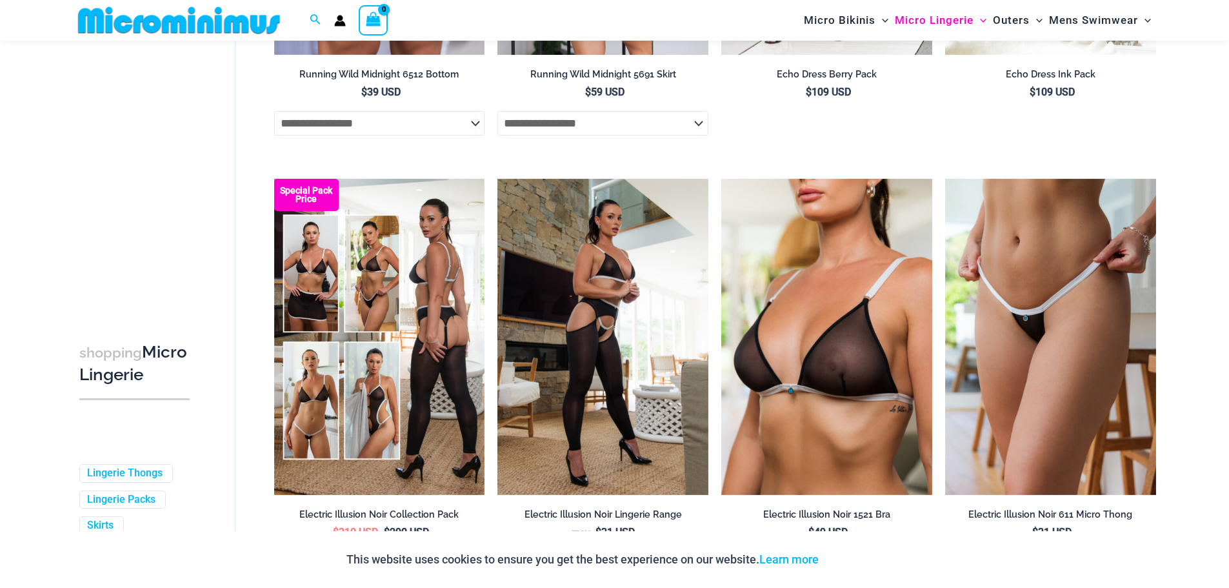
scroll to position [2244, 0]
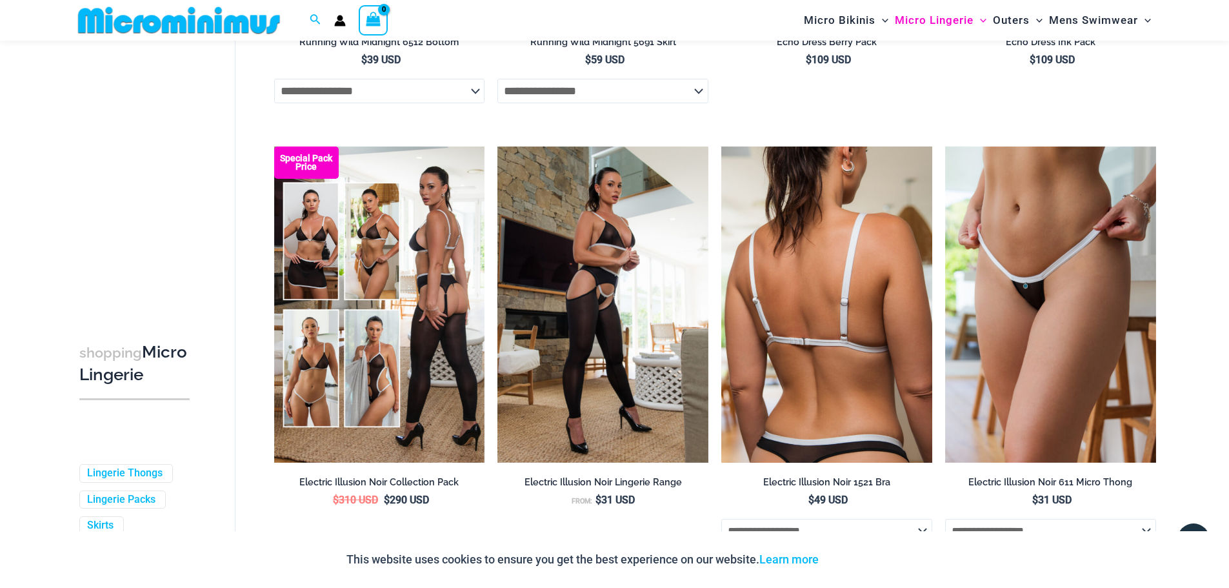
click at [870, 365] on img at bounding box center [826, 304] width 211 height 316
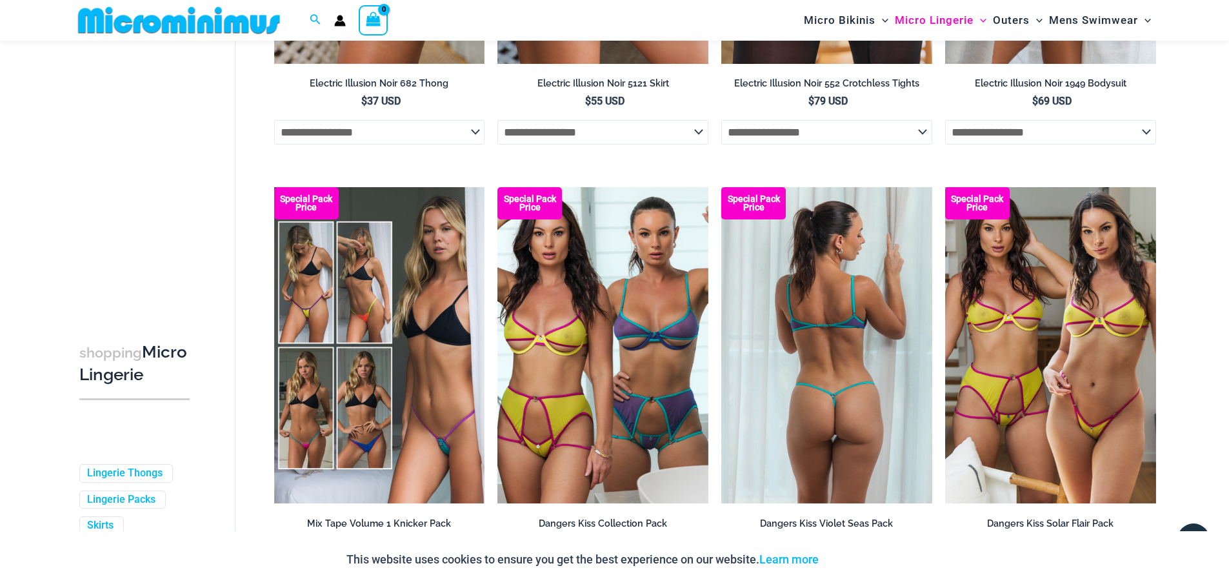
scroll to position [3147, 0]
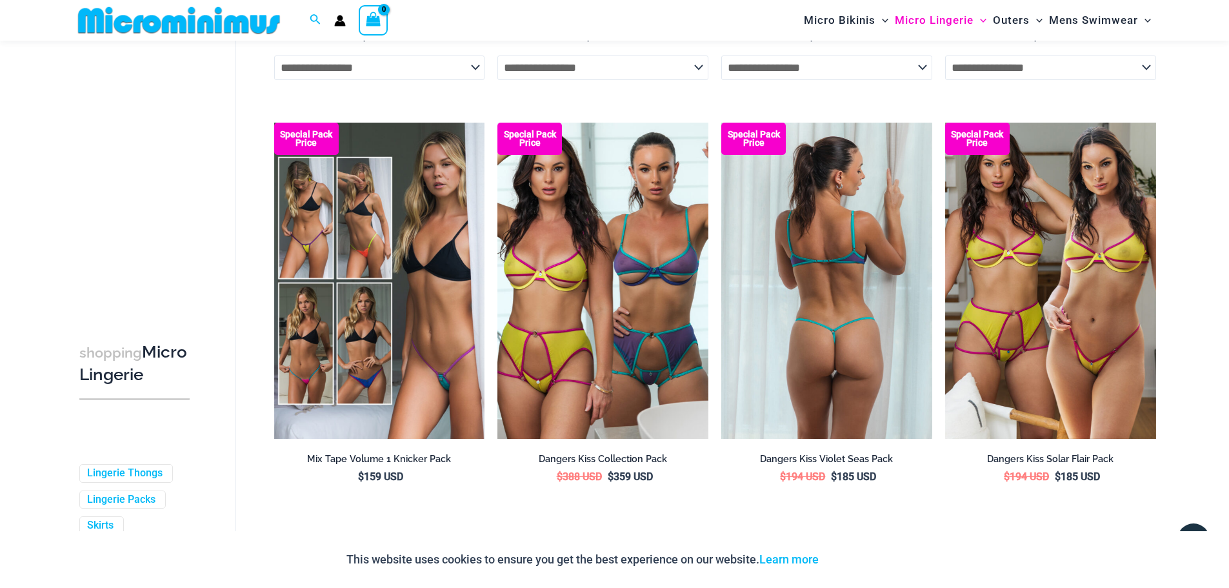
click at [779, 347] on img at bounding box center [826, 281] width 211 height 316
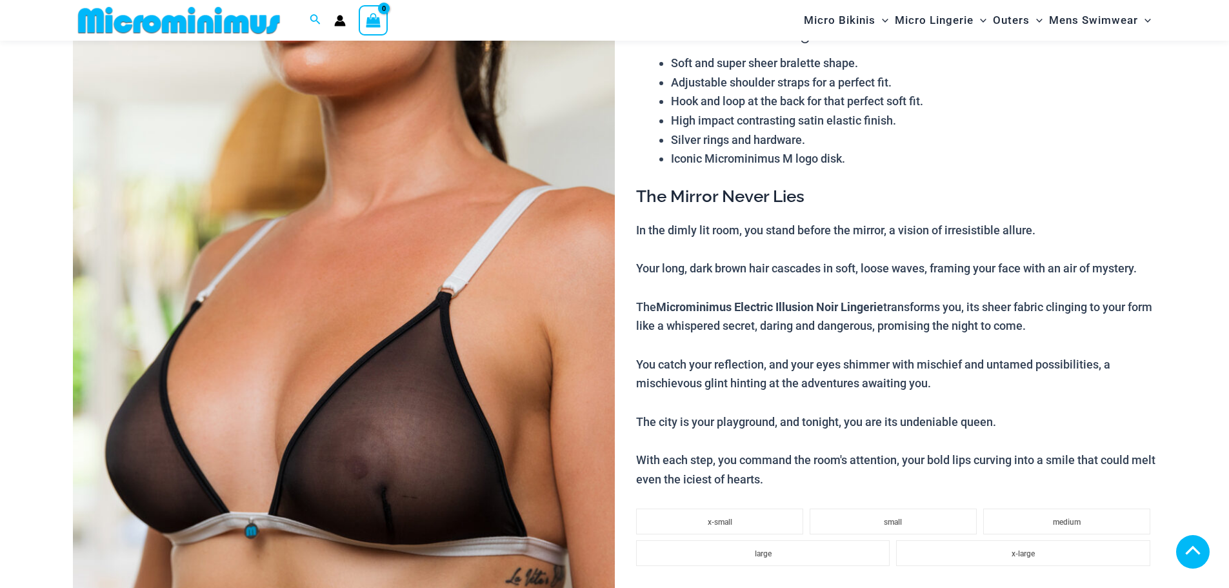
scroll to position [254, 0]
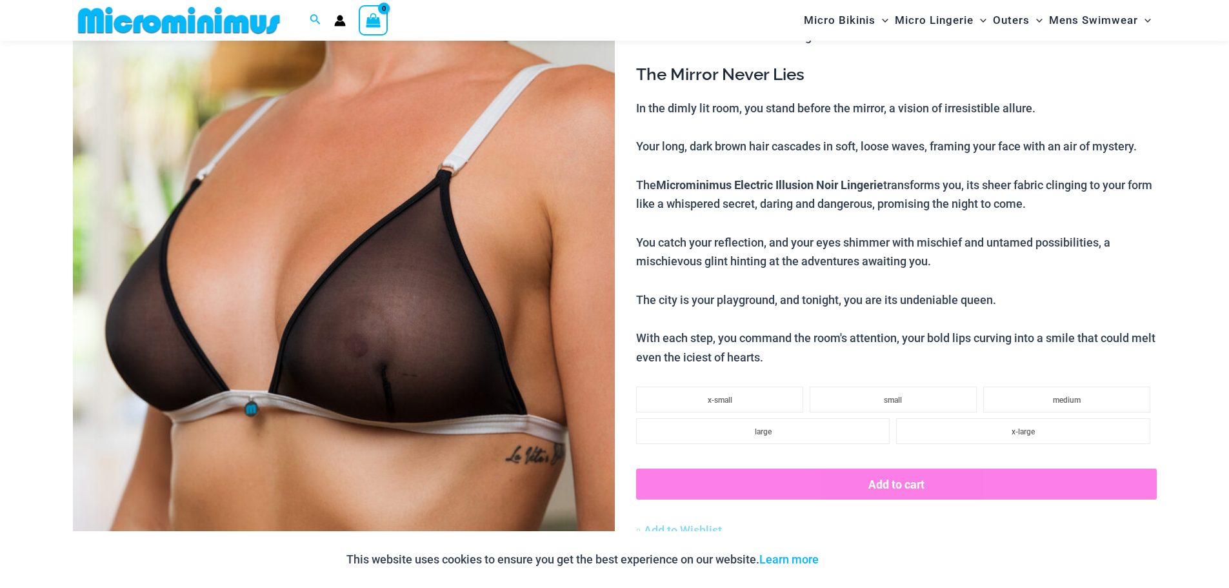
click at [507, 337] on img at bounding box center [344, 269] width 542 height 813
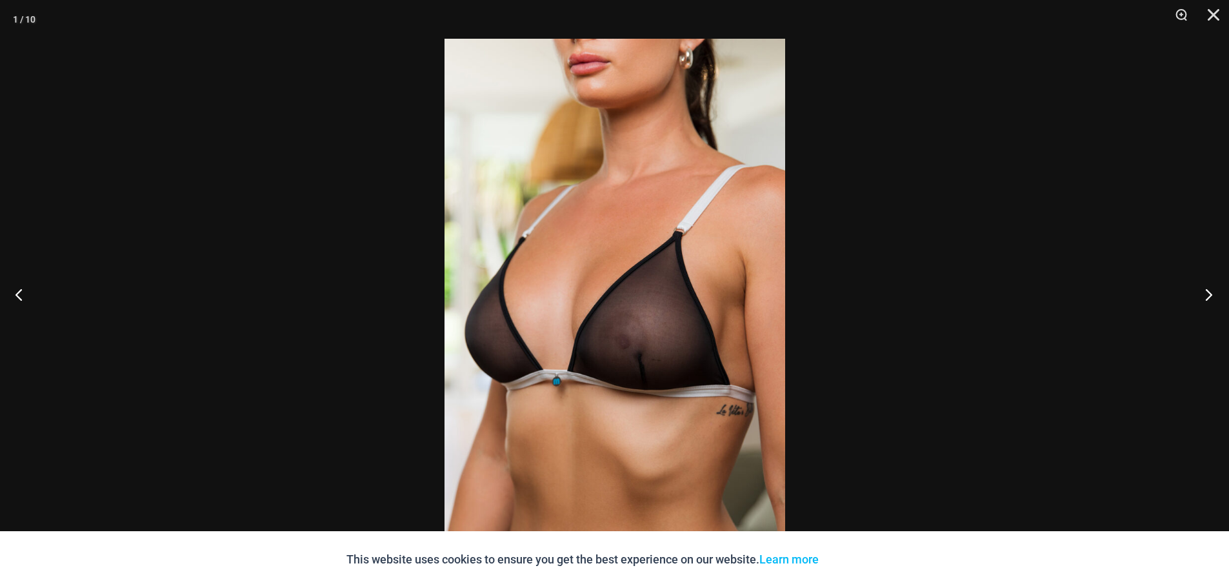
click at [1206, 294] on button "Next" at bounding box center [1205, 294] width 48 height 65
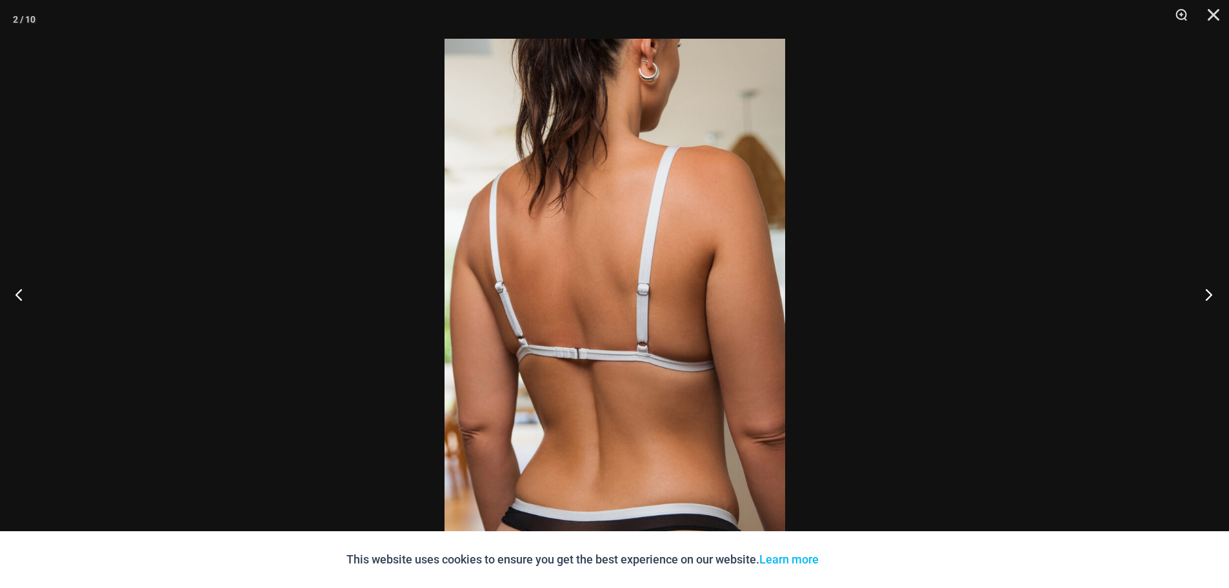
click at [1206, 294] on button "Next" at bounding box center [1205, 294] width 48 height 65
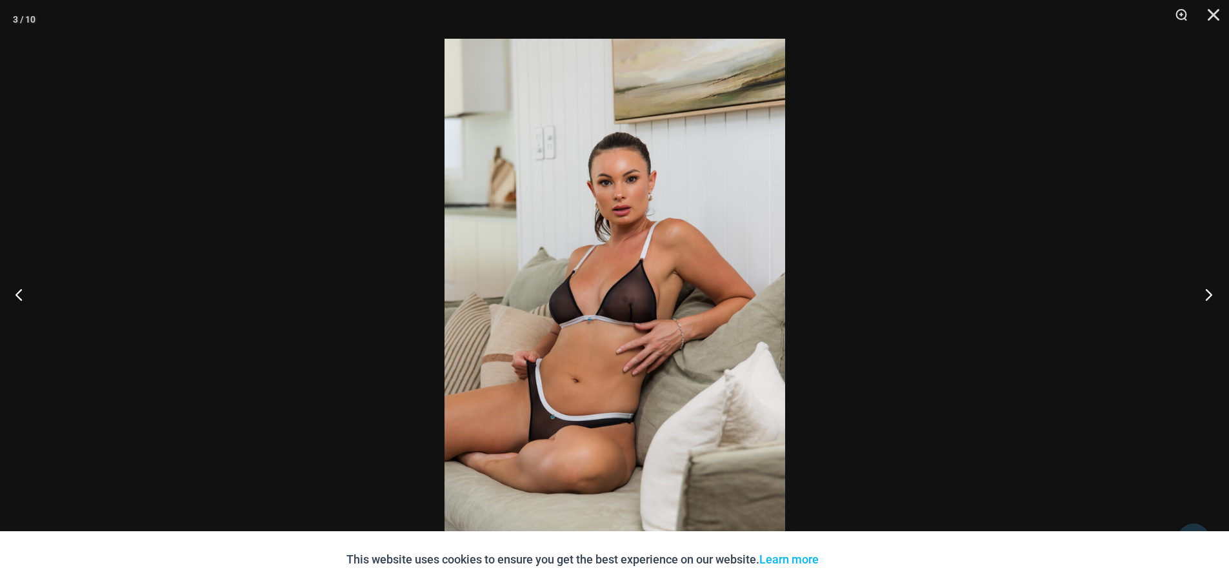
click at [1206, 294] on button "Next" at bounding box center [1205, 294] width 48 height 65
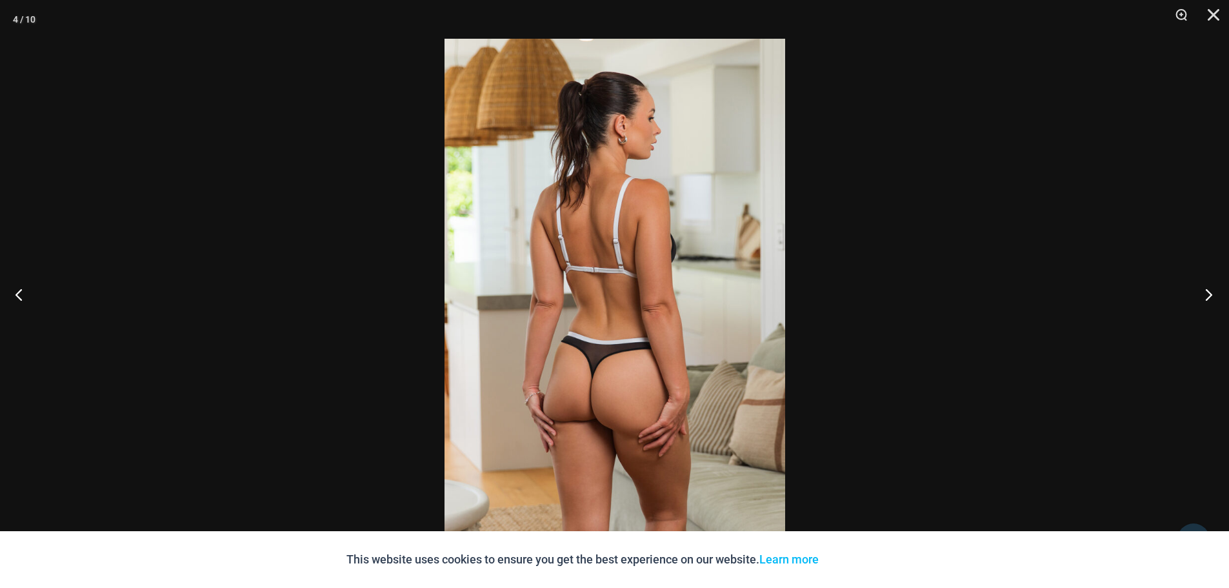
click at [1206, 294] on button "Next" at bounding box center [1205, 294] width 48 height 65
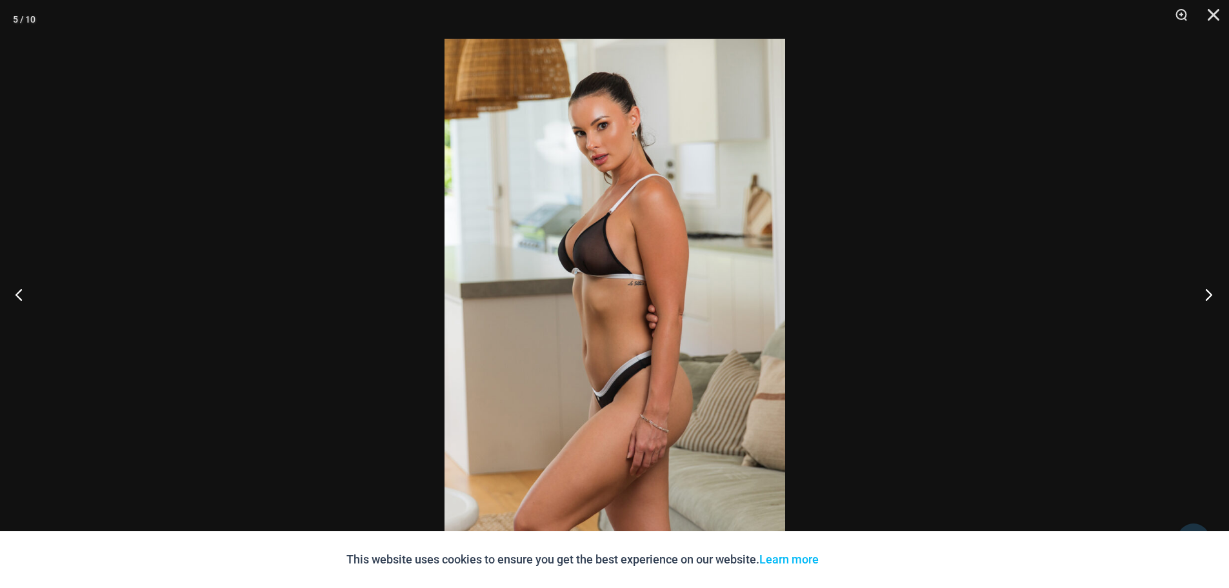
click at [1206, 294] on button "Next" at bounding box center [1205, 294] width 48 height 65
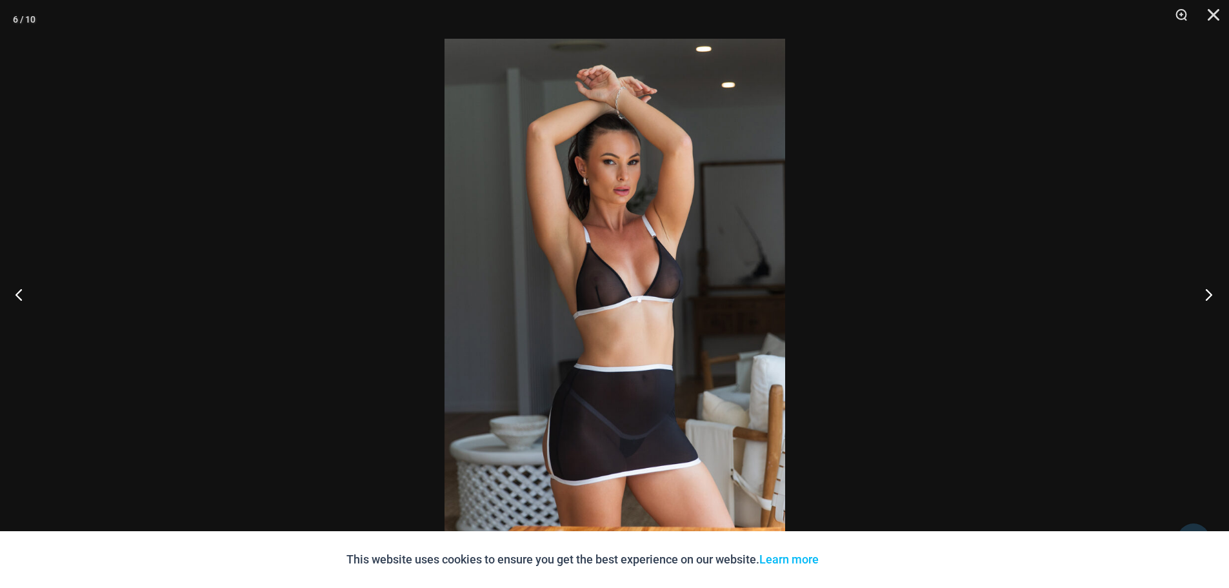
click at [1200, 288] on button "Next" at bounding box center [1205, 294] width 48 height 65
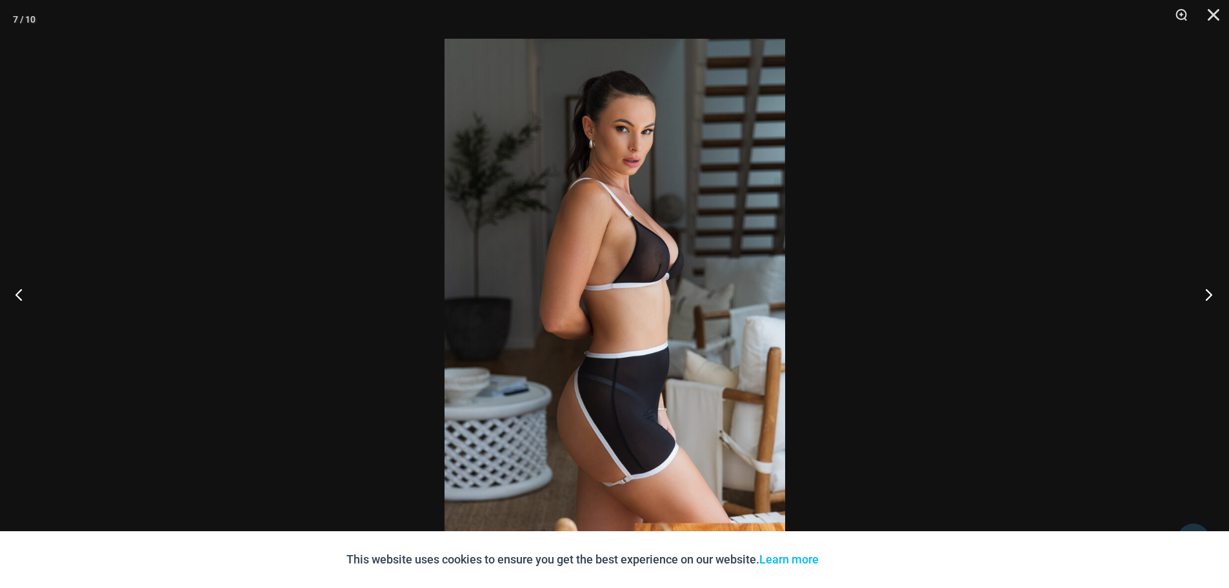
click at [1200, 288] on button "Next" at bounding box center [1205, 294] width 48 height 65
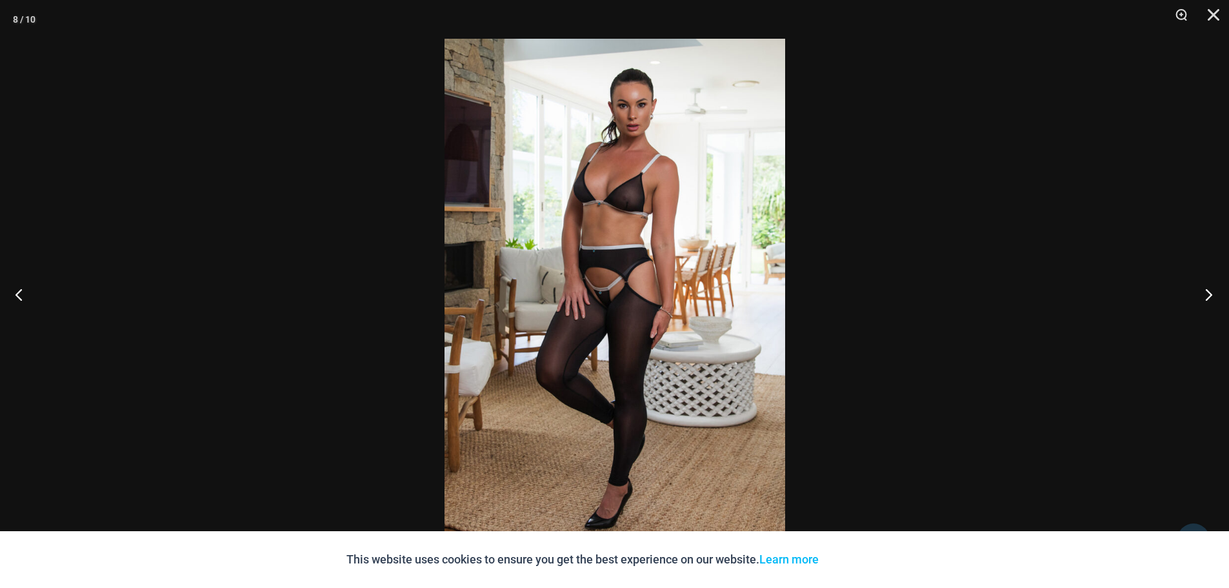
click at [1200, 288] on button "Next" at bounding box center [1205, 294] width 48 height 65
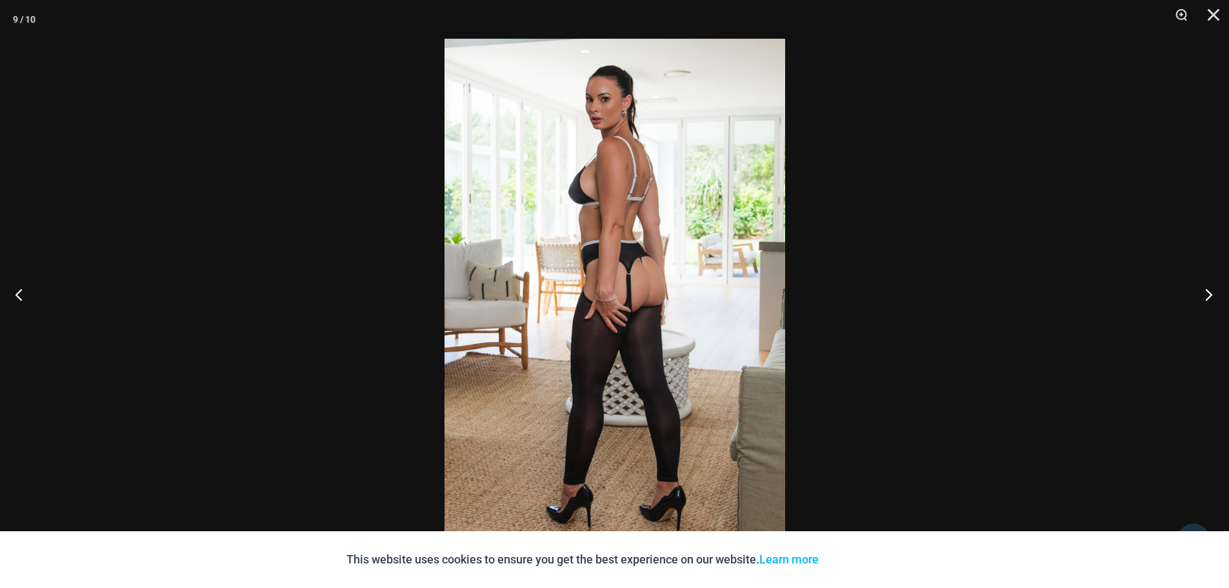
click at [1200, 288] on button "Next" at bounding box center [1205, 294] width 48 height 65
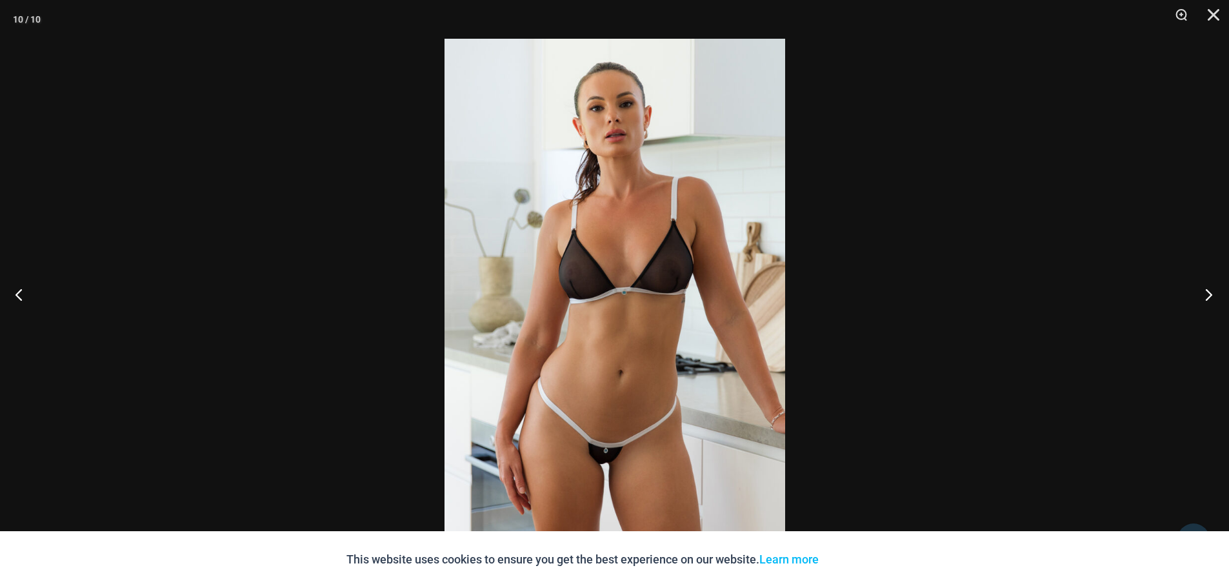
click at [1200, 288] on button "Next" at bounding box center [1205, 294] width 48 height 65
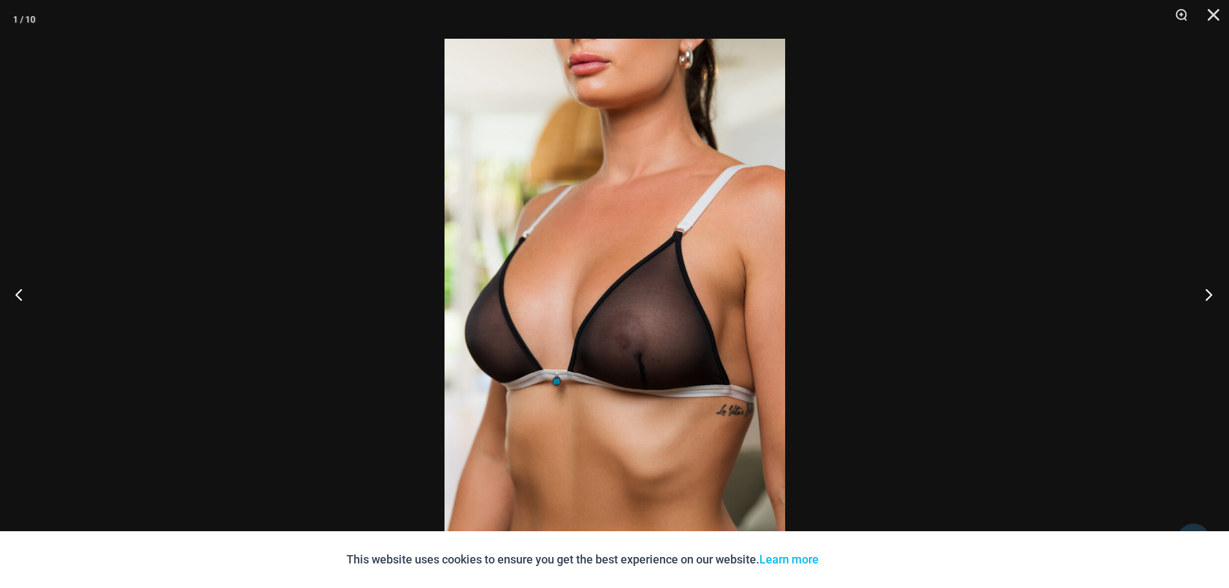
click at [1200, 288] on button "Next" at bounding box center [1205, 294] width 48 height 65
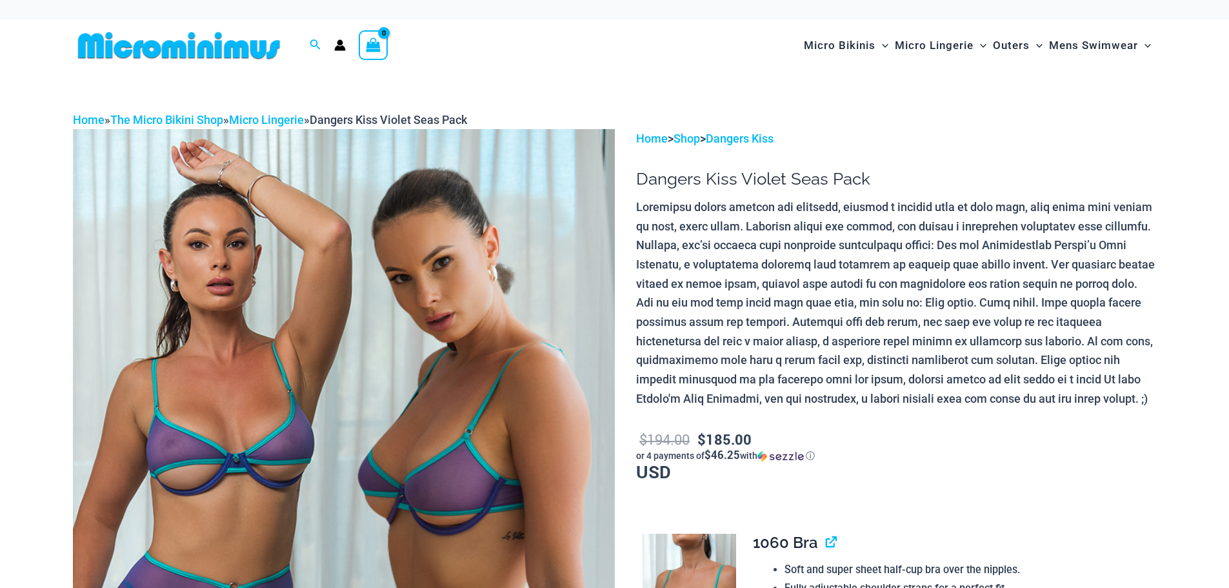
click at [396, 341] on img at bounding box center [344, 535] width 542 height 813
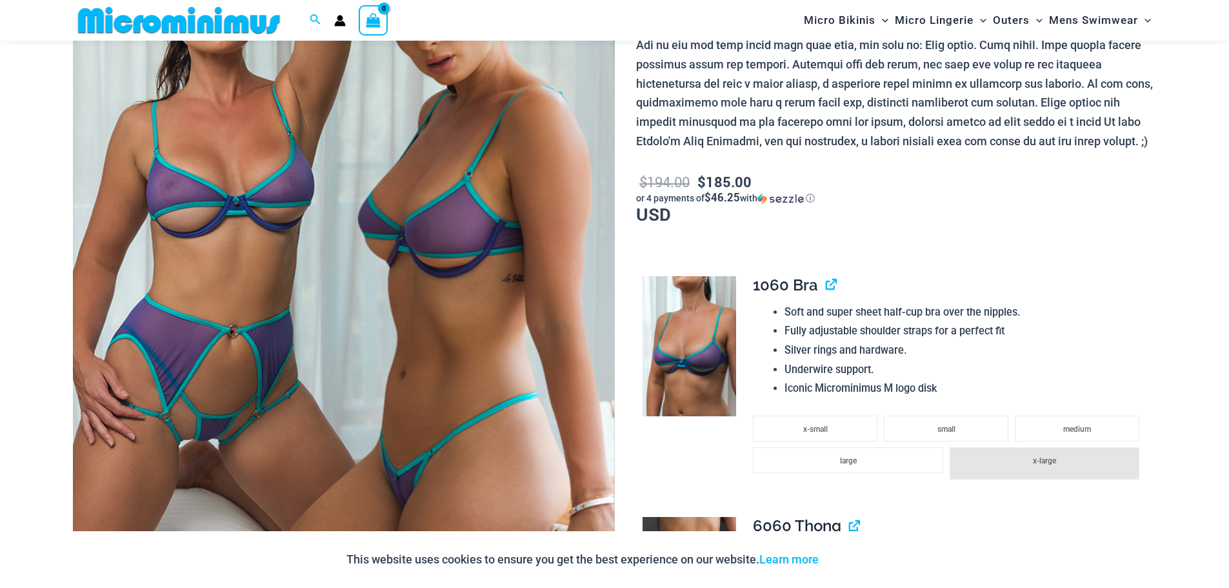
scroll to position [248, 0]
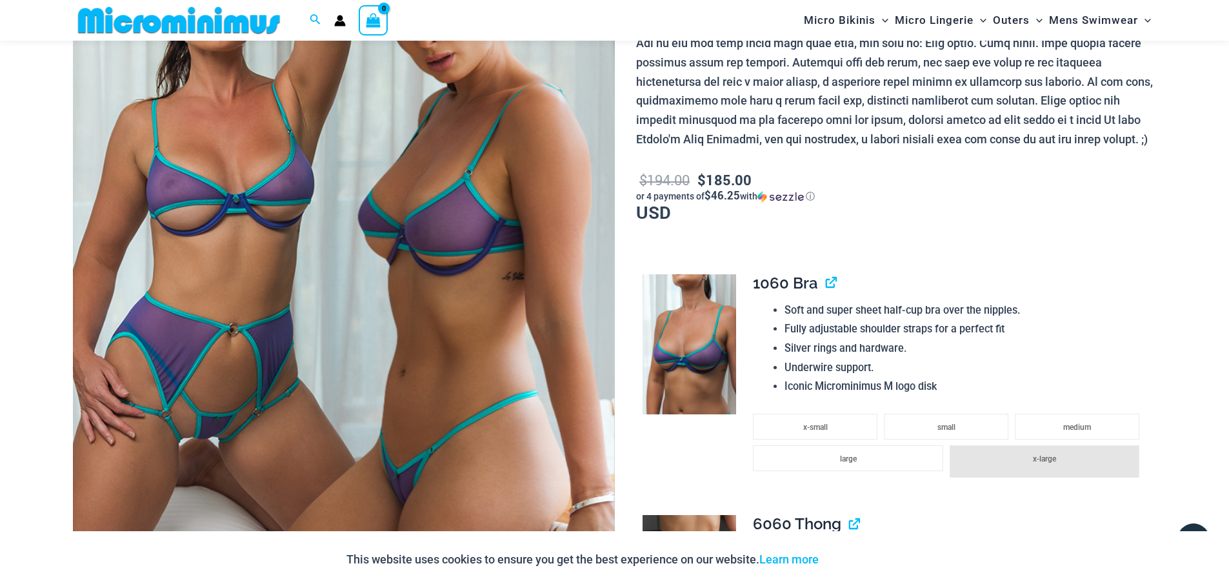
click at [430, 330] on img at bounding box center [344, 276] width 542 height 813
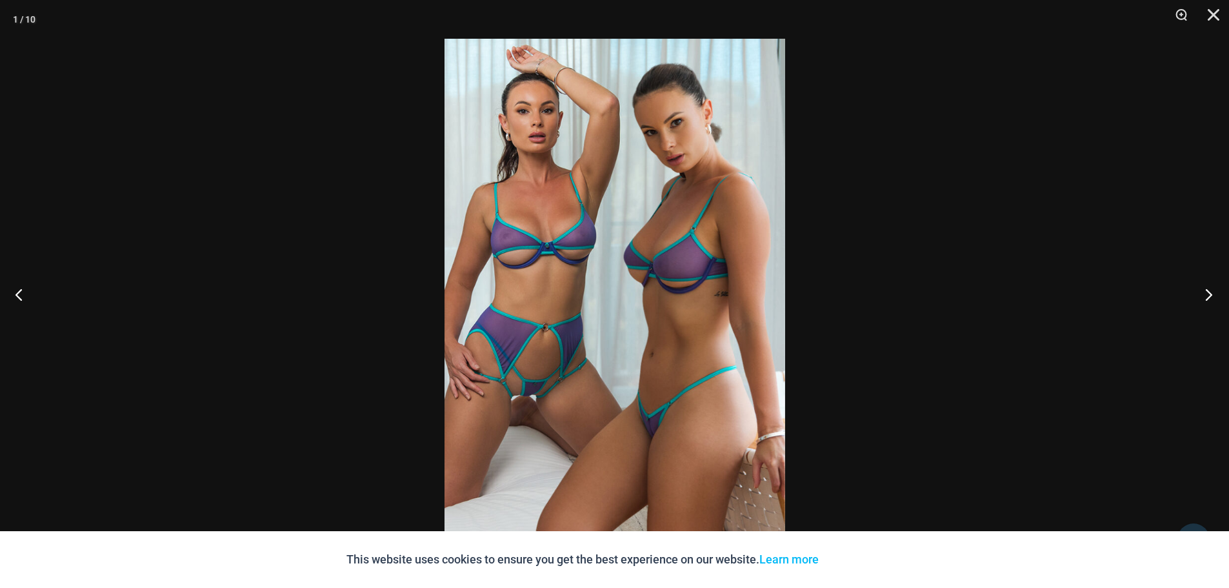
click at [1204, 298] on button "Next" at bounding box center [1205, 294] width 48 height 65
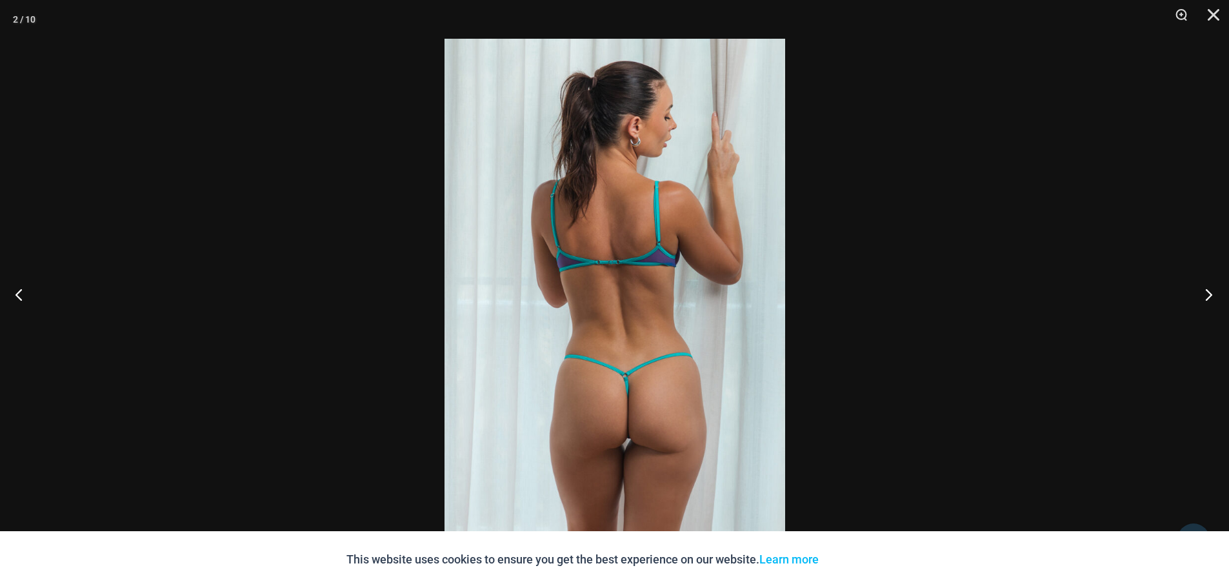
click at [1204, 298] on button "Next" at bounding box center [1205, 294] width 48 height 65
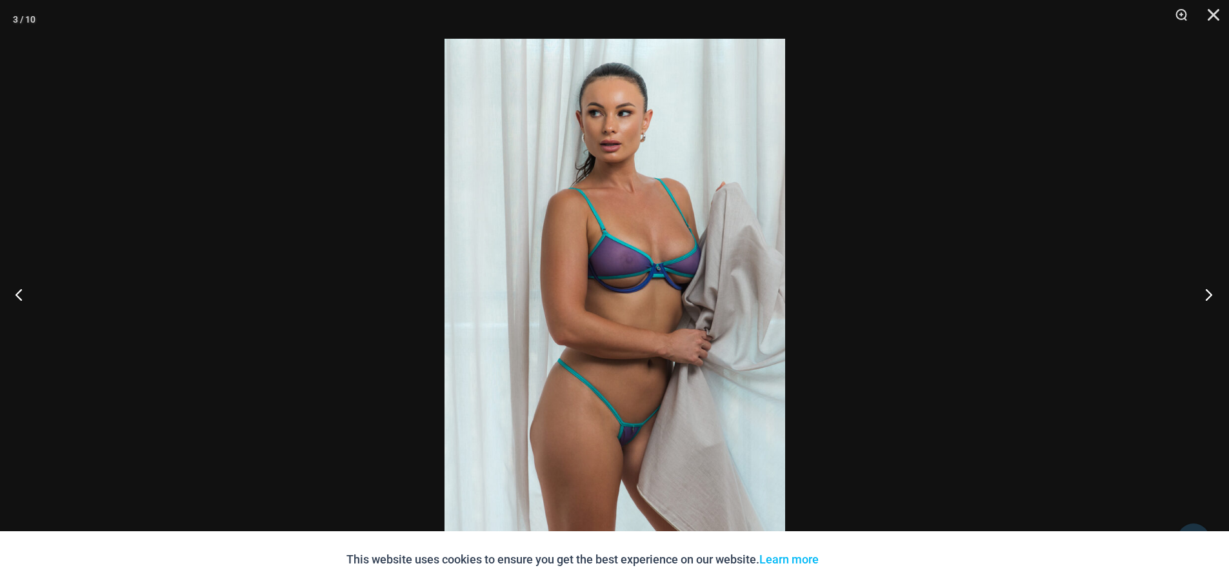
click at [1204, 298] on button "Next" at bounding box center [1205, 294] width 48 height 65
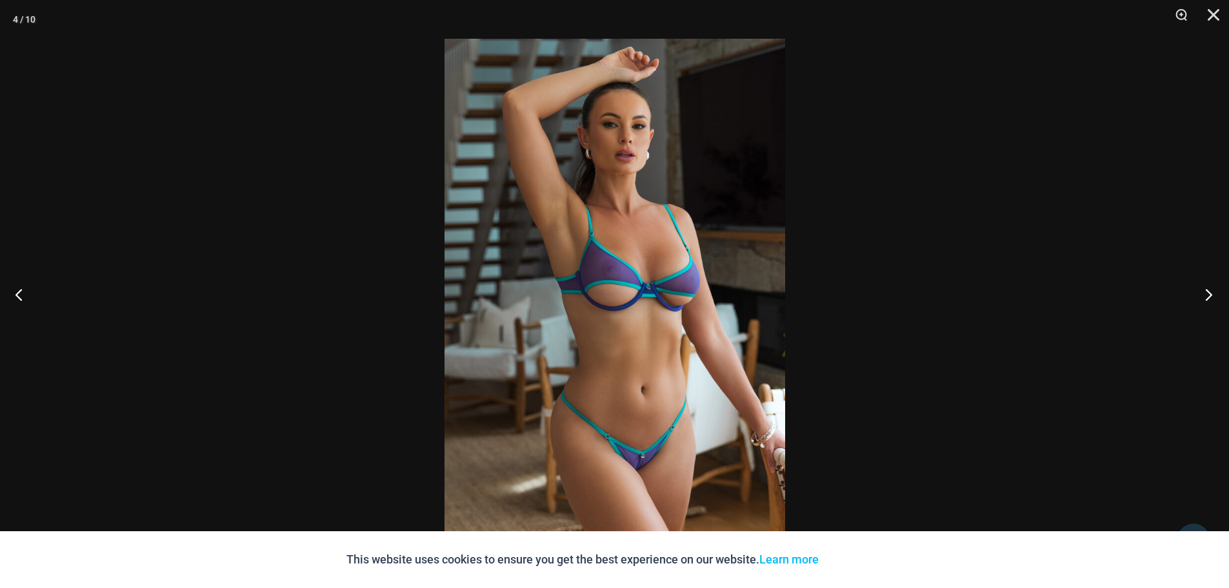
click at [1203, 298] on button "Next" at bounding box center [1205, 294] width 48 height 65
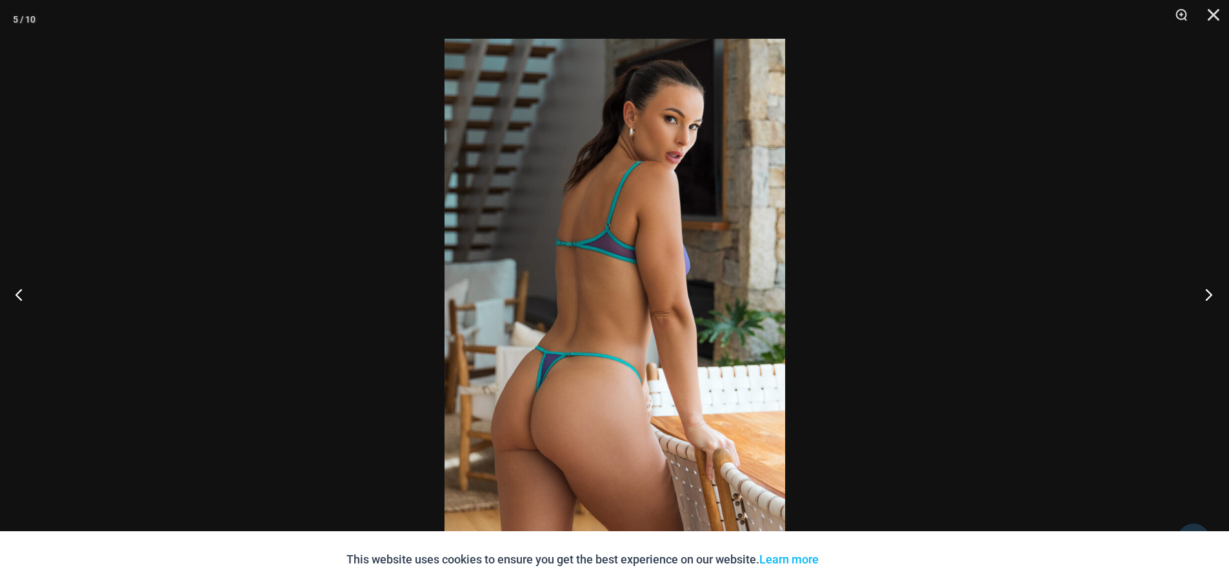
click at [1203, 298] on button "Next" at bounding box center [1205, 294] width 48 height 65
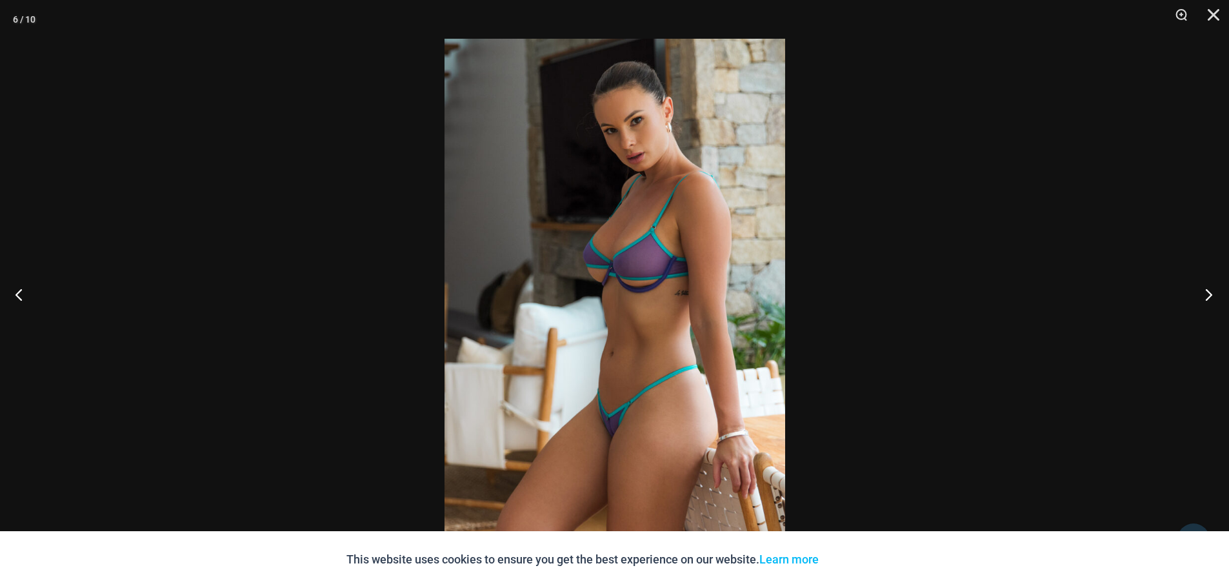
click at [1203, 298] on button "Next" at bounding box center [1205, 294] width 48 height 65
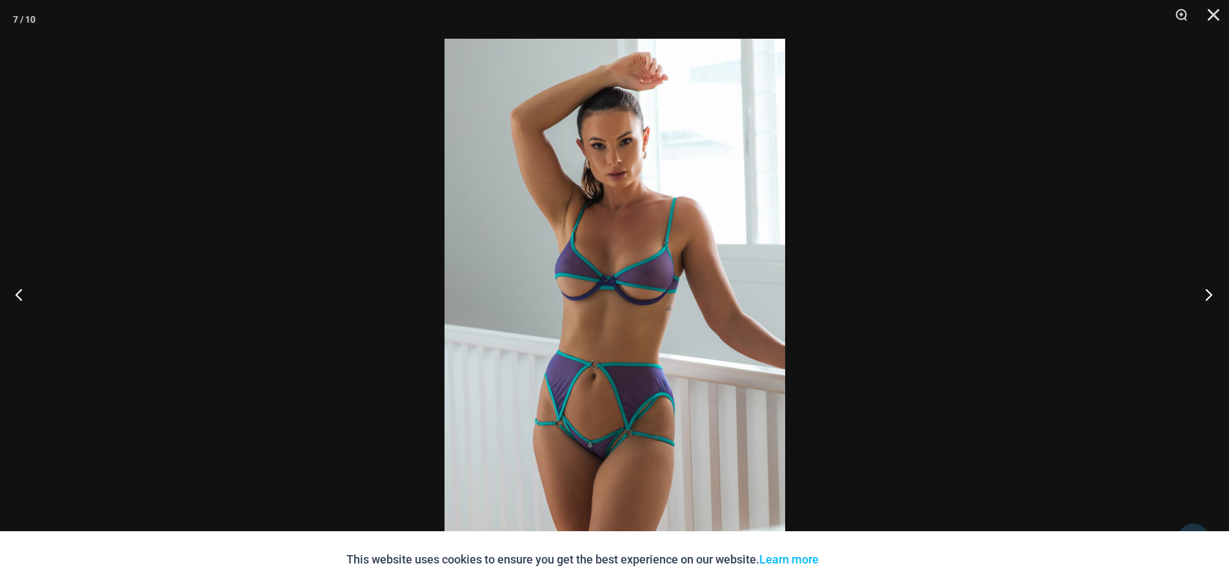
click at [1203, 297] on button "Next" at bounding box center [1205, 294] width 48 height 65
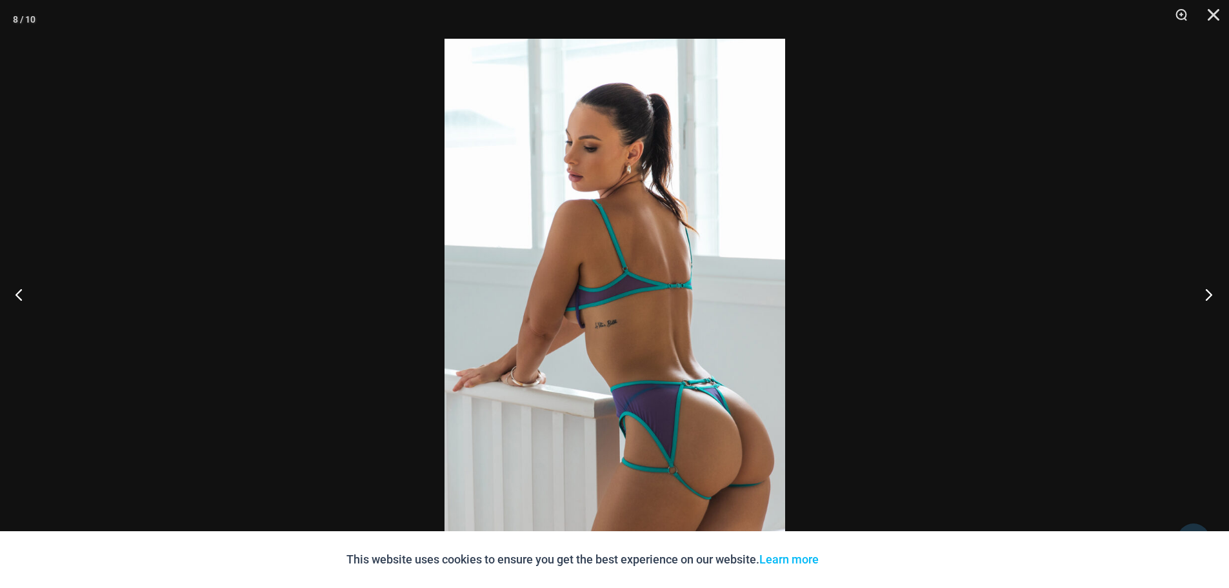
click at [1203, 296] on button "Next" at bounding box center [1205, 294] width 48 height 65
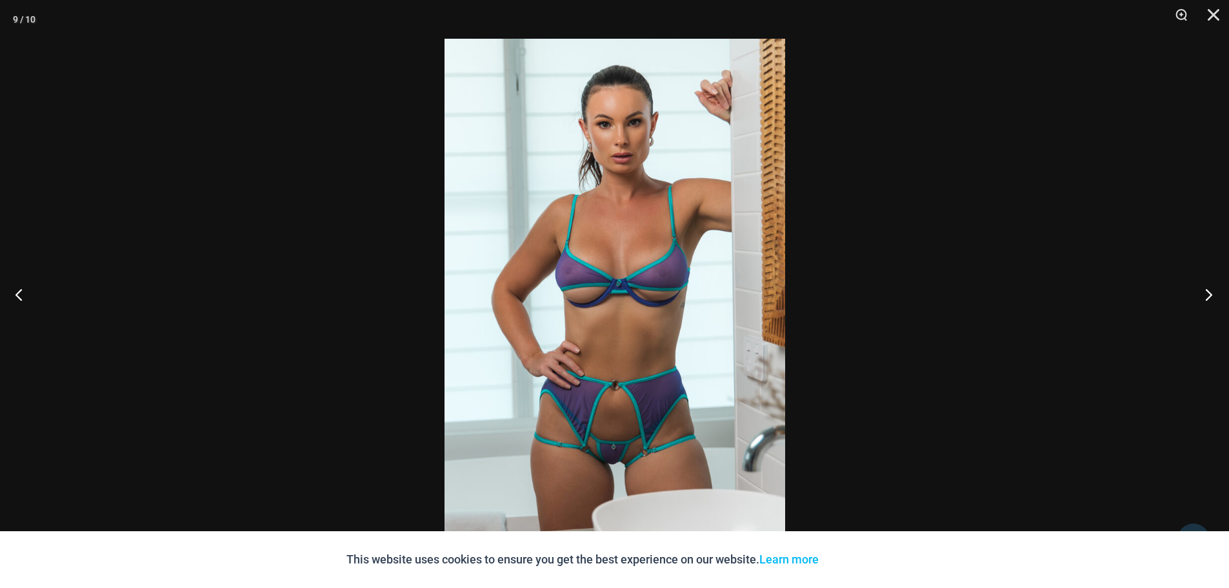
click at [1217, 292] on button "Next" at bounding box center [1205, 294] width 48 height 65
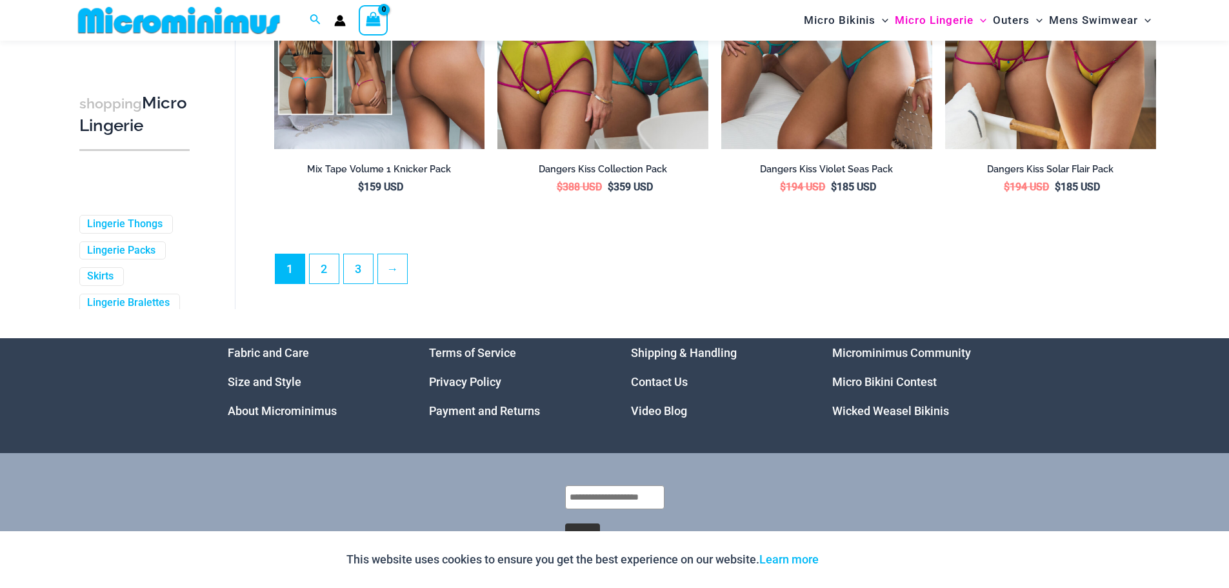
scroll to position [3450, 0]
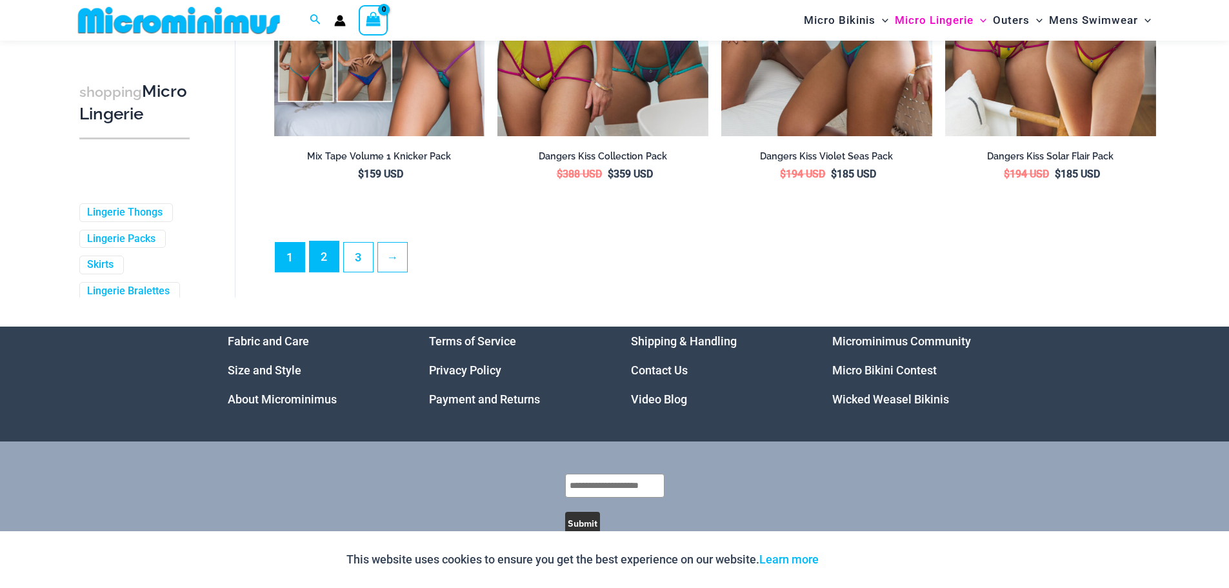
click at [328, 261] on link "2" at bounding box center [324, 256] width 29 height 30
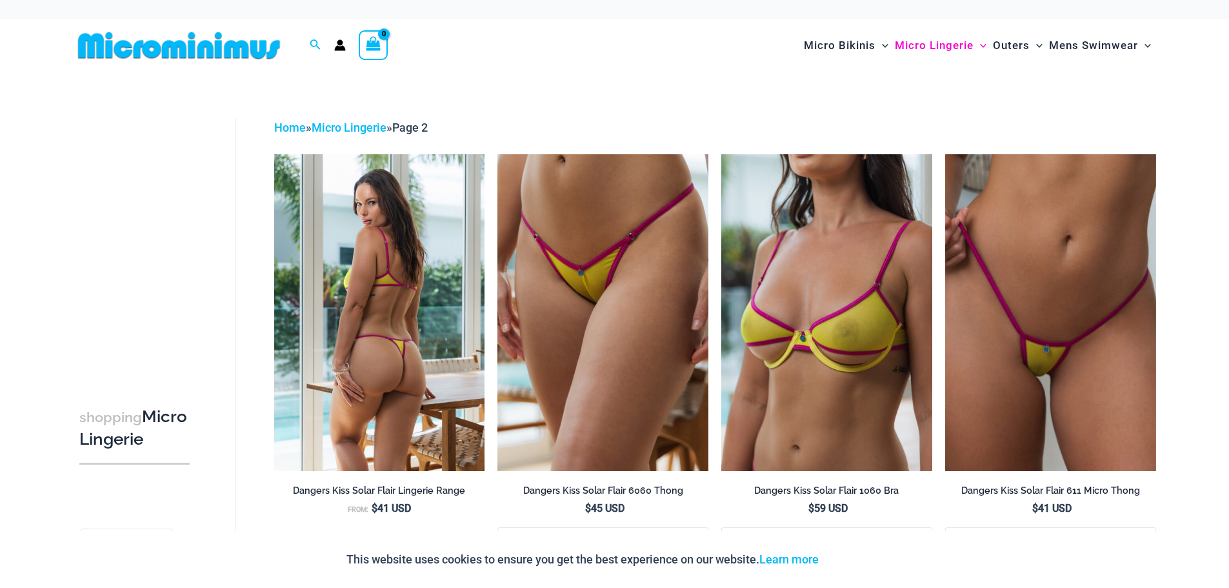
click at [409, 361] on img at bounding box center [379, 312] width 211 height 316
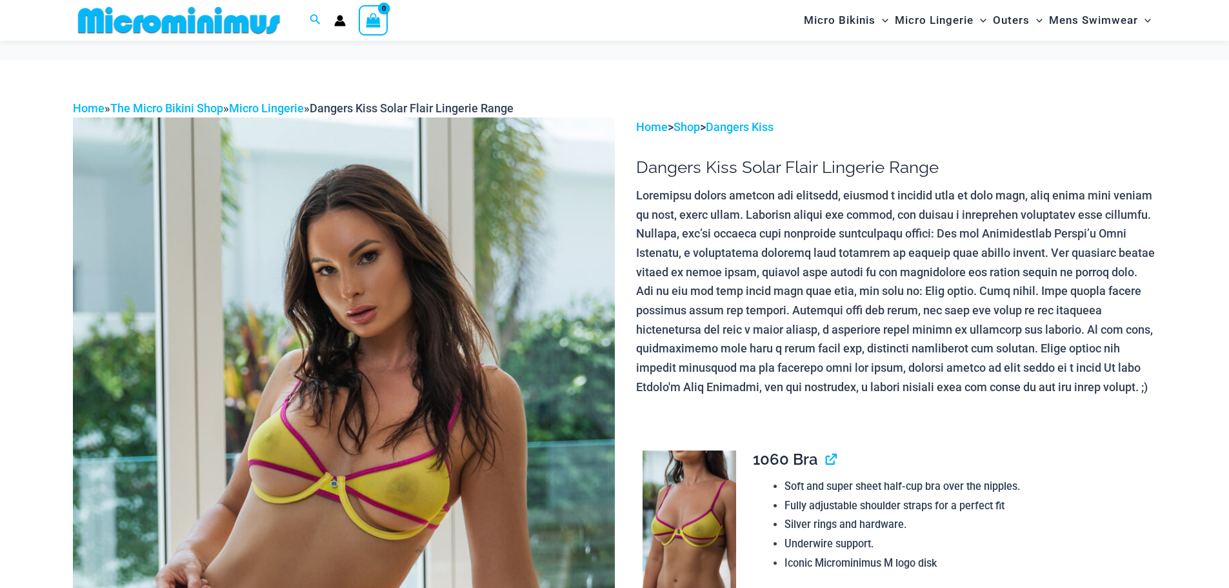
click at [478, 372] on img at bounding box center [344, 523] width 542 height 813
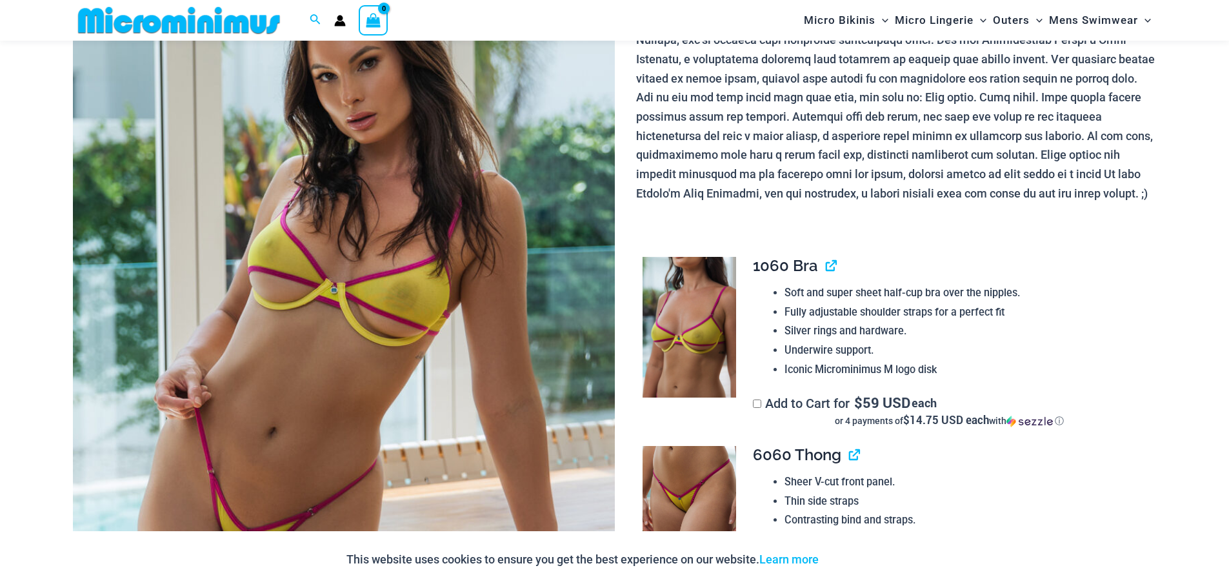
click at [476, 350] on img at bounding box center [344, 330] width 542 height 813
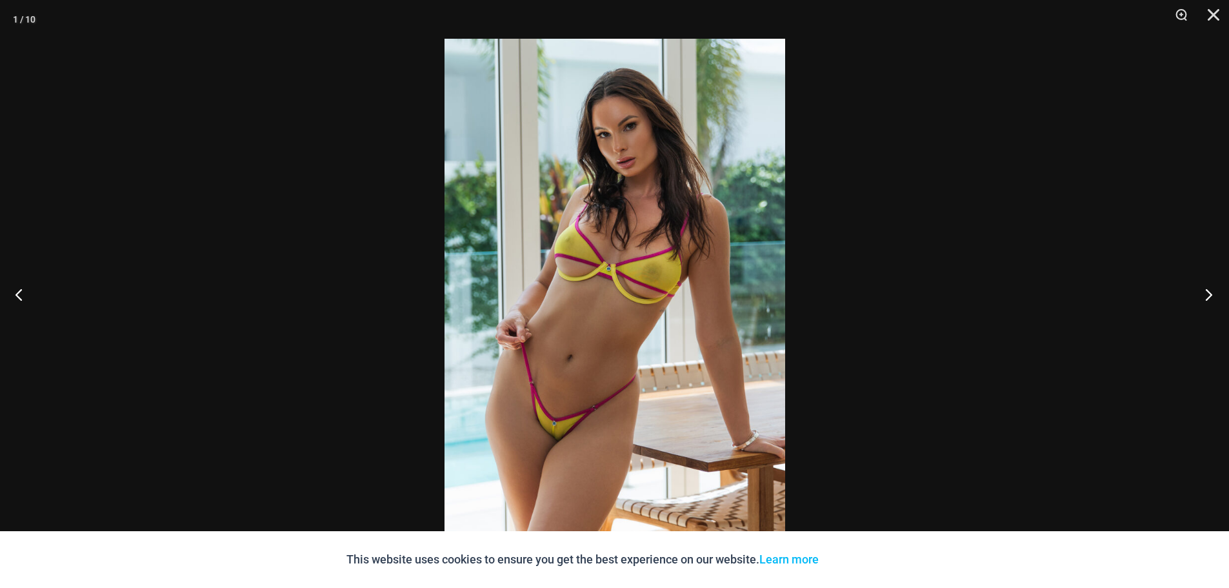
click at [1209, 289] on button "Next" at bounding box center [1205, 294] width 48 height 65
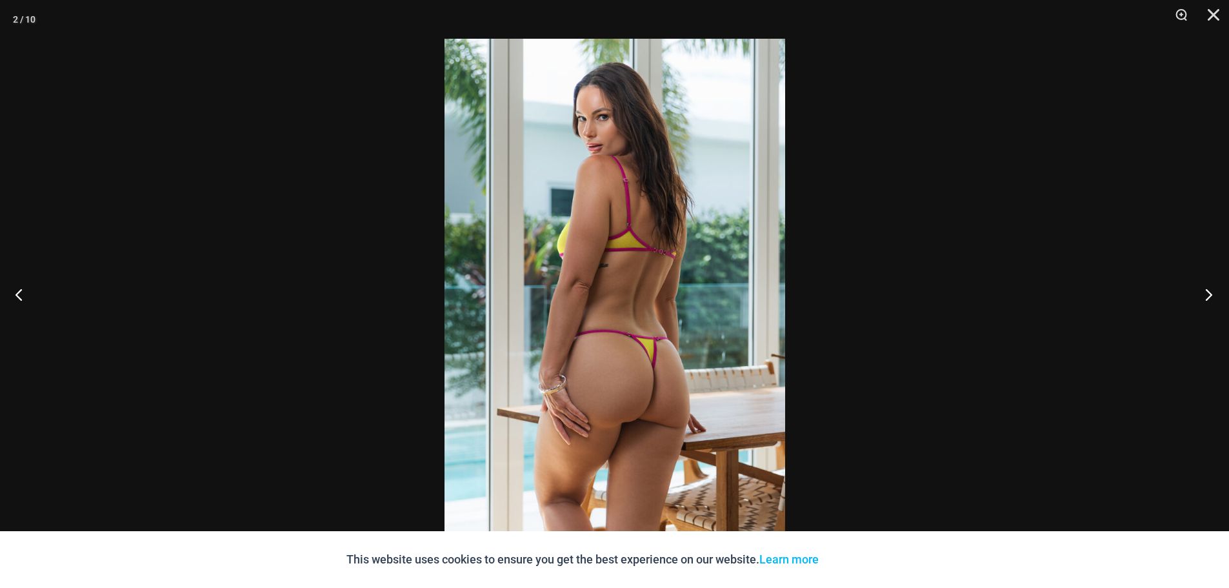
click at [1209, 289] on button "Next" at bounding box center [1205, 294] width 48 height 65
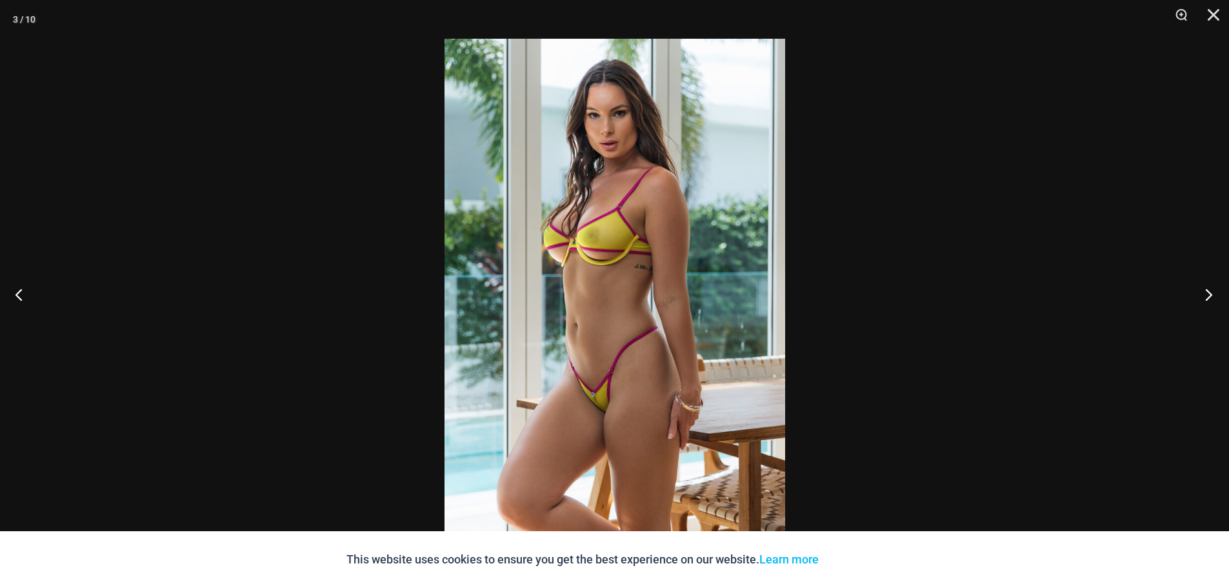
click at [1209, 289] on button "Next" at bounding box center [1205, 294] width 48 height 65
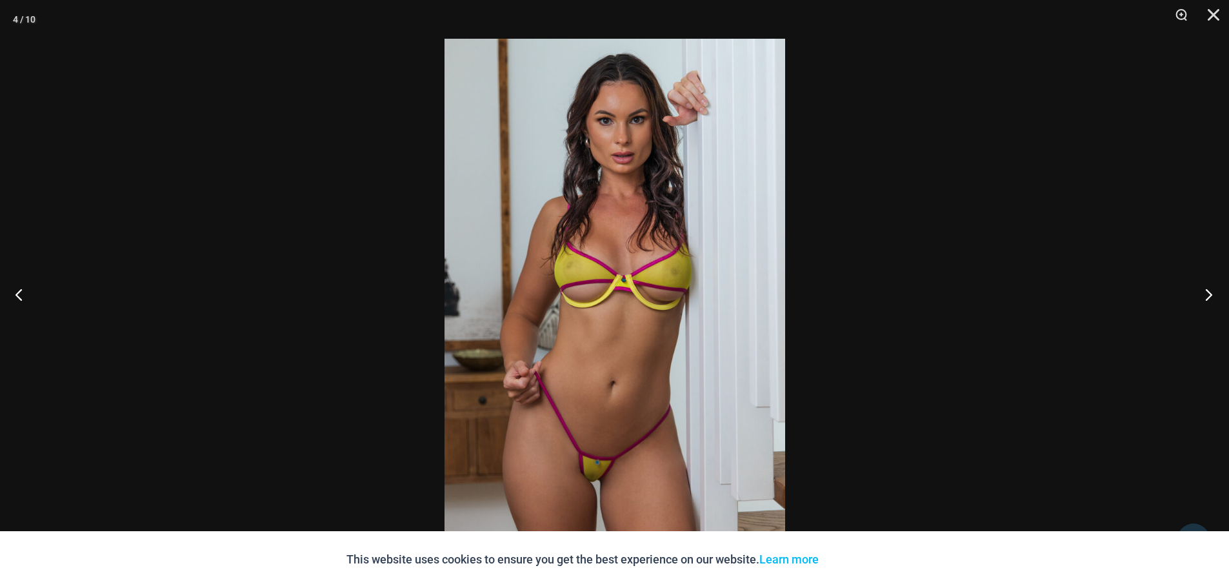
click at [1209, 289] on button "Next" at bounding box center [1205, 294] width 48 height 65
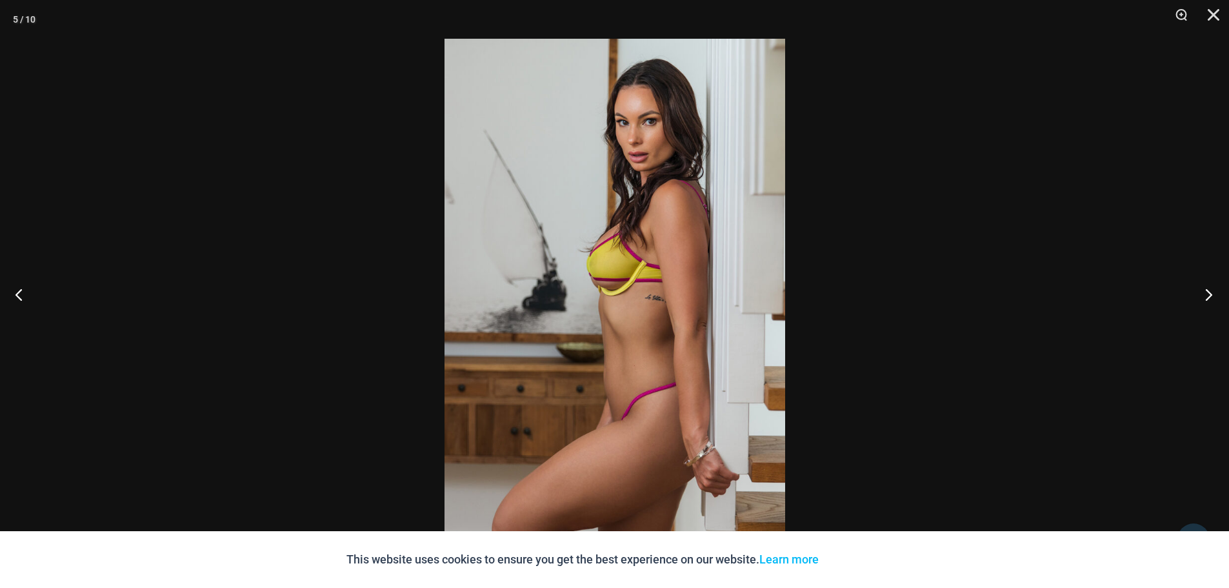
click at [1209, 289] on button "Next" at bounding box center [1205, 294] width 48 height 65
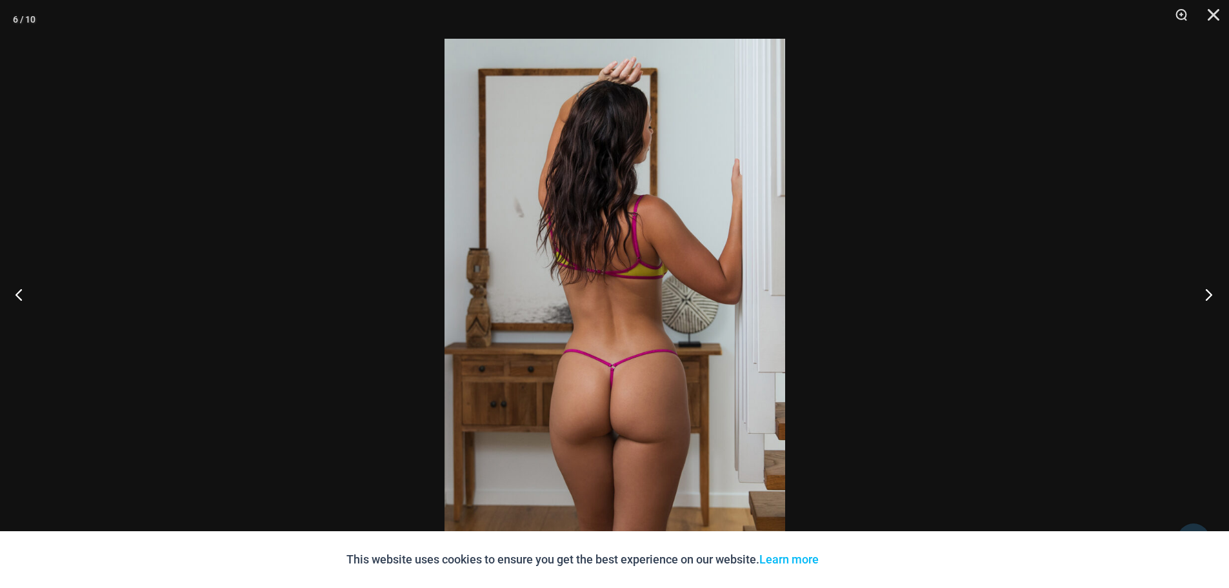
click at [1209, 289] on button "Next" at bounding box center [1205, 294] width 48 height 65
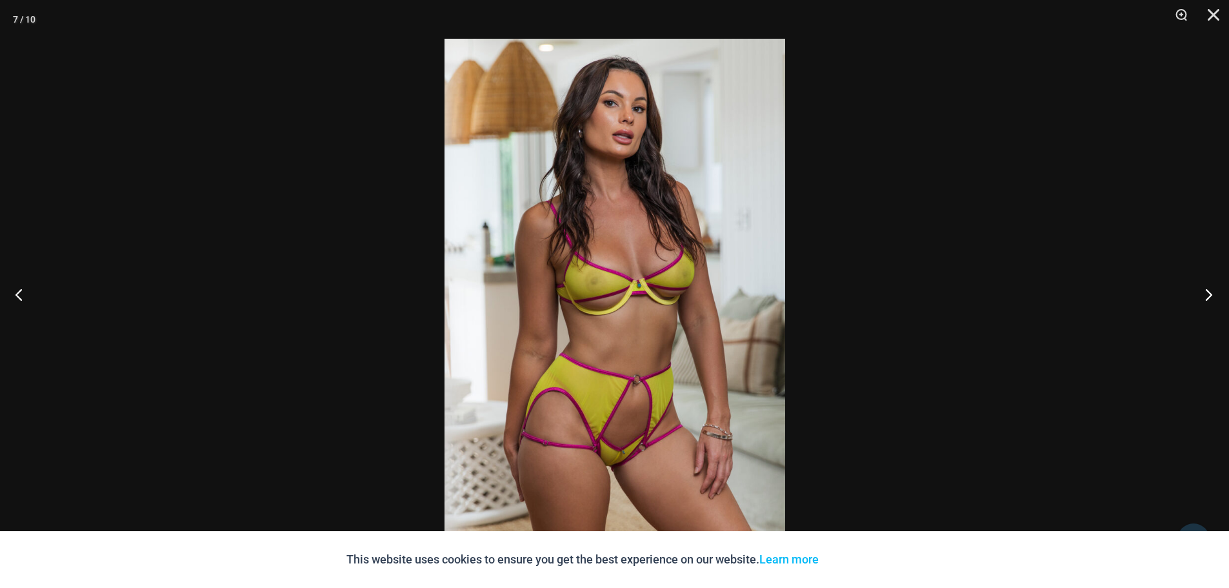
click at [1208, 290] on button "Next" at bounding box center [1205, 294] width 48 height 65
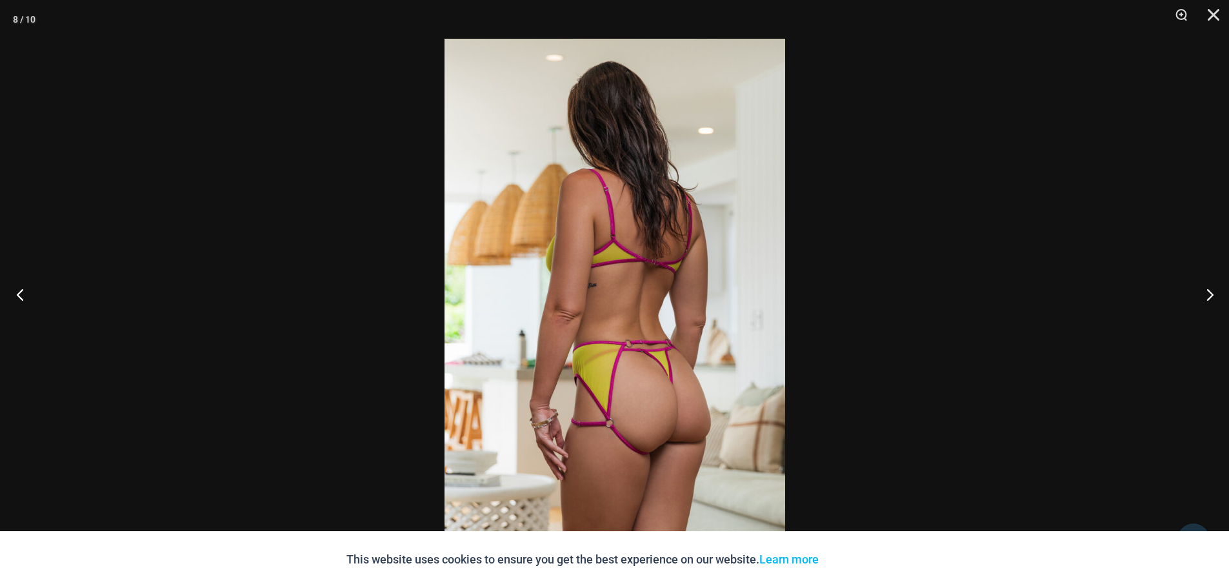
click at [26, 295] on button "Previous" at bounding box center [24, 294] width 48 height 65
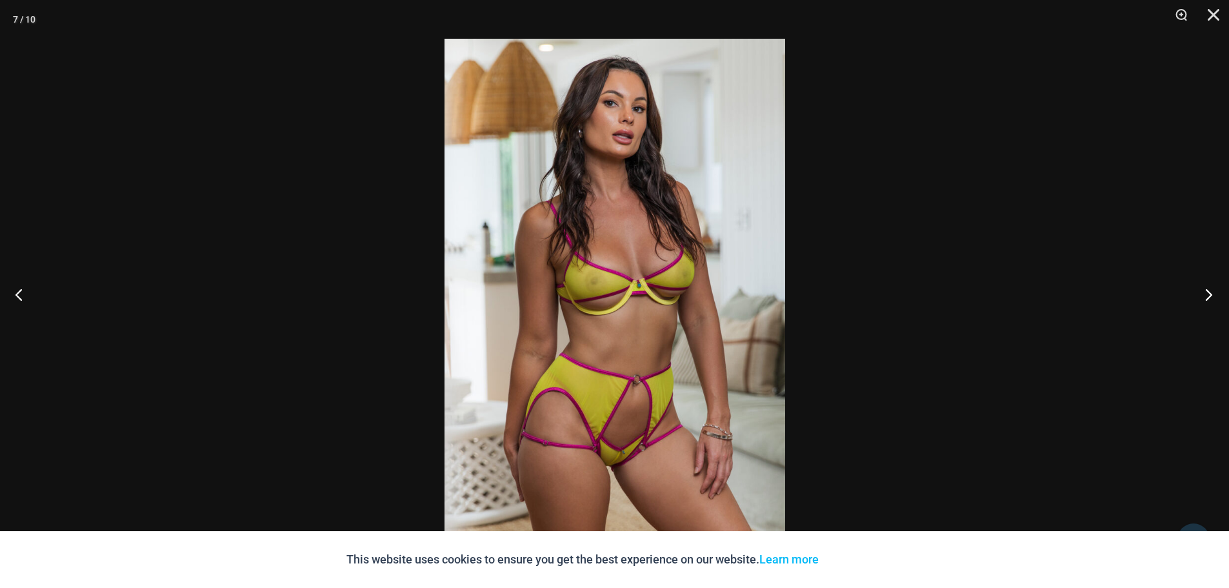
click at [1213, 296] on button "Next" at bounding box center [1205, 294] width 48 height 65
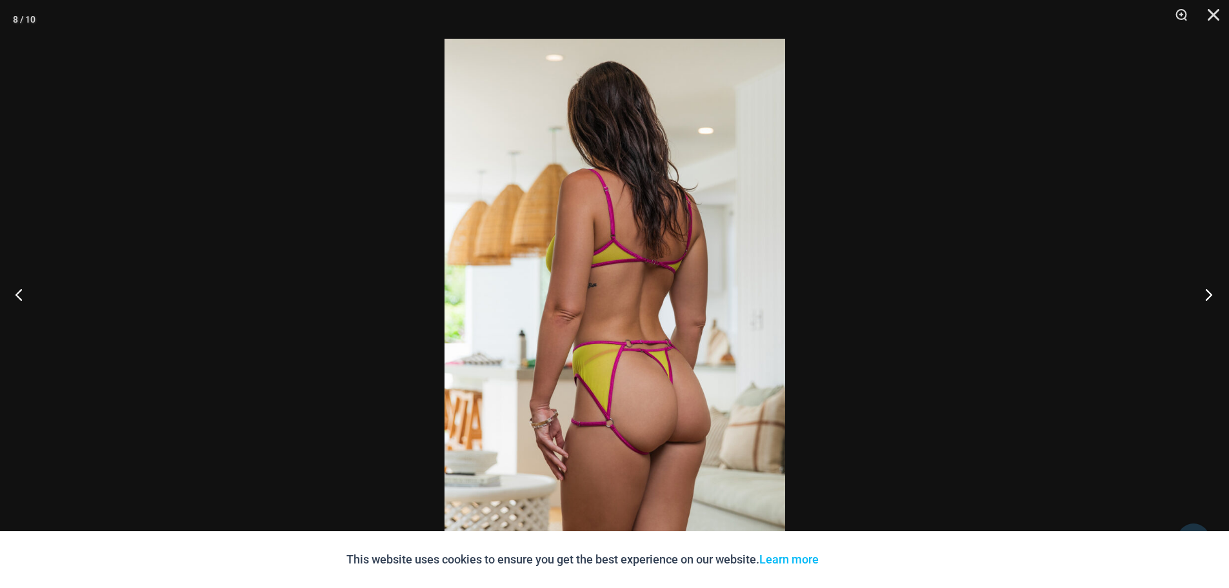
click at [1211, 291] on button "Next" at bounding box center [1205, 294] width 48 height 65
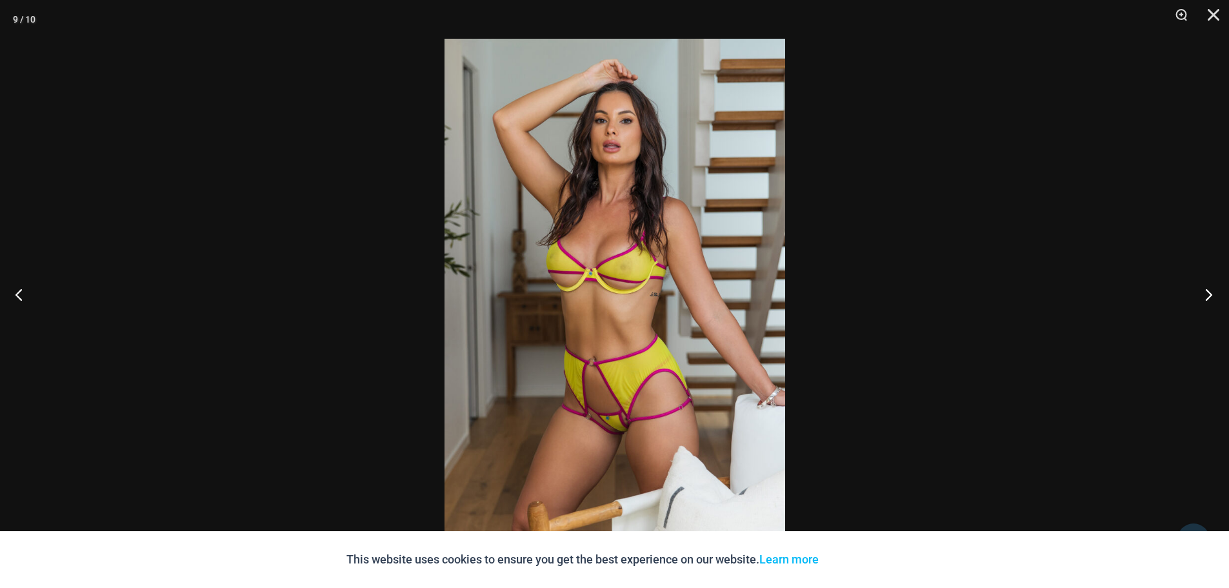
click at [1210, 287] on button "Next" at bounding box center [1205, 294] width 48 height 65
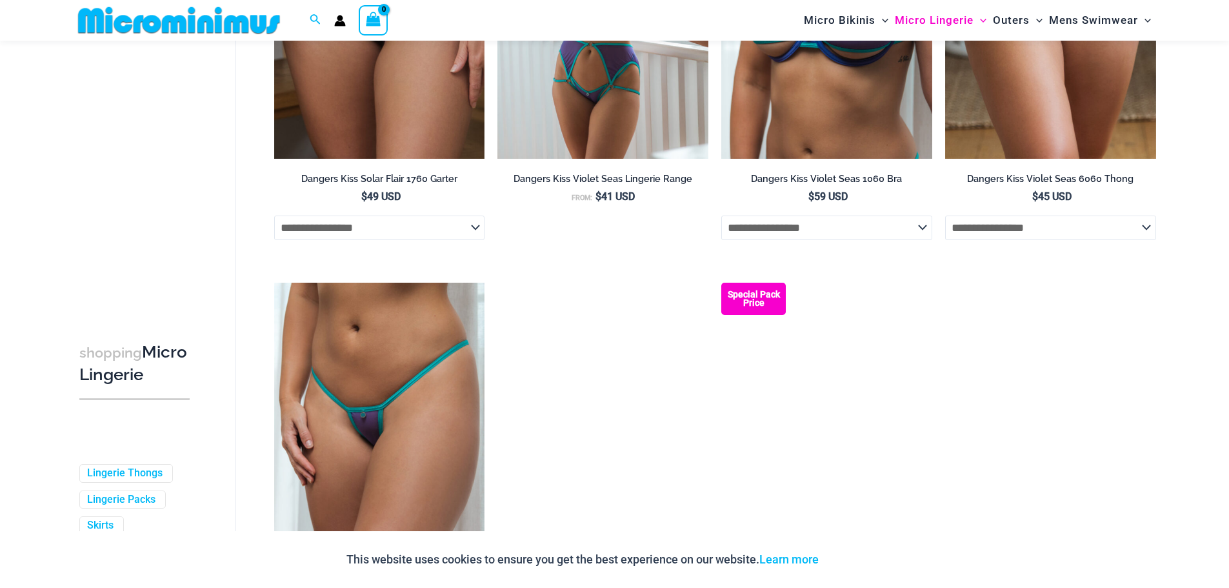
scroll to position [829, 0]
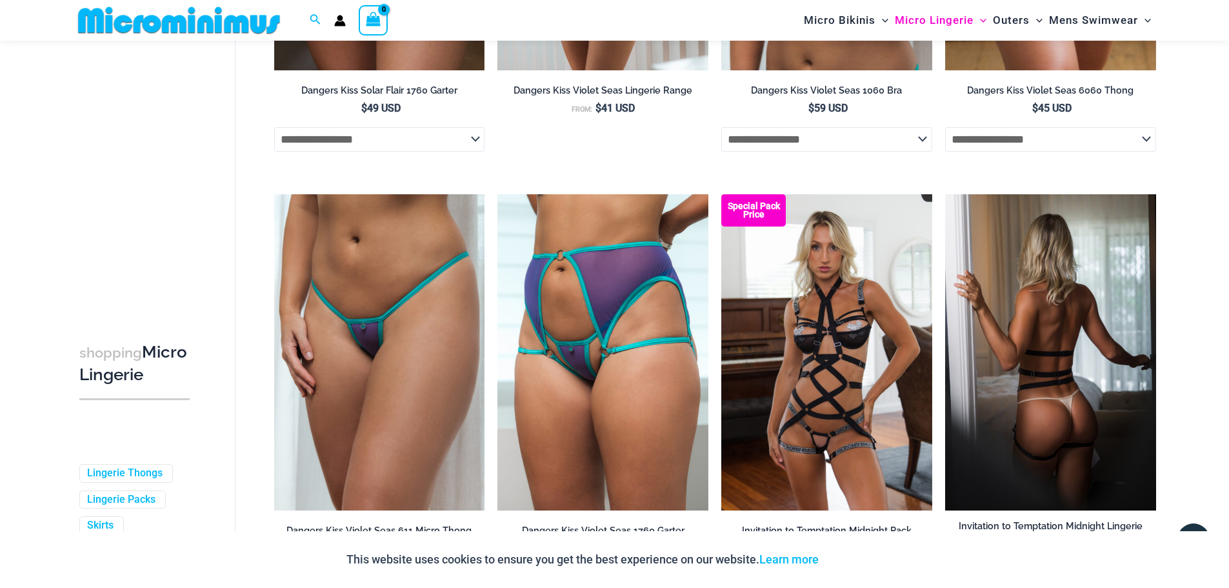
click at [1020, 341] on img at bounding box center [1050, 352] width 211 height 316
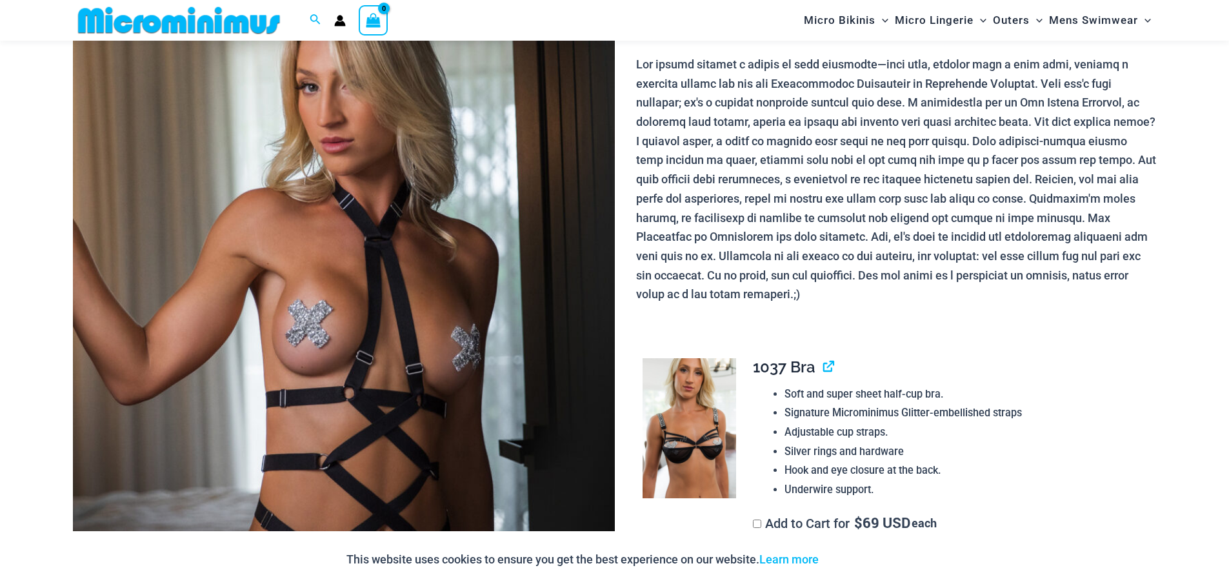
scroll to position [181, 0]
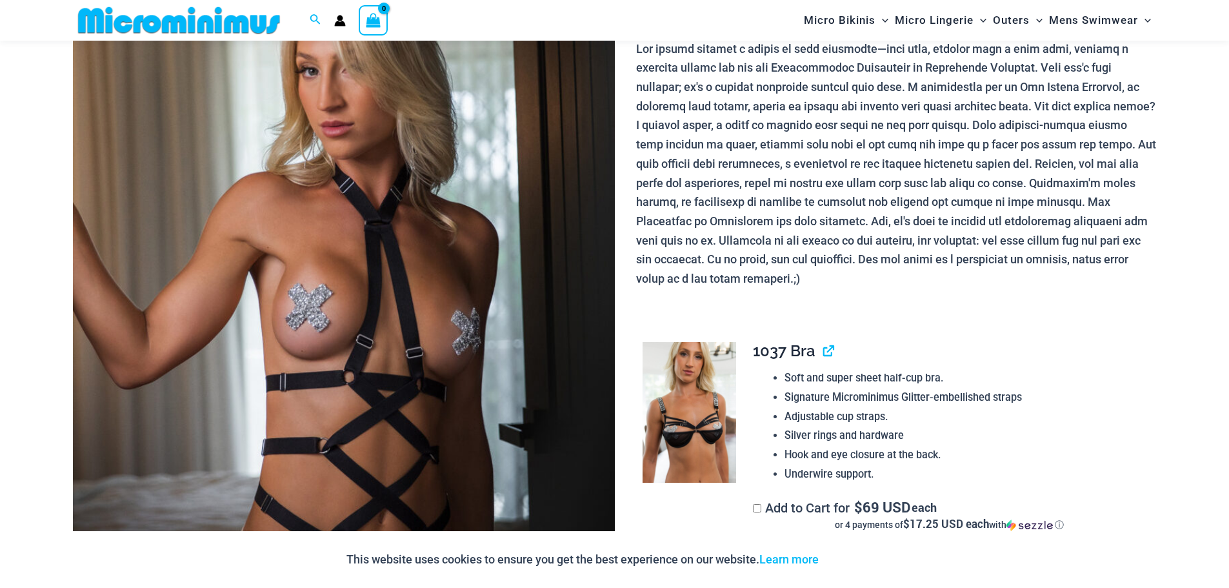
click at [441, 287] on img at bounding box center [344, 342] width 542 height 813
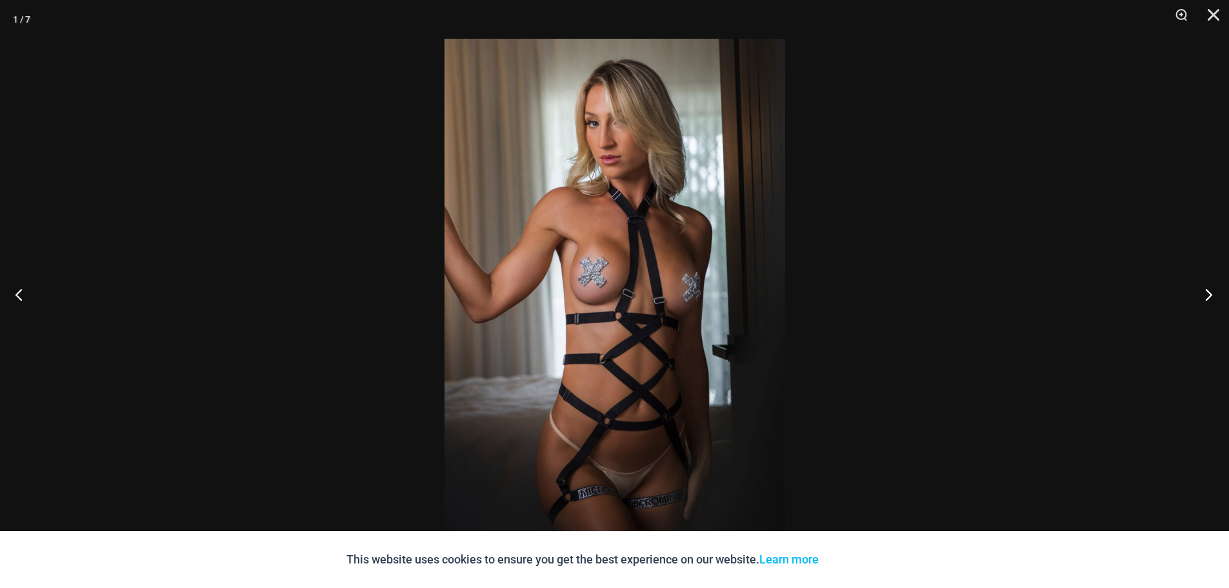
click at [1203, 303] on button "Next" at bounding box center [1205, 294] width 48 height 65
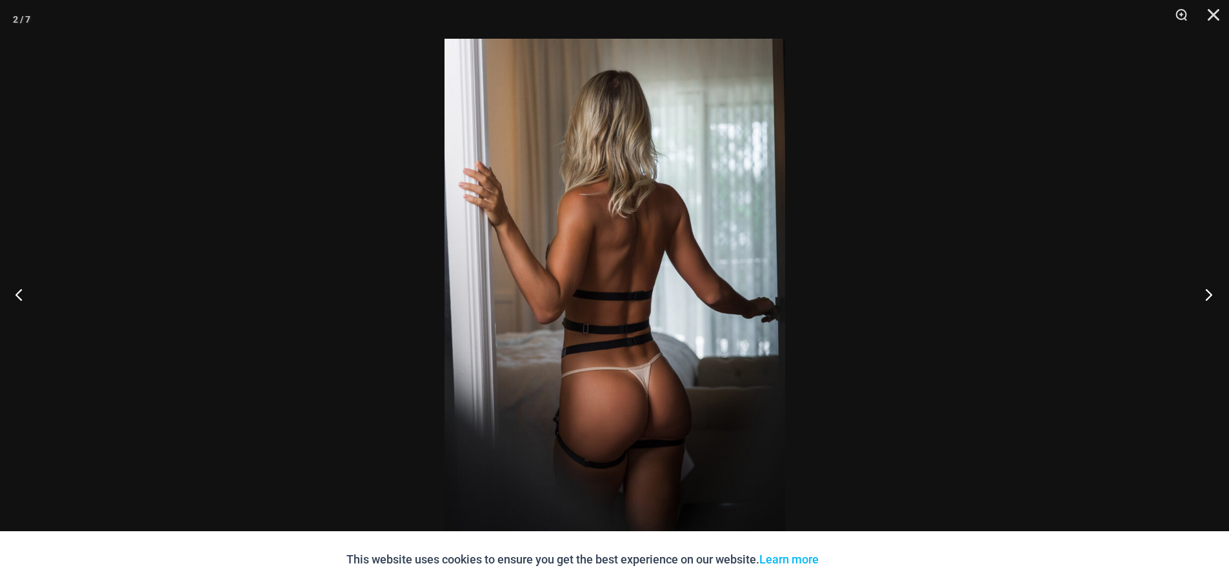
click at [1203, 303] on button "Next" at bounding box center [1205, 294] width 48 height 65
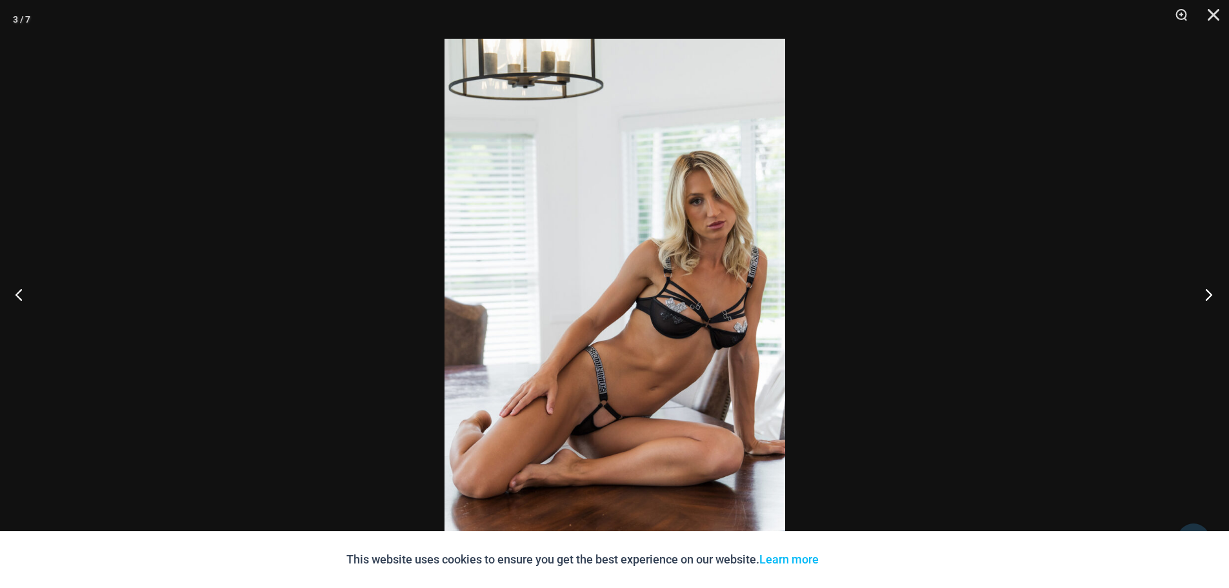
click at [1203, 303] on button "Next" at bounding box center [1205, 294] width 48 height 65
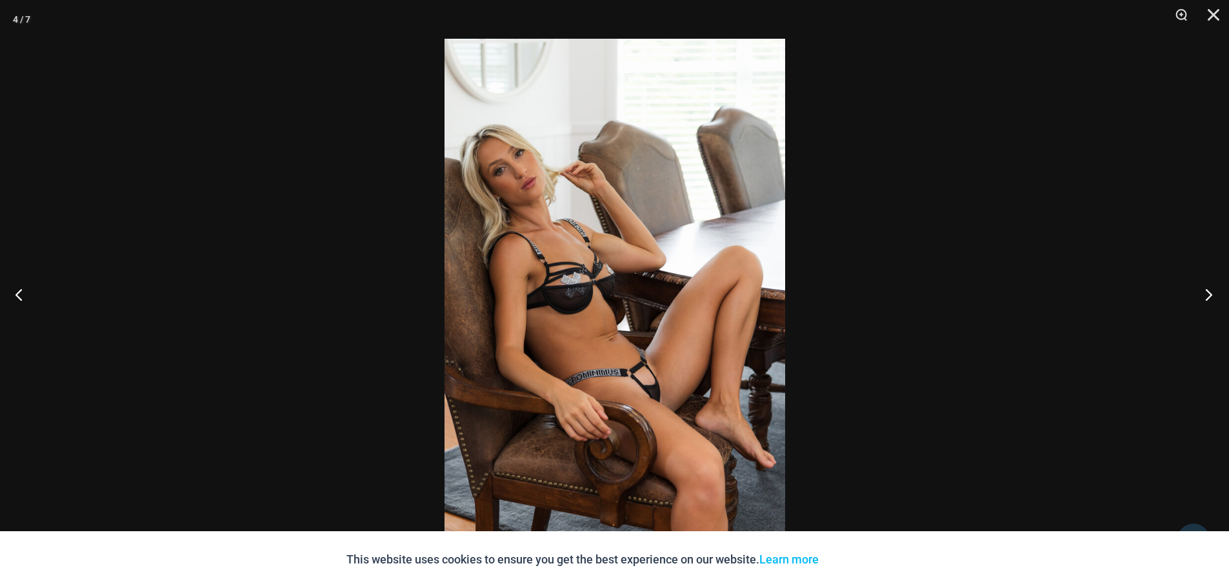
click at [1203, 303] on button "Next" at bounding box center [1205, 294] width 48 height 65
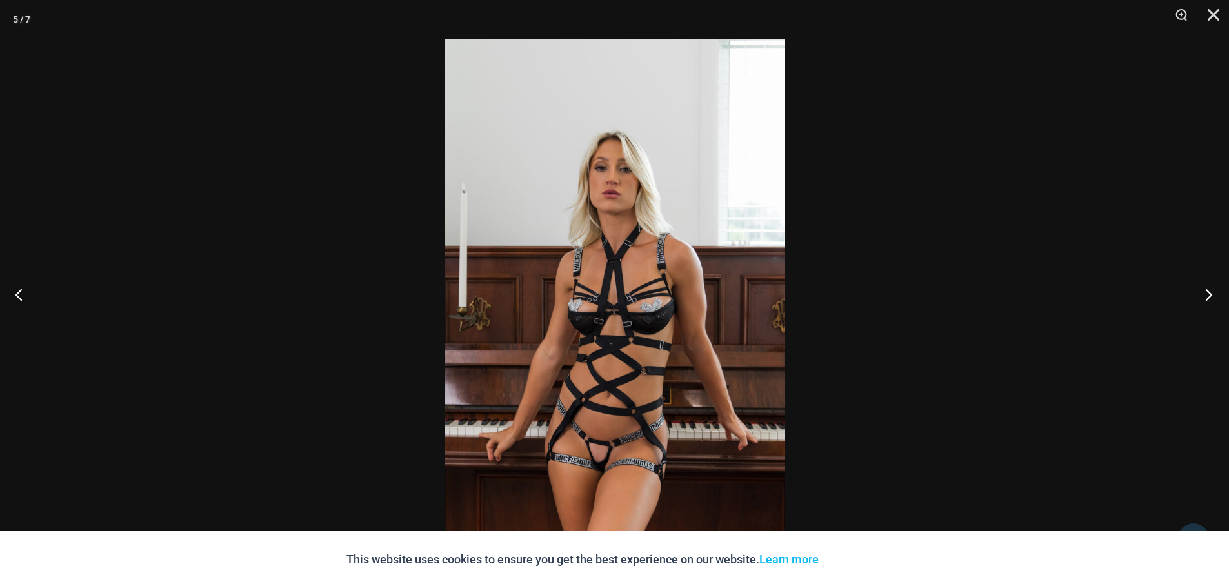
click at [1203, 303] on button "Next" at bounding box center [1205, 294] width 48 height 65
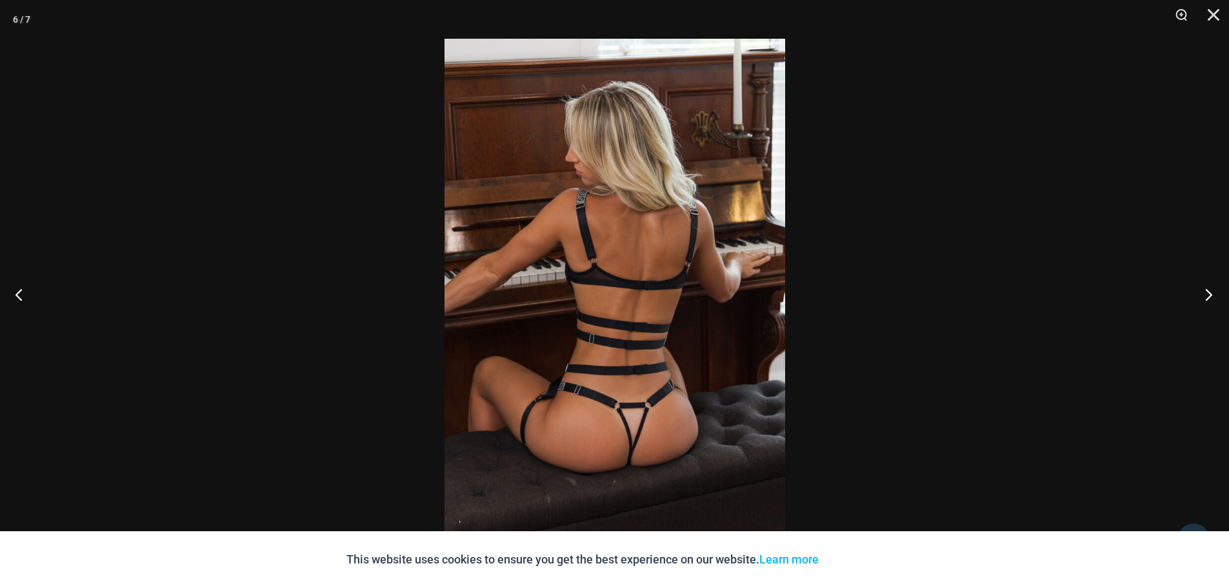
click at [1203, 303] on button "Next" at bounding box center [1205, 294] width 48 height 65
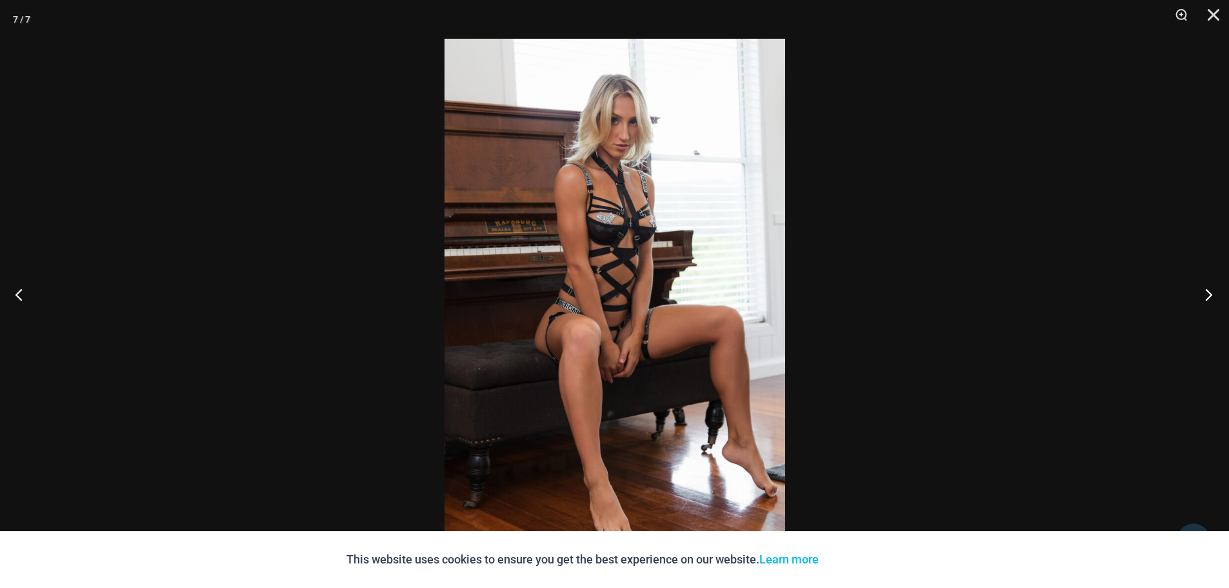
click at [1203, 303] on button "Next" at bounding box center [1205, 294] width 48 height 65
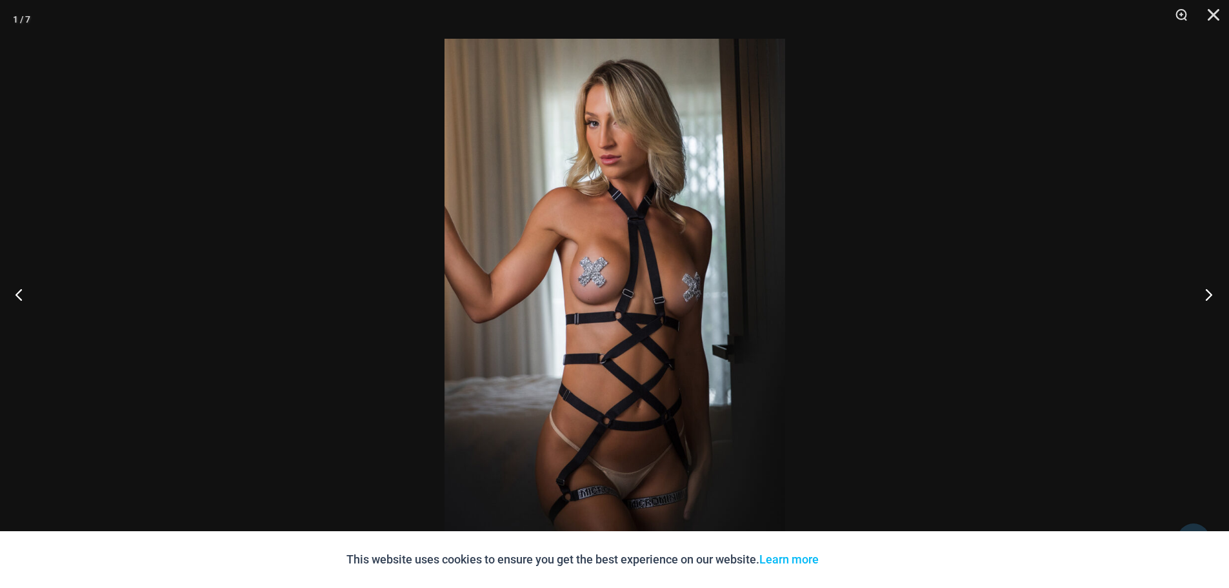
click at [1202, 296] on button "Next" at bounding box center [1205, 294] width 48 height 65
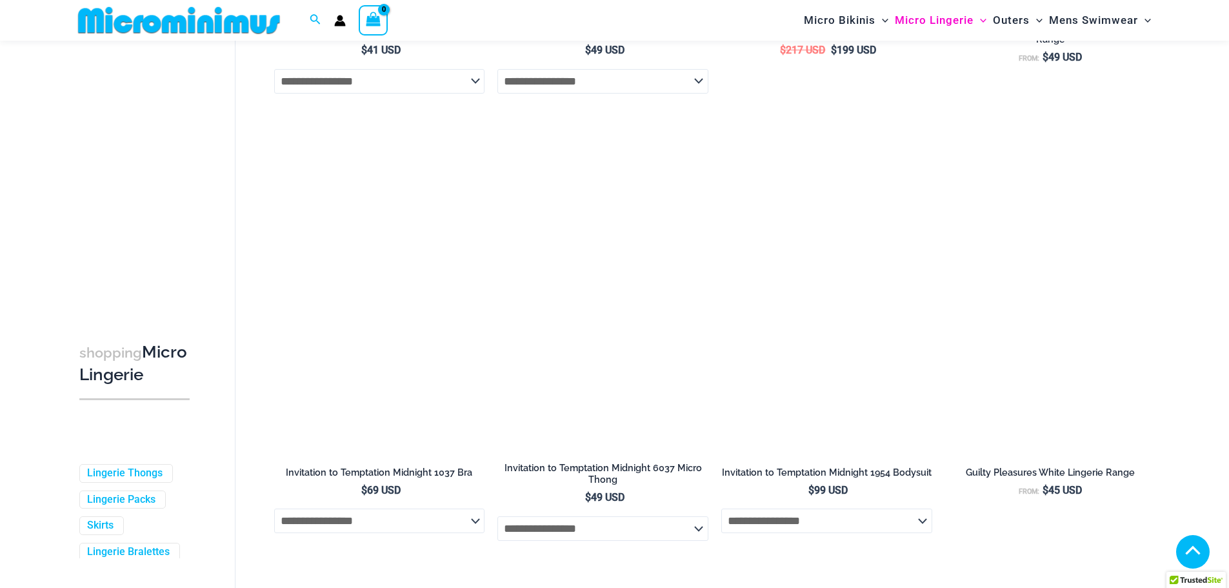
scroll to position [1340, 0]
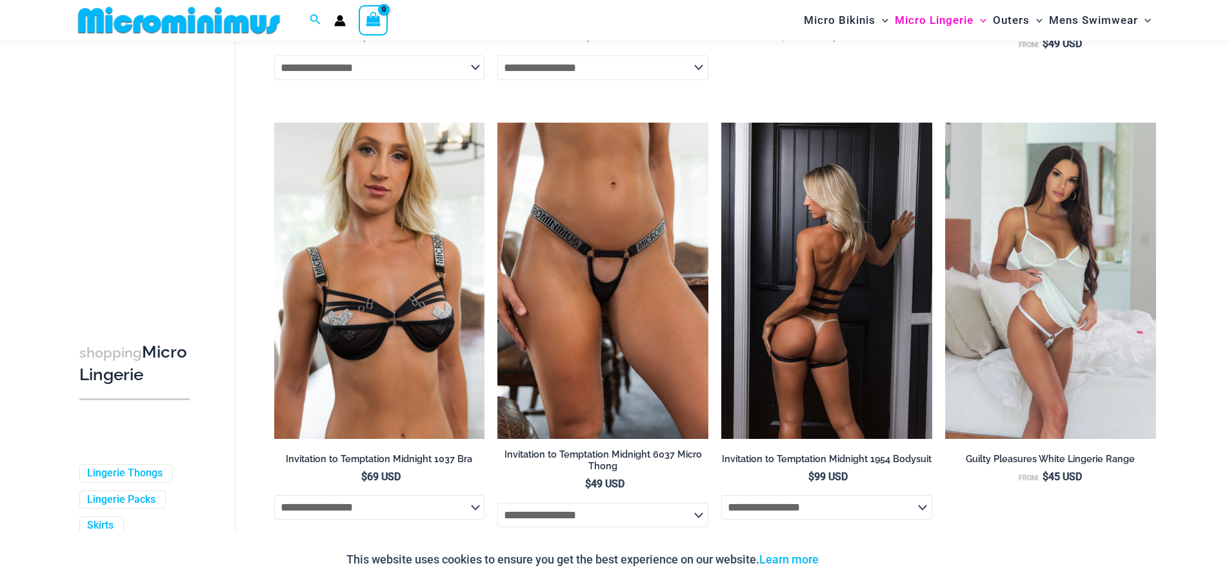
click at [805, 293] on img at bounding box center [826, 281] width 211 height 316
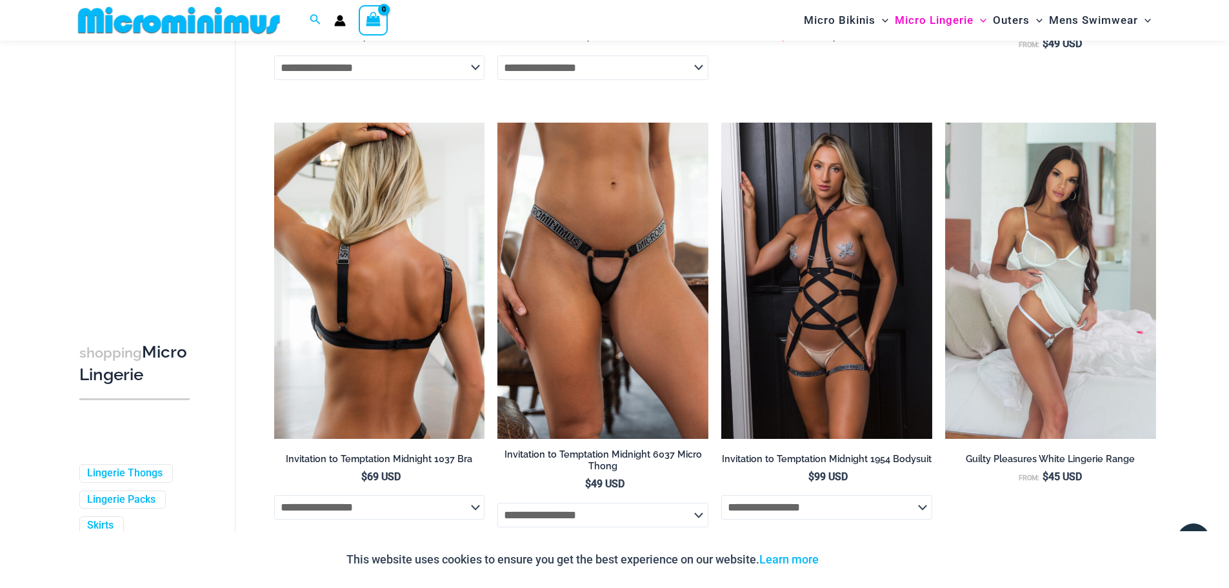
click at [459, 334] on img at bounding box center [379, 281] width 211 height 316
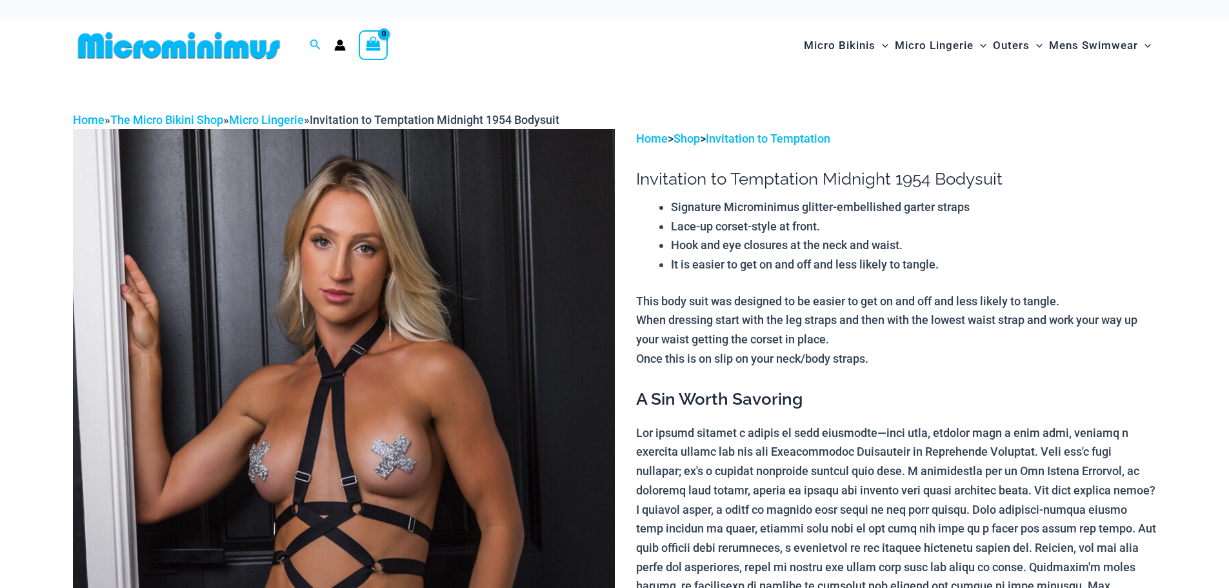
click at [433, 321] on img at bounding box center [344, 535] width 542 height 813
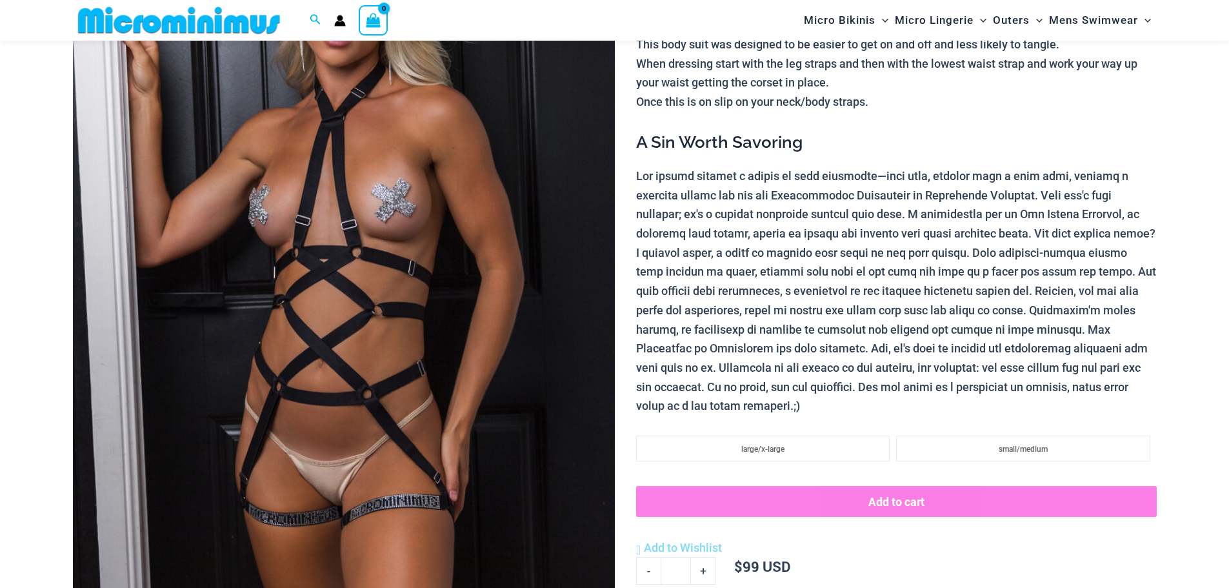
scroll to position [249, 0]
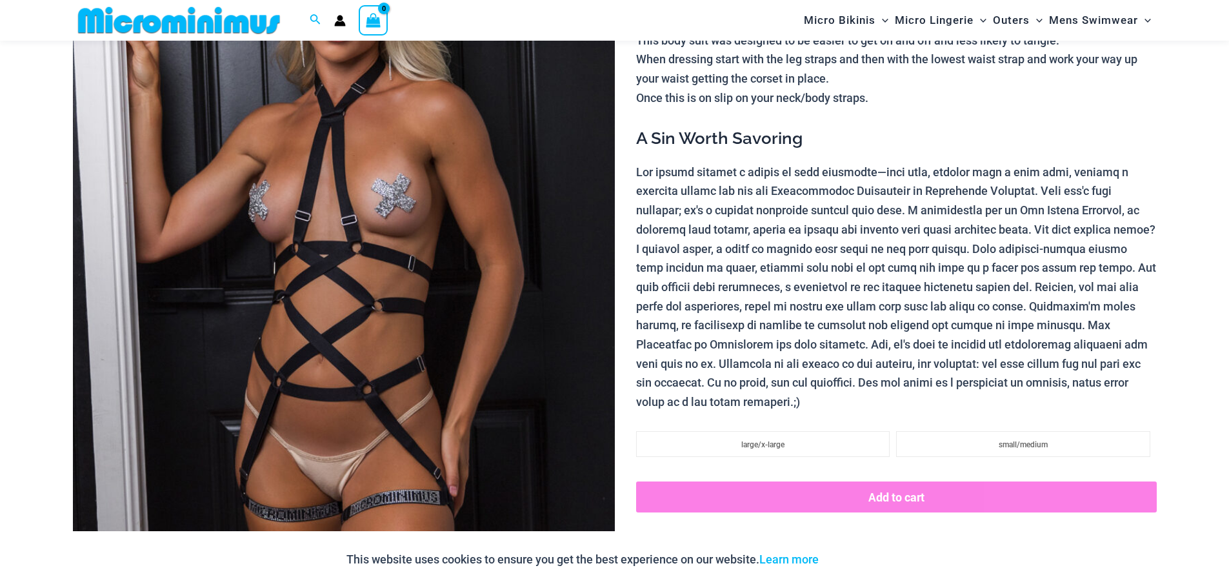
click at [498, 284] on img at bounding box center [344, 274] width 542 height 813
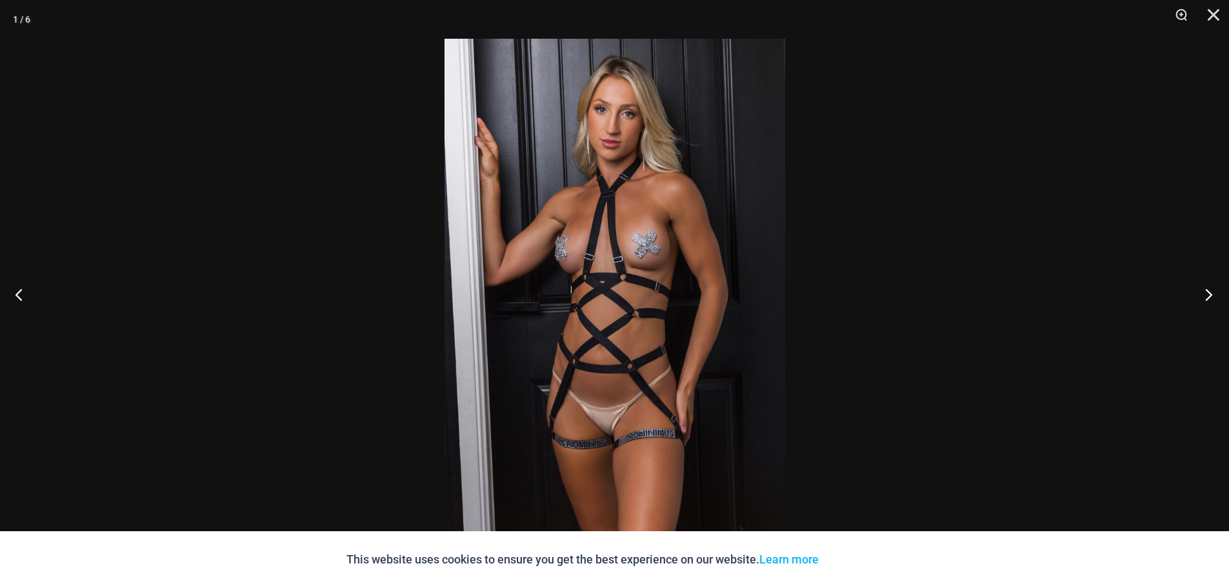
click at [1206, 299] on button "Next" at bounding box center [1205, 294] width 48 height 65
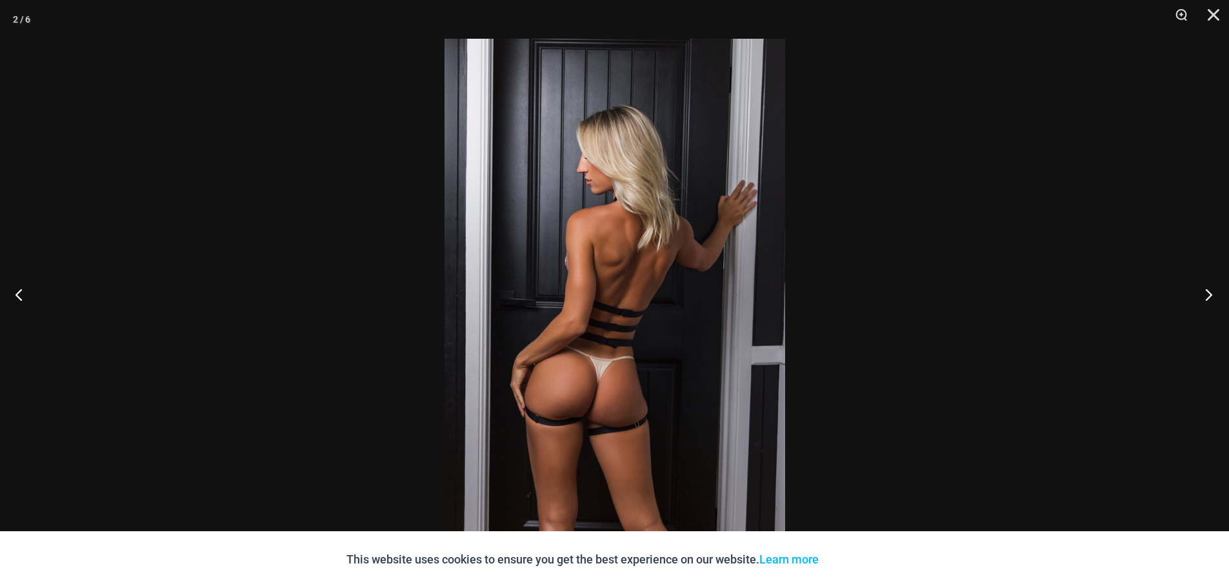
click at [1206, 299] on button "Next" at bounding box center [1205, 294] width 48 height 65
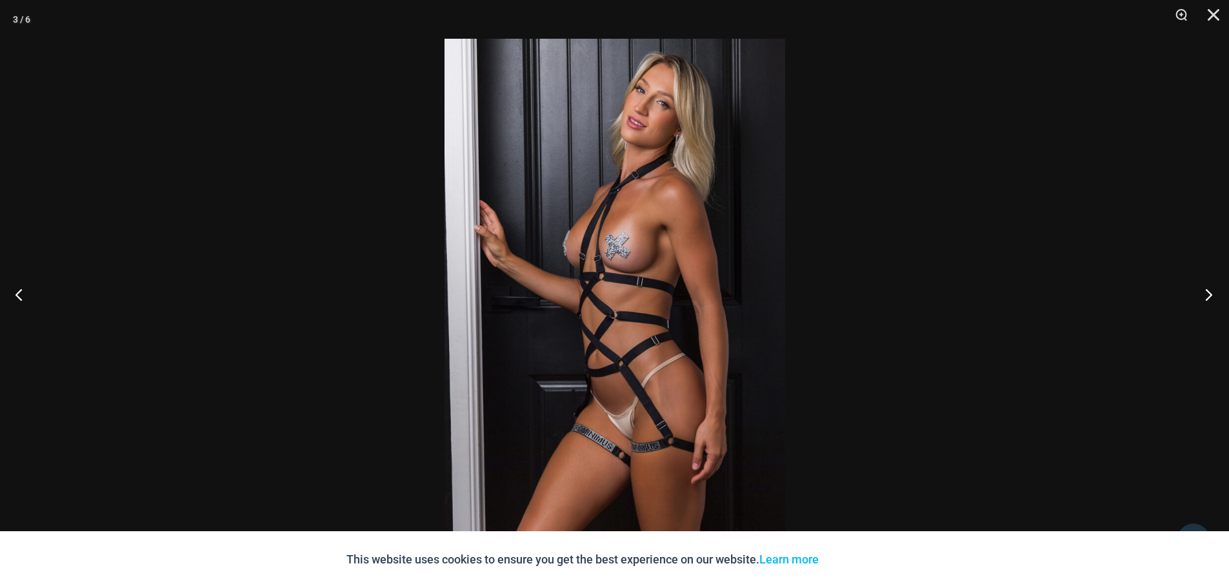
click at [1206, 298] on button "Next" at bounding box center [1205, 294] width 48 height 65
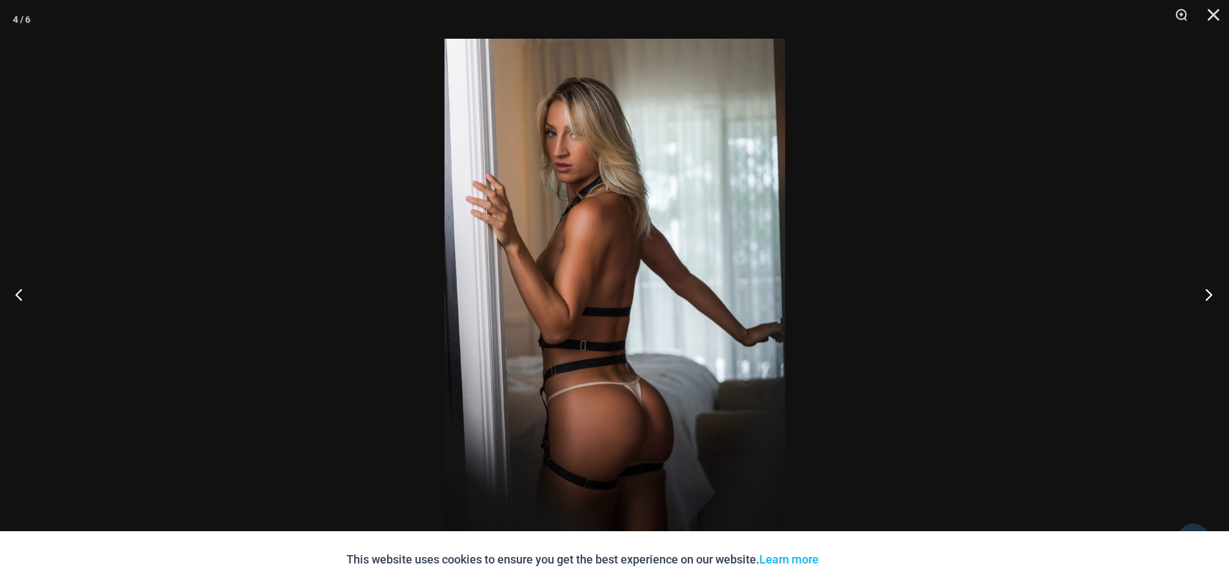
click at [1206, 298] on button "Next" at bounding box center [1205, 294] width 48 height 65
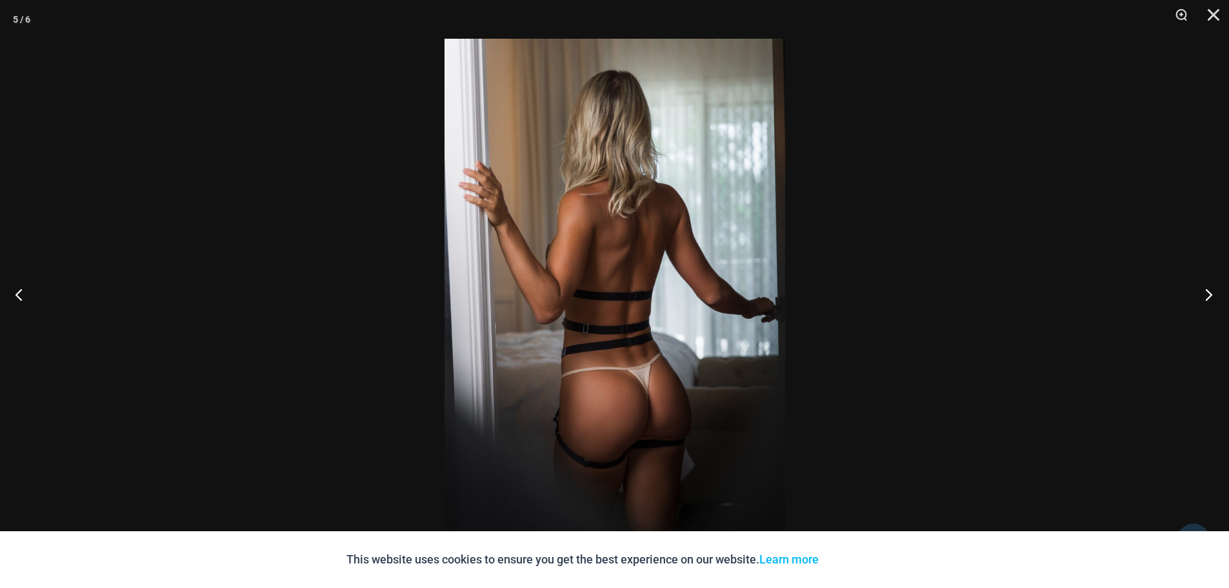
click at [1206, 298] on button "Next" at bounding box center [1205, 294] width 48 height 65
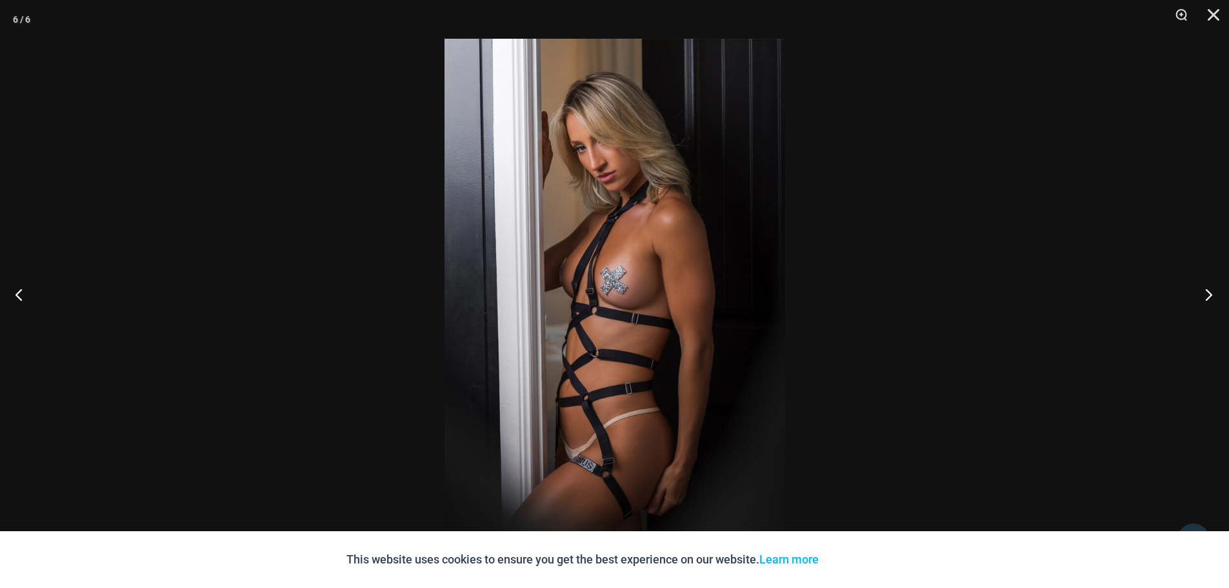
click at [1206, 298] on button "Next" at bounding box center [1205, 294] width 48 height 65
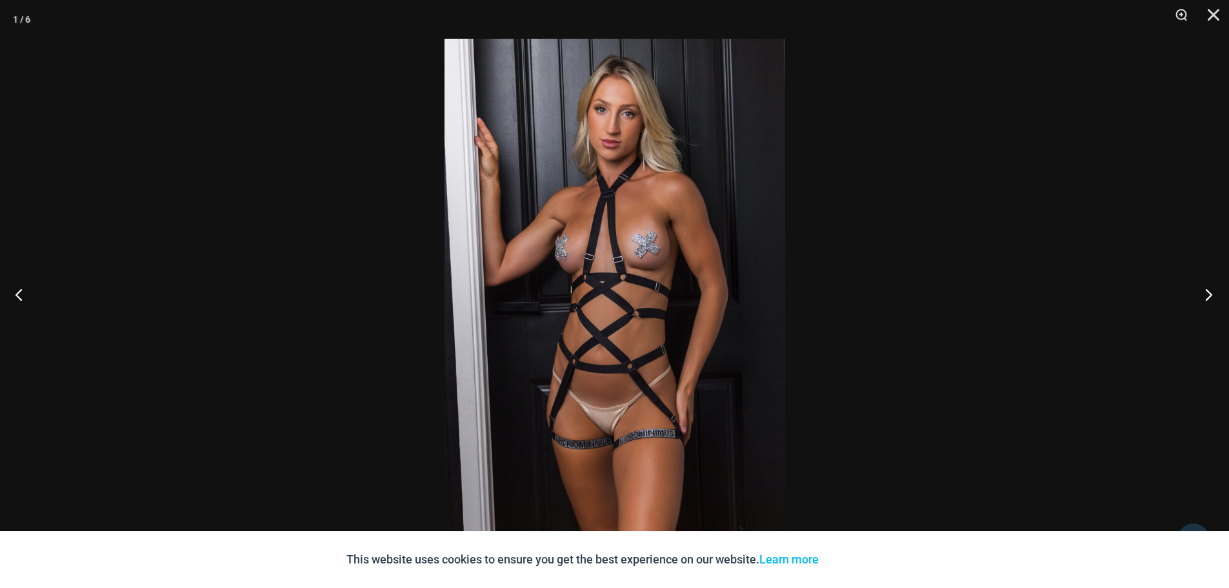
click at [1206, 297] on button "Next" at bounding box center [1205, 294] width 48 height 65
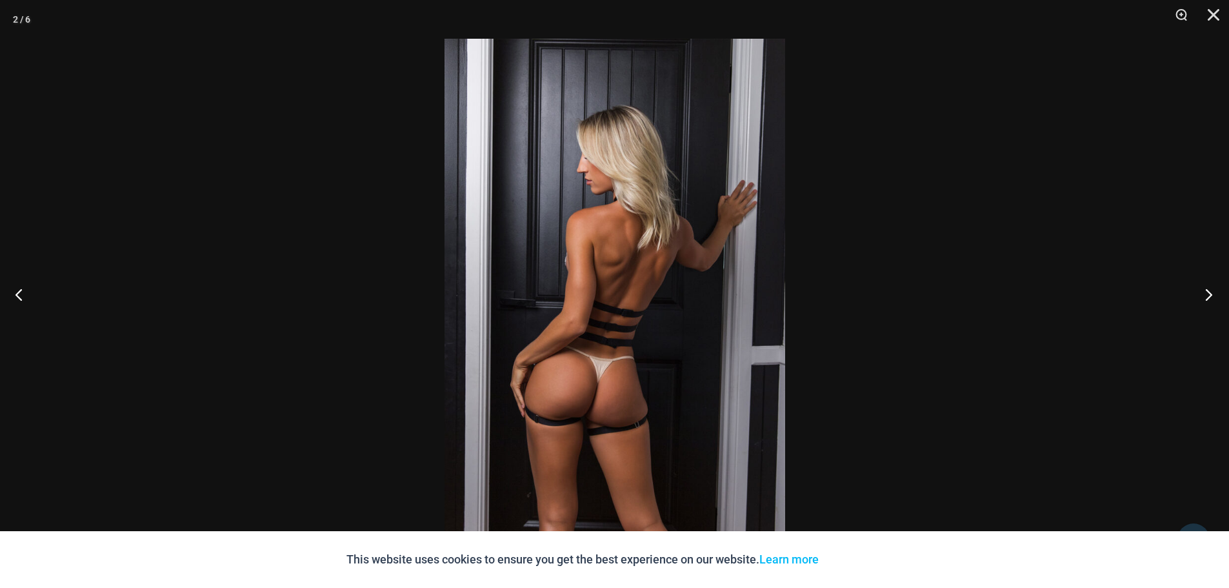
click at [1206, 297] on button "Next" at bounding box center [1205, 294] width 48 height 65
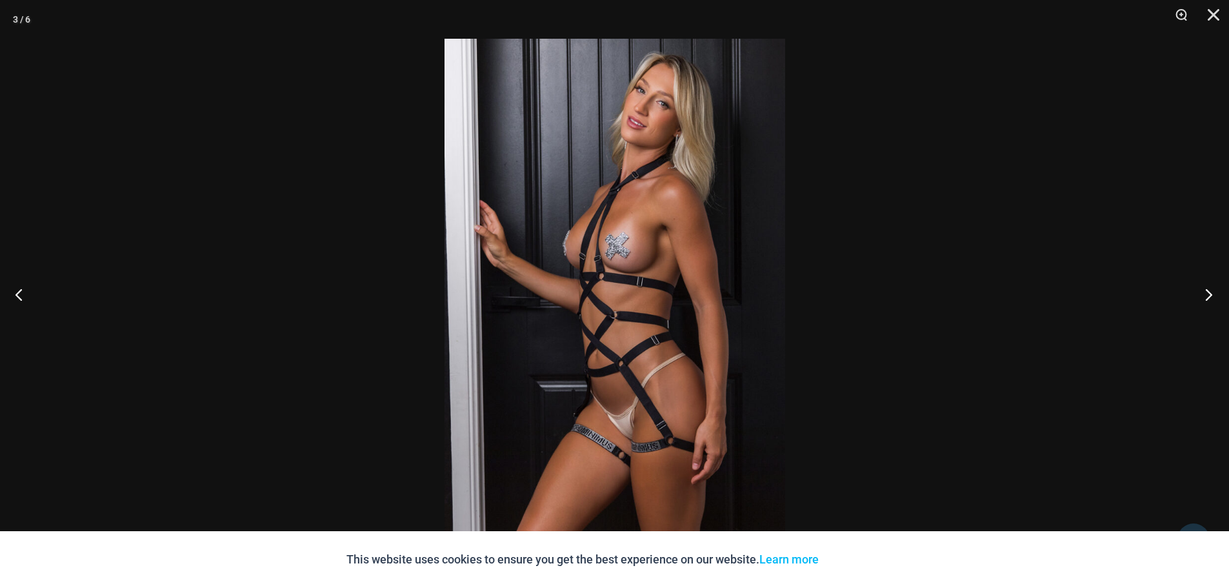
click at [1206, 297] on button "Next" at bounding box center [1205, 294] width 48 height 65
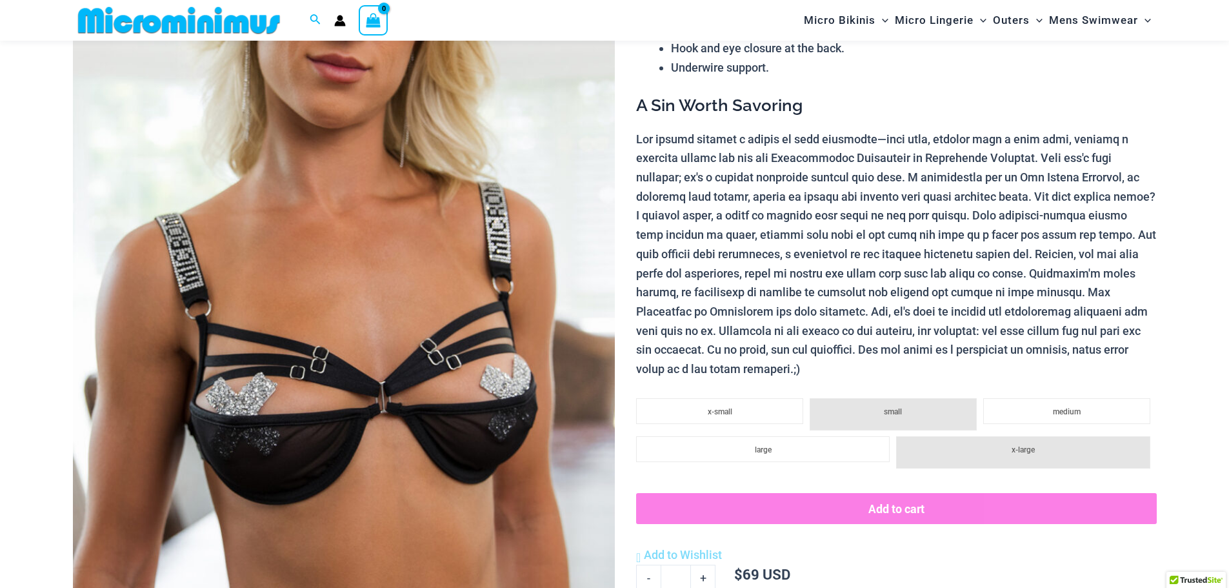
scroll to position [312, 0]
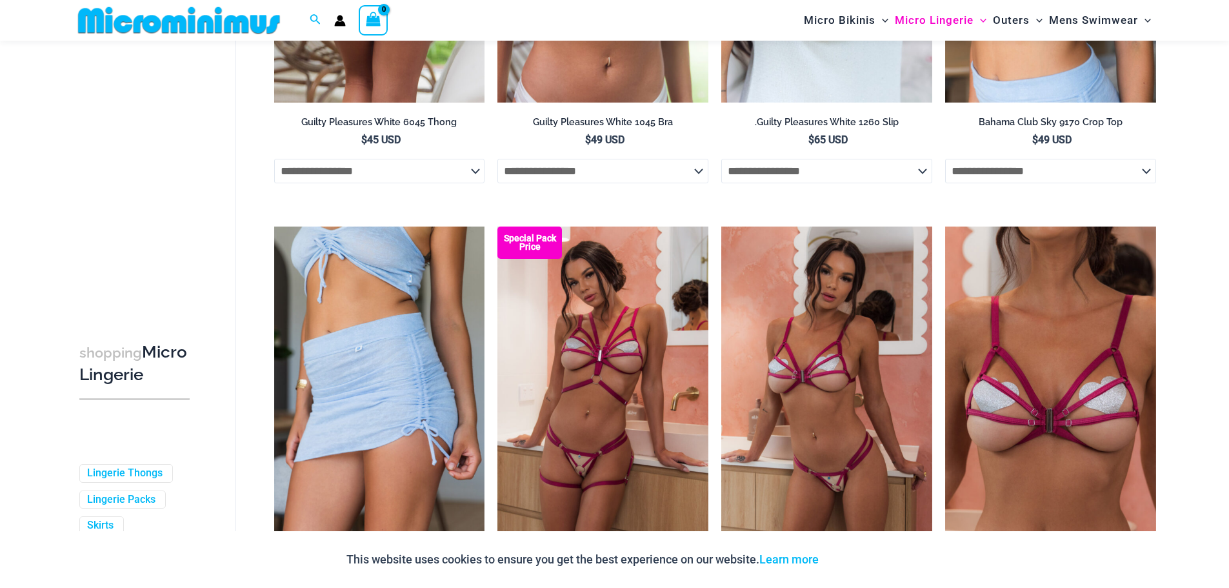
scroll to position [2196, 0]
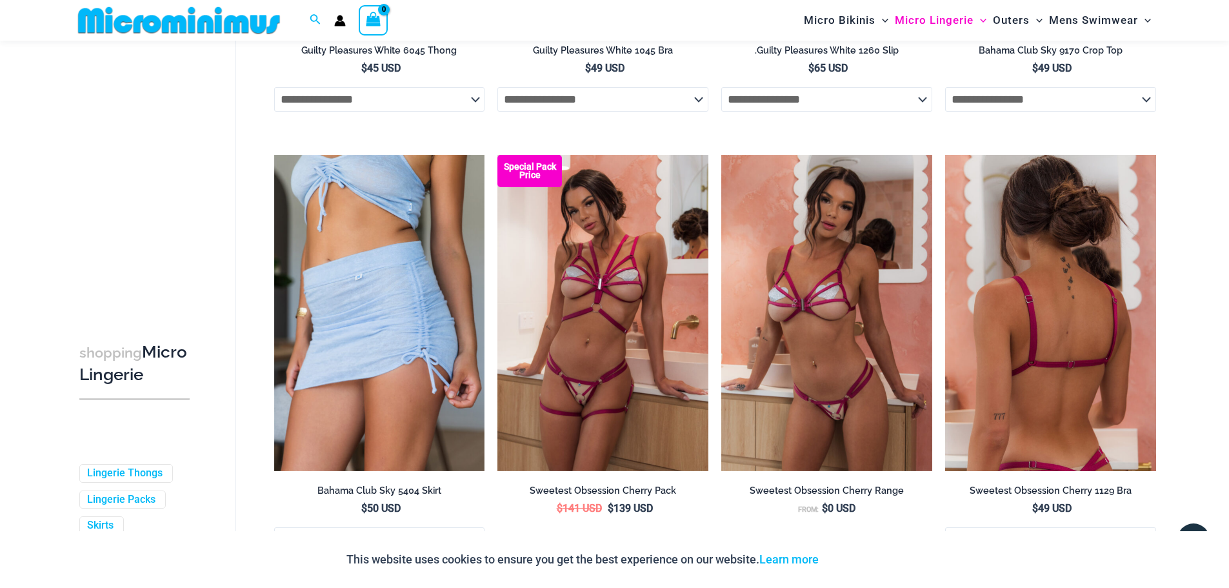
click at [986, 359] on img at bounding box center [1050, 313] width 211 height 316
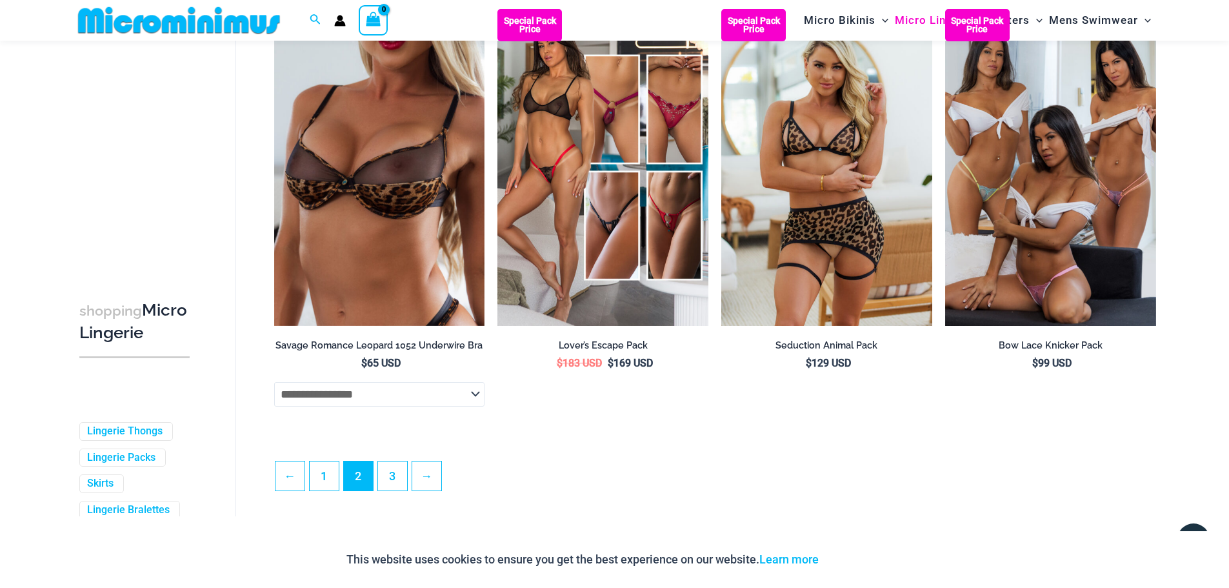
scroll to position [3228, 0]
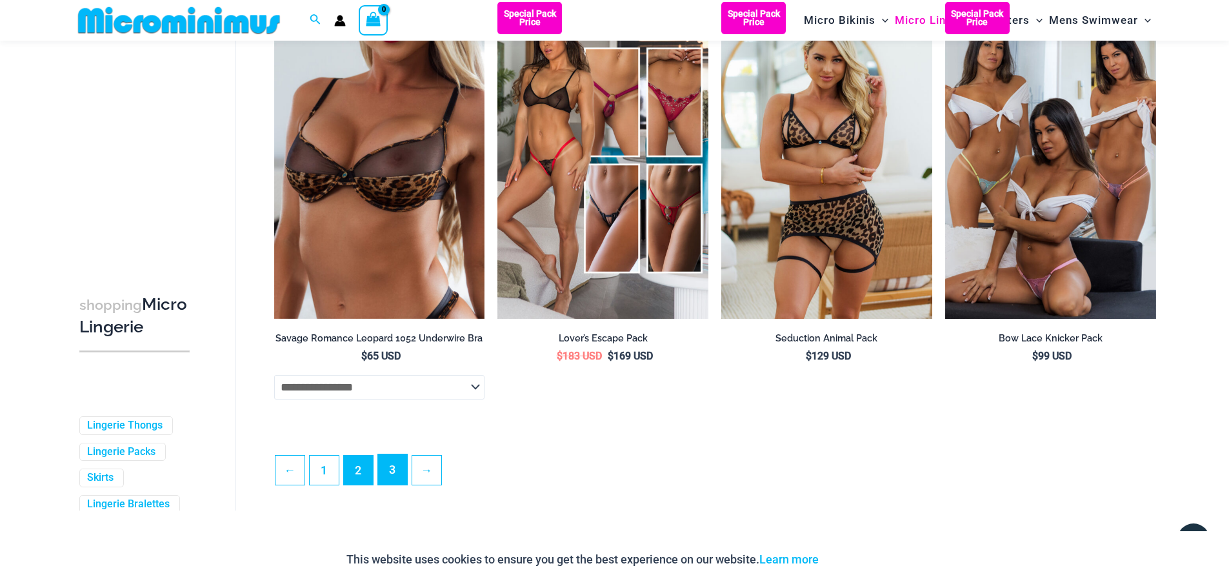
click at [392, 485] on link "3" at bounding box center [392, 469] width 29 height 30
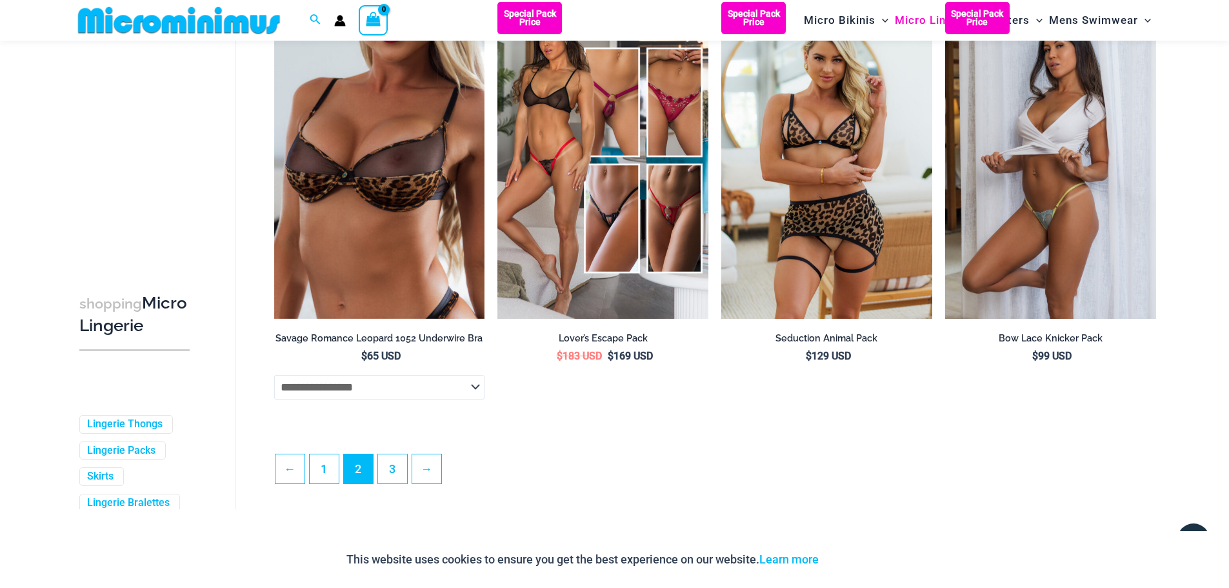
click at [1027, 241] on img at bounding box center [1050, 160] width 211 height 316
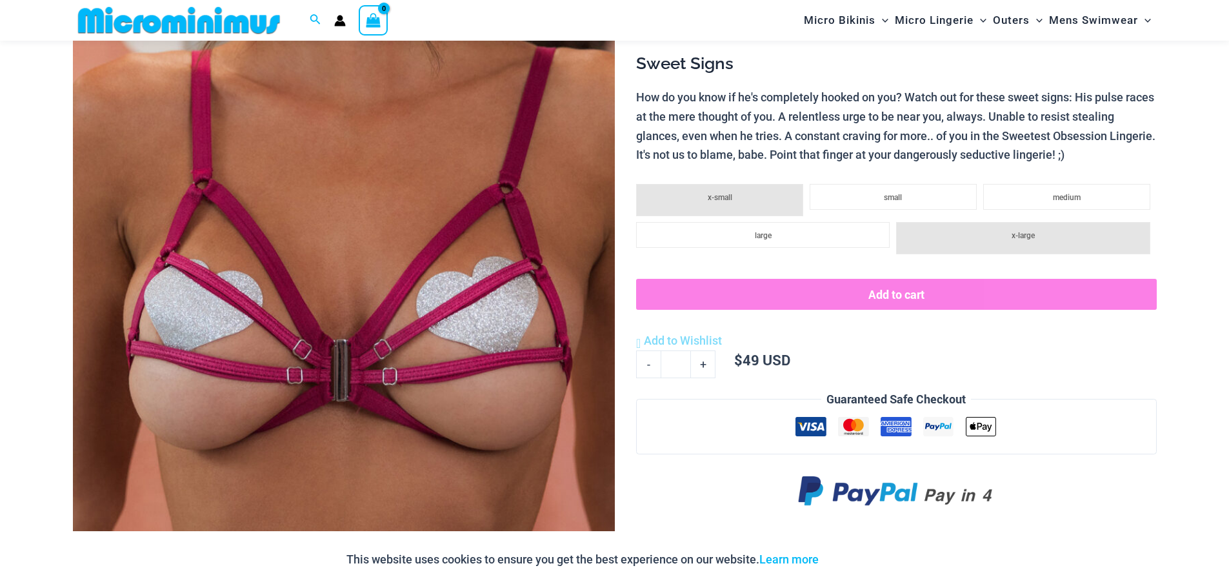
scroll to position [247, 0]
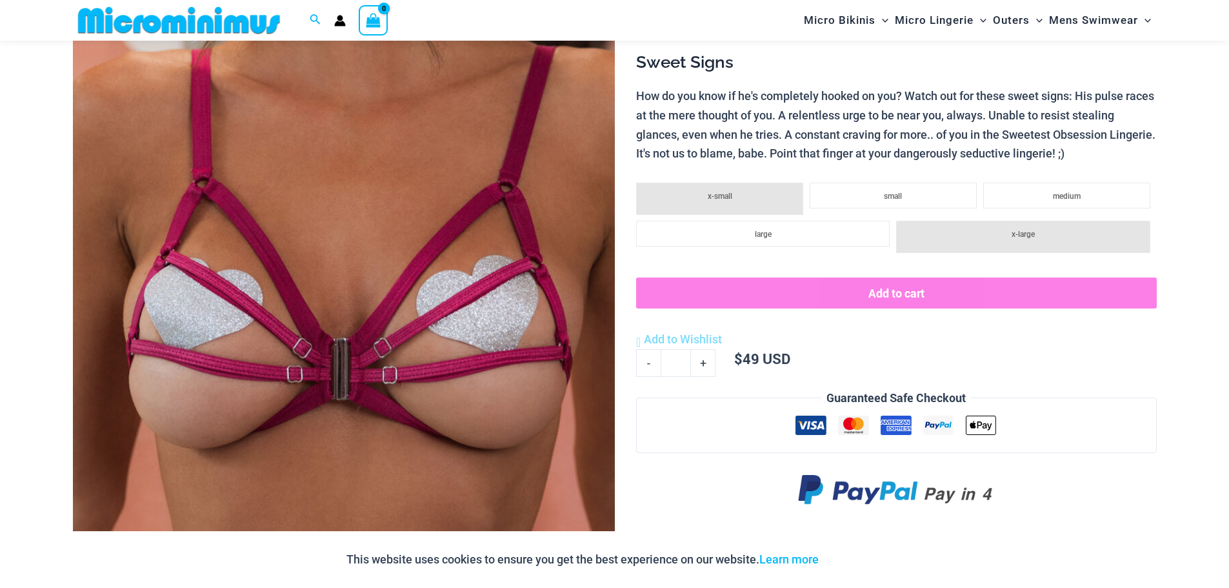
click at [423, 329] on img at bounding box center [344, 276] width 542 height 813
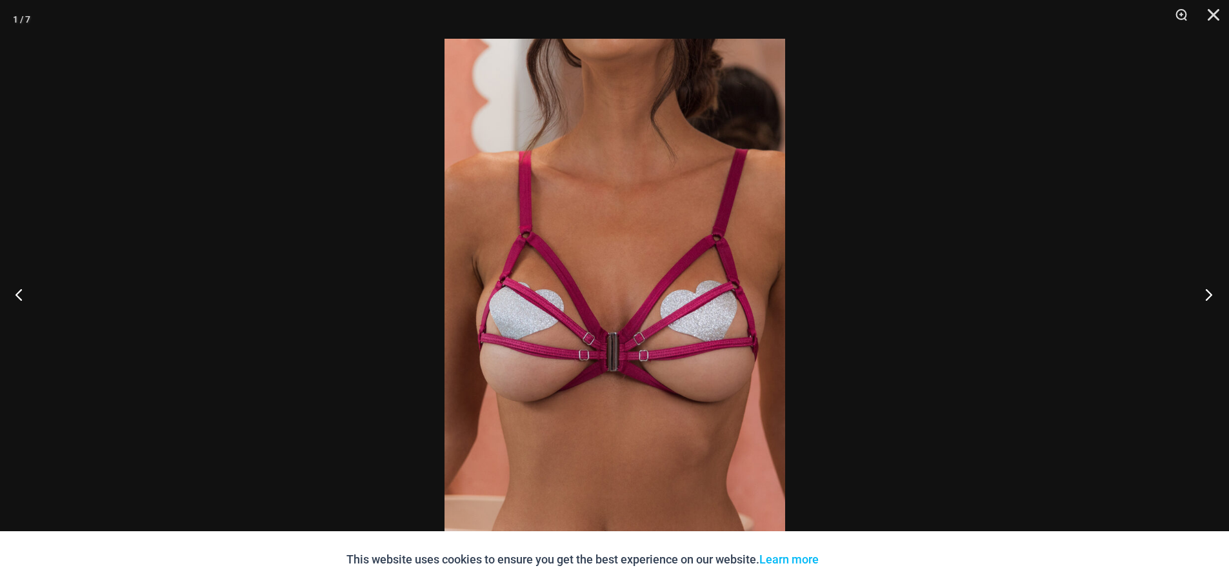
click at [1205, 292] on button "Next" at bounding box center [1205, 294] width 48 height 65
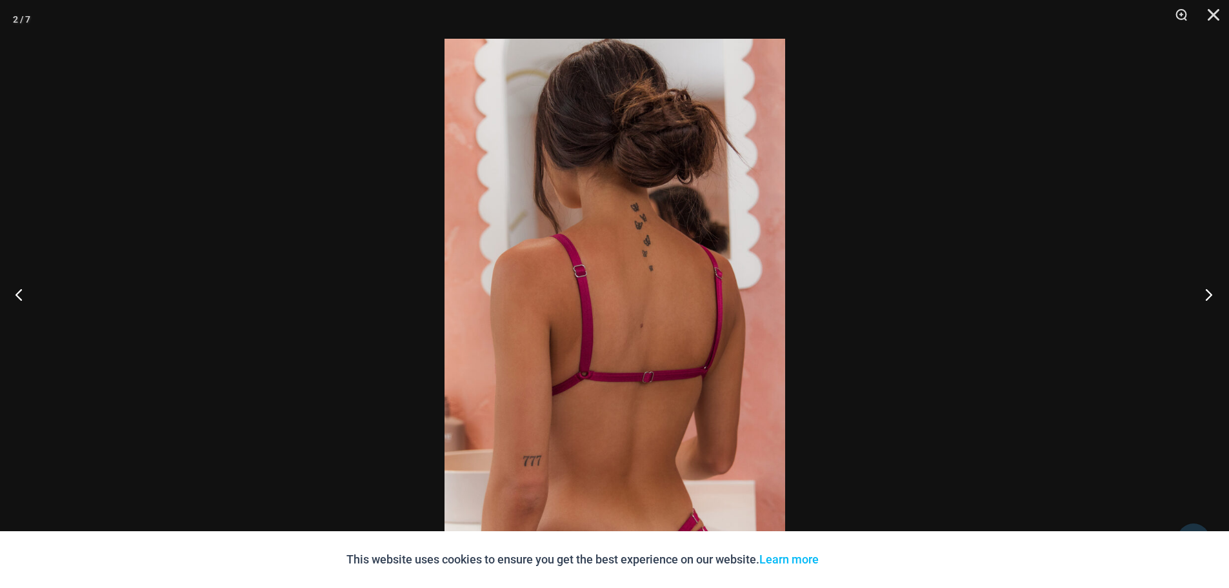
click at [1205, 292] on button "Next" at bounding box center [1205, 294] width 48 height 65
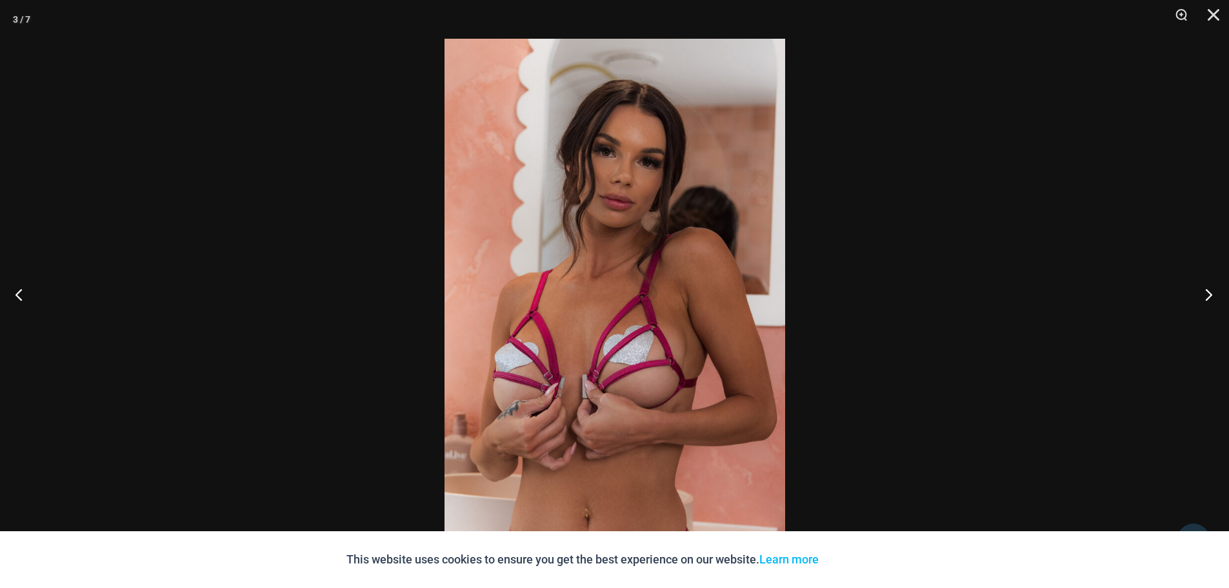
click at [1204, 290] on button "Next" at bounding box center [1205, 294] width 48 height 65
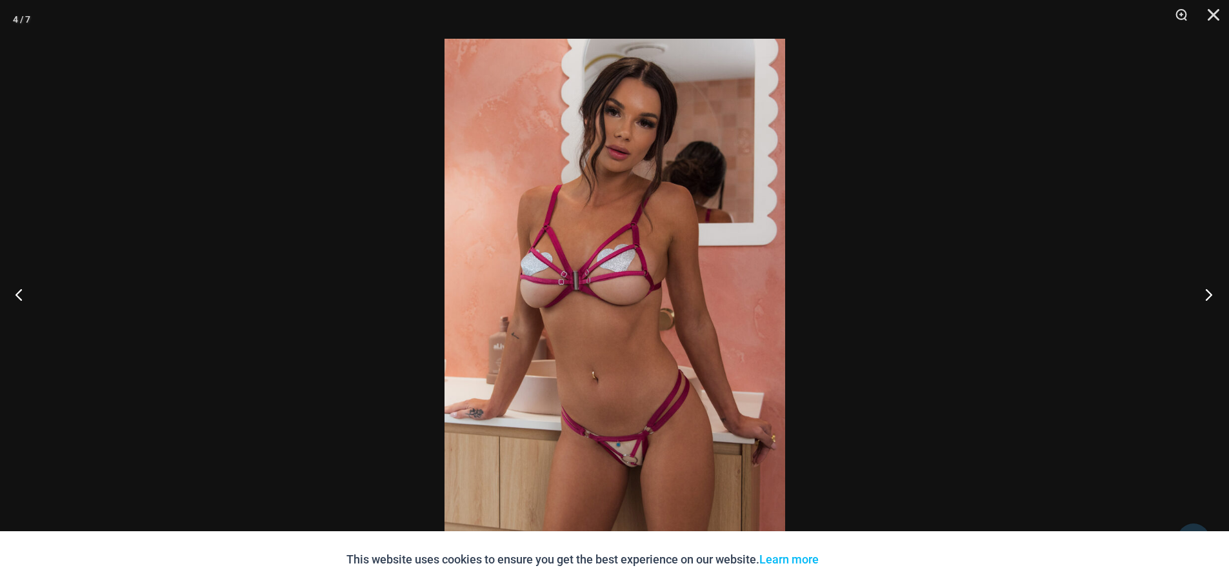
click at [1202, 292] on button "Next" at bounding box center [1205, 294] width 48 height 65
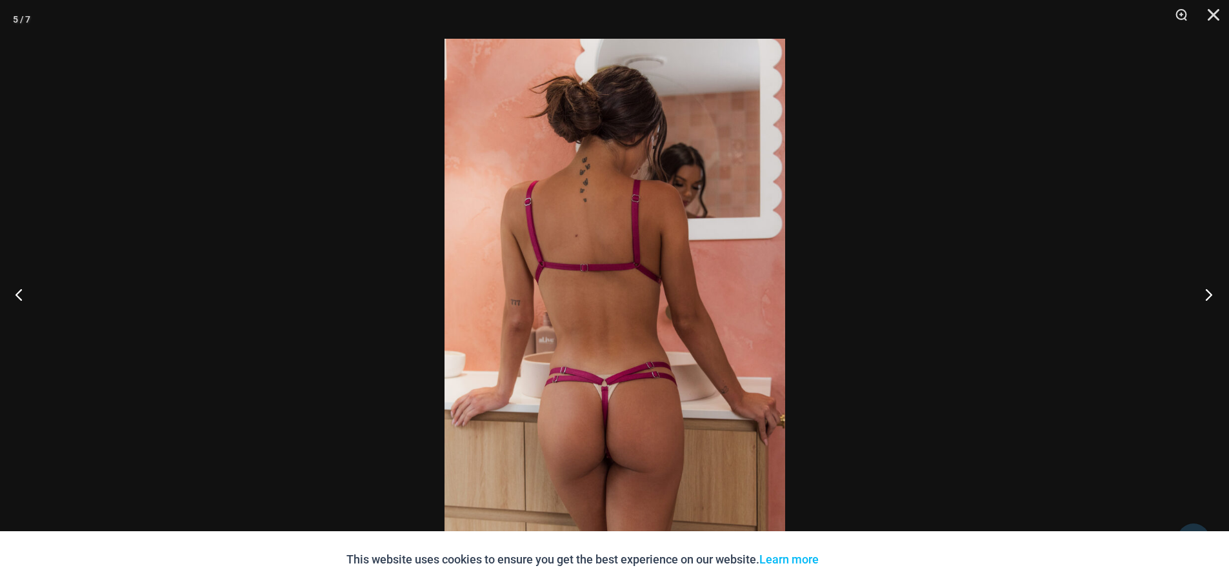
click at [1202, 294] on button "Next" at bounding box center [1205, 294] width 48 height 65
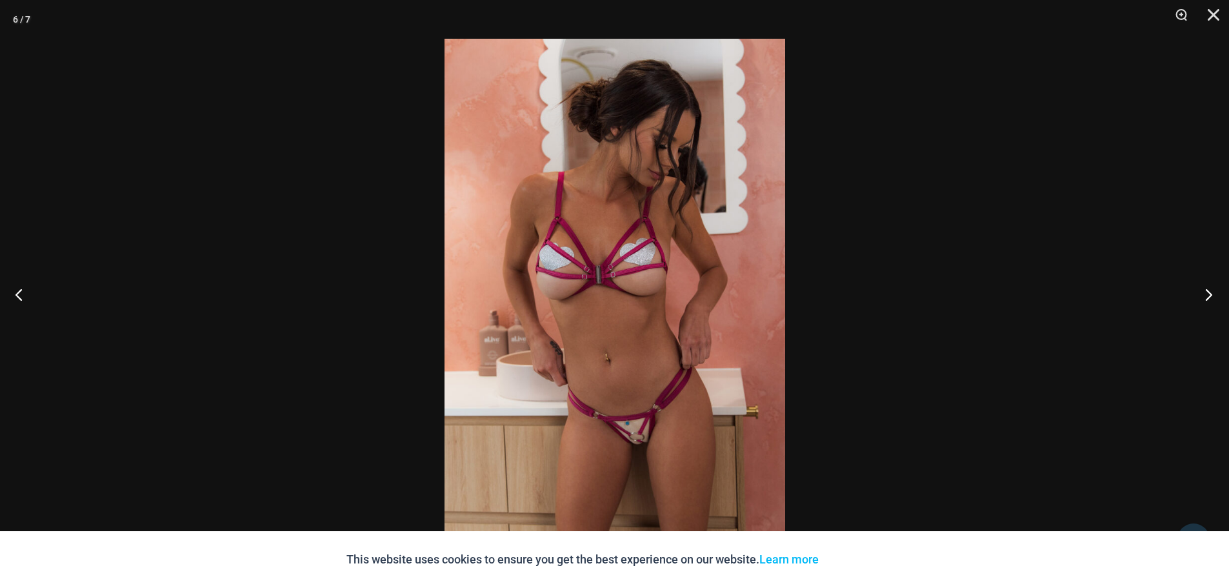
click at [1202, 294] on button "Next" at bounding box center [1205, 294] width 48 height 65
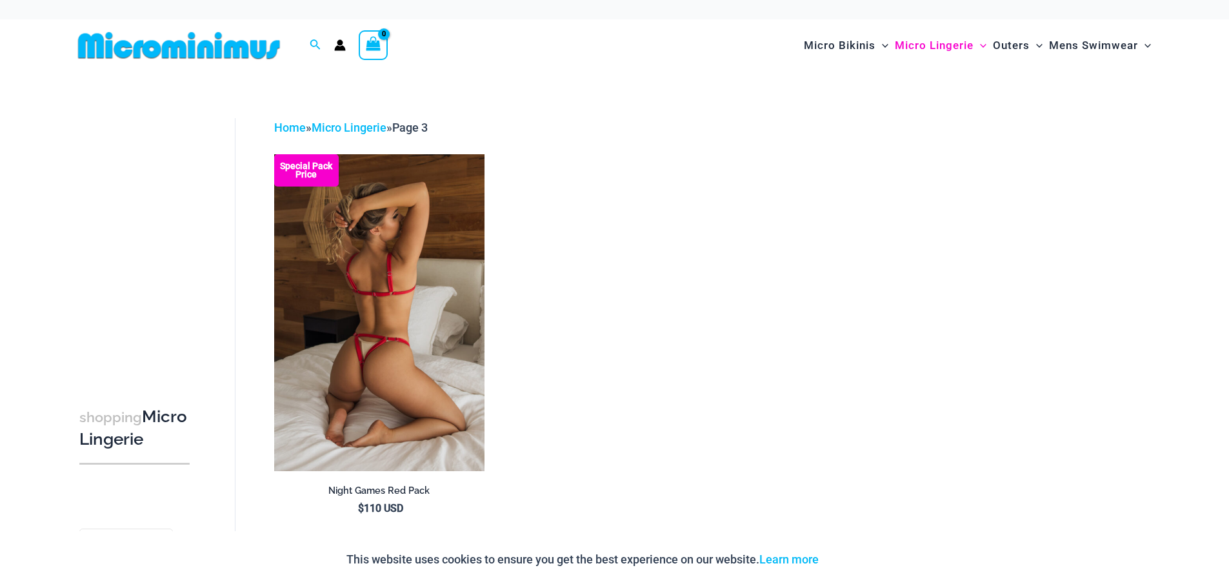
click at [428, 363] on img at bounding box center [379, 312] width 211 height 316
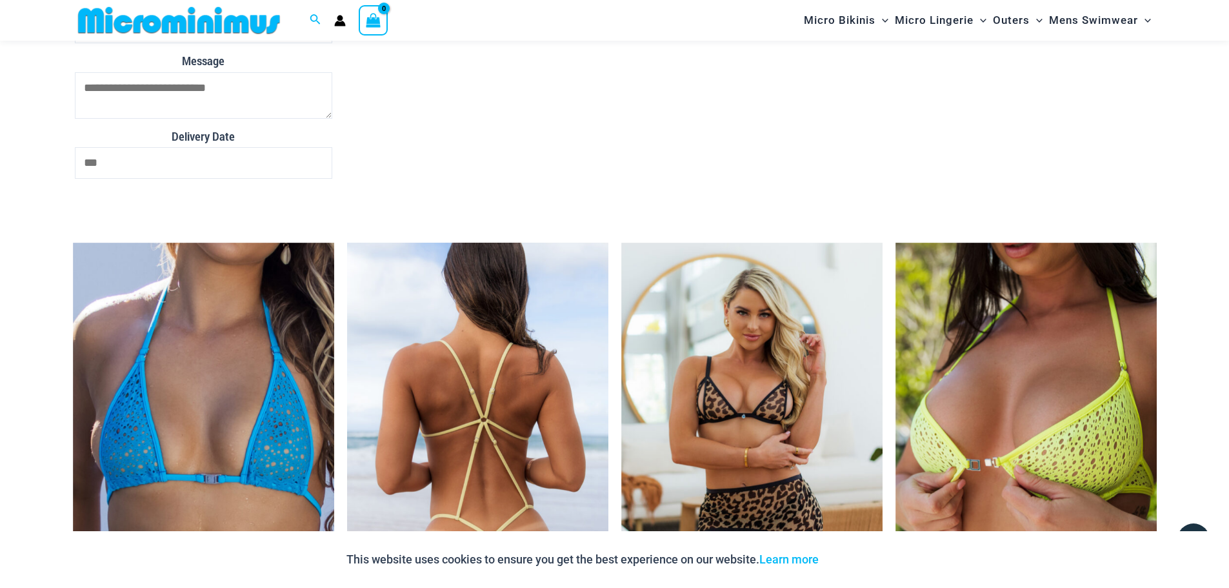
scroll to position [2117, 0]
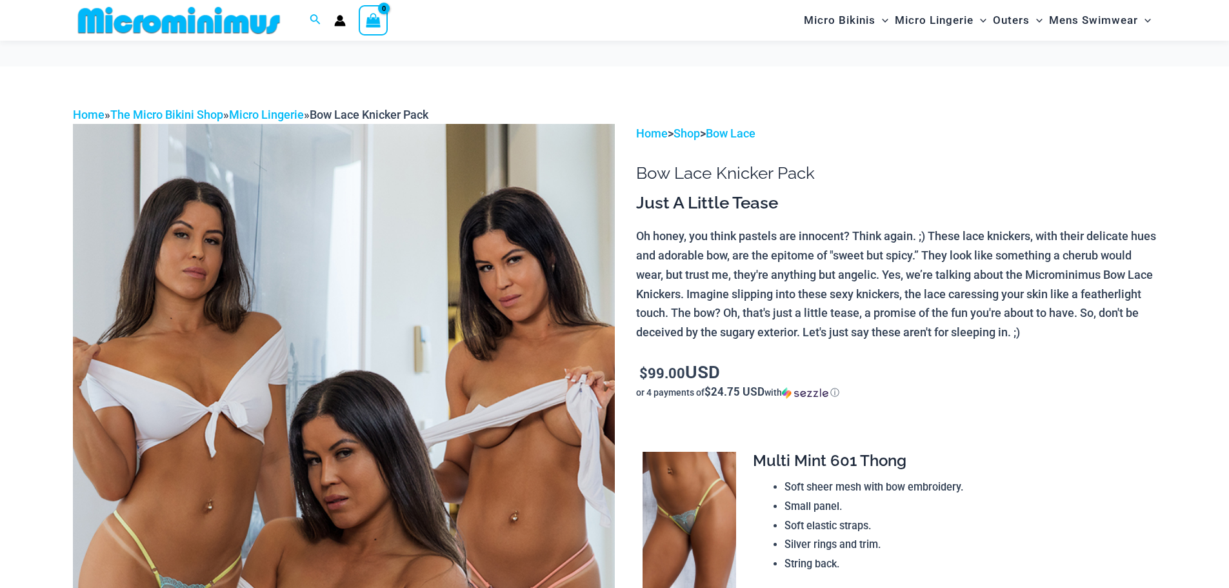
scroll to position [186, 0]
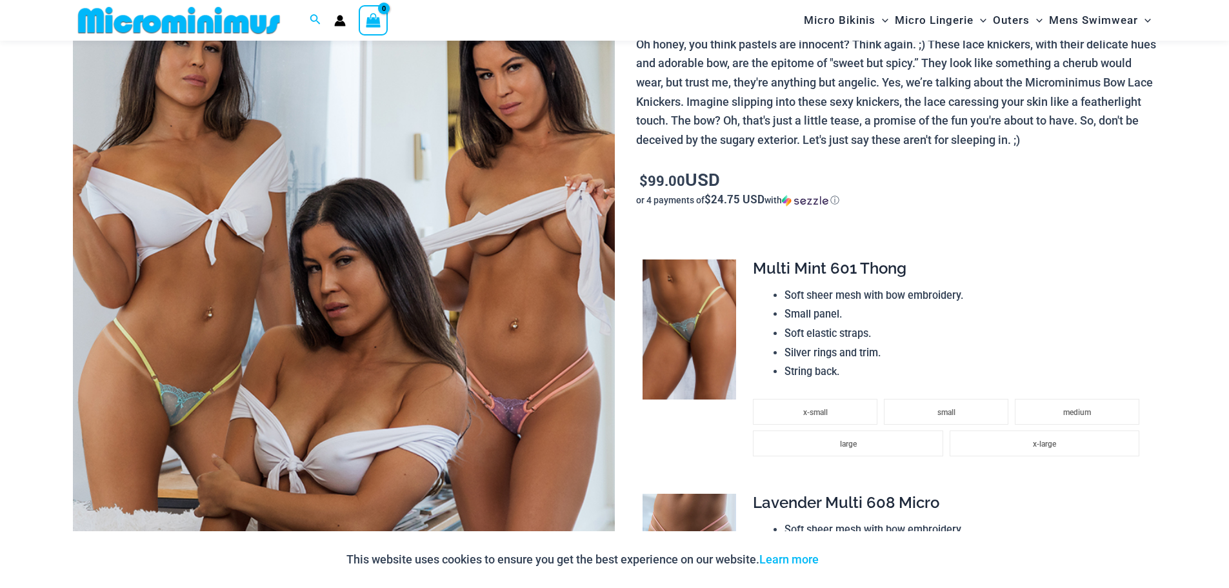
click at [421, 327] on img at bounding box center [344, 338] width 542 height 813
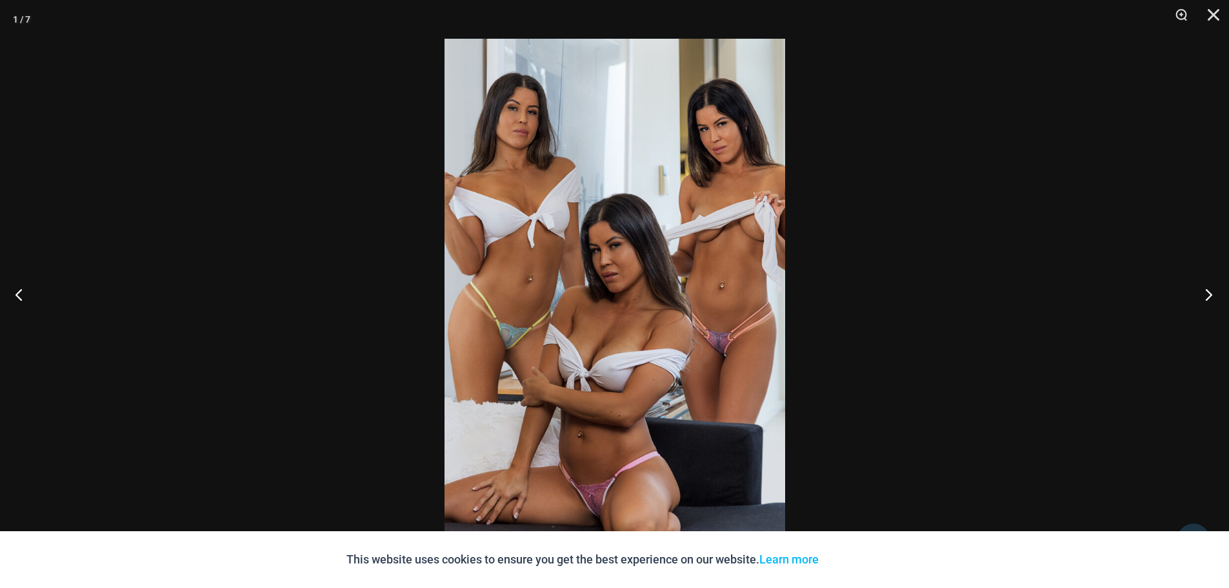
click at [1199, 288] on button "Next" at bounding box center [1205, 294] width 48 height 65
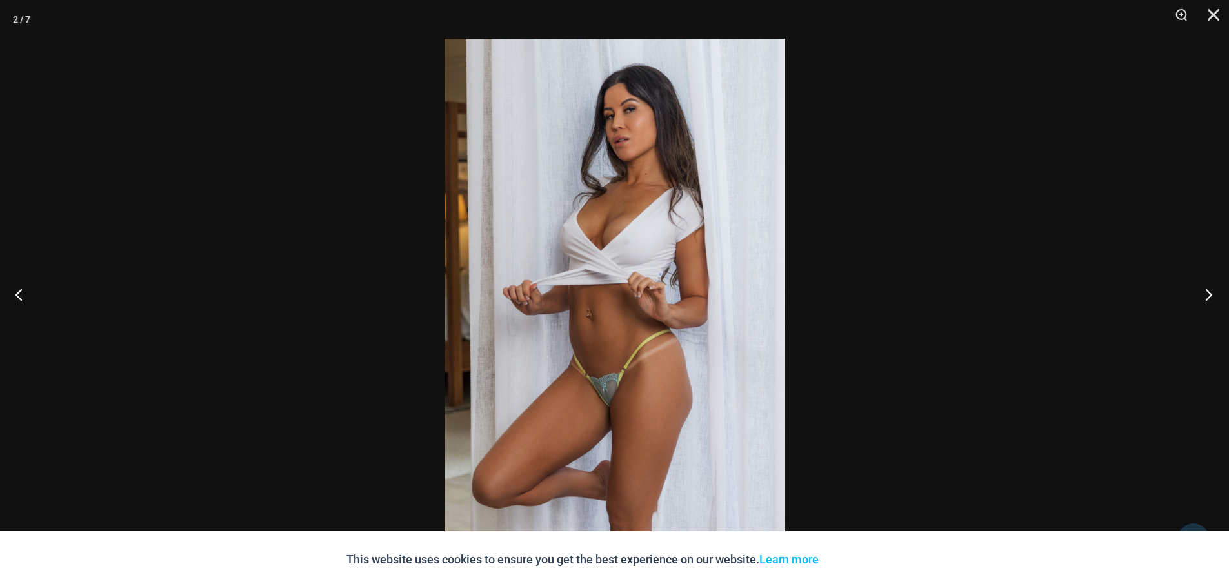
click at [1207, 293] on button "Next" at bounding box center [1205, 294] width 48 height 65
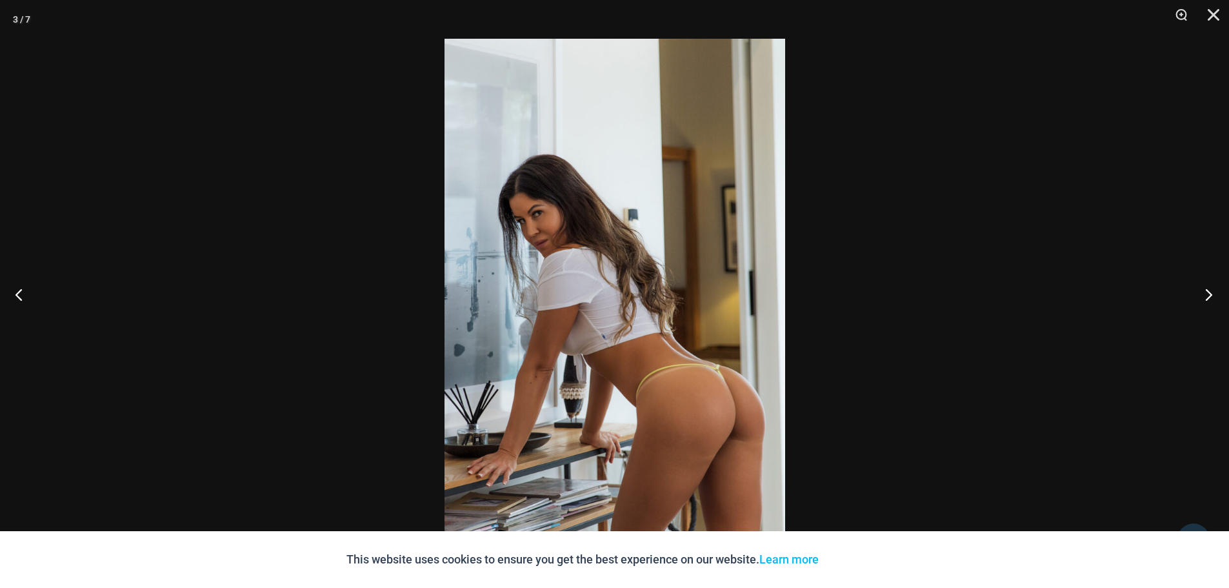
click at [1207, 293] on button "Next" at bounding box center [1205, 294] width 48 height 65
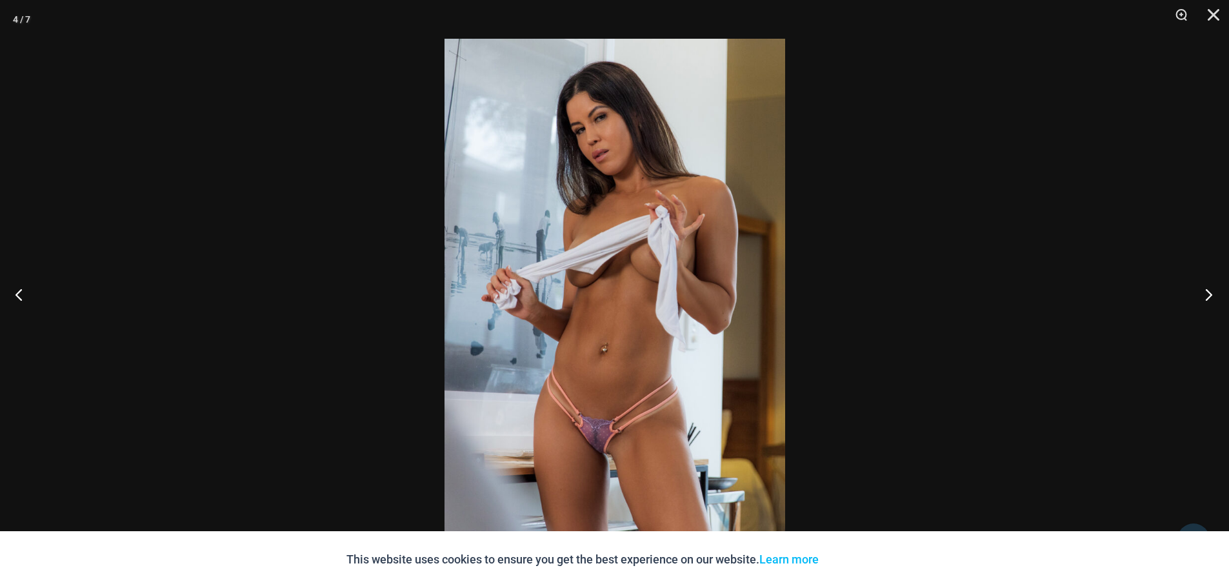
click at [1207, 294] on button "Next" at bounding box center [1205, 294] width 48 height 65
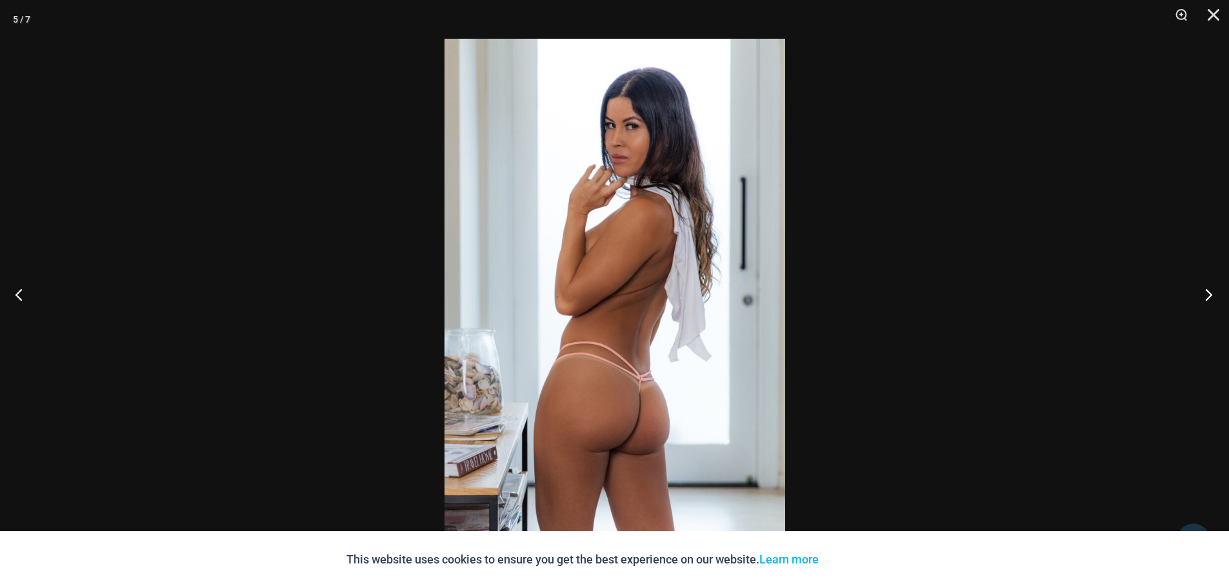
click at [1206, 296] on button "Next" at bounding box center [1205, 294] width 48 height 65
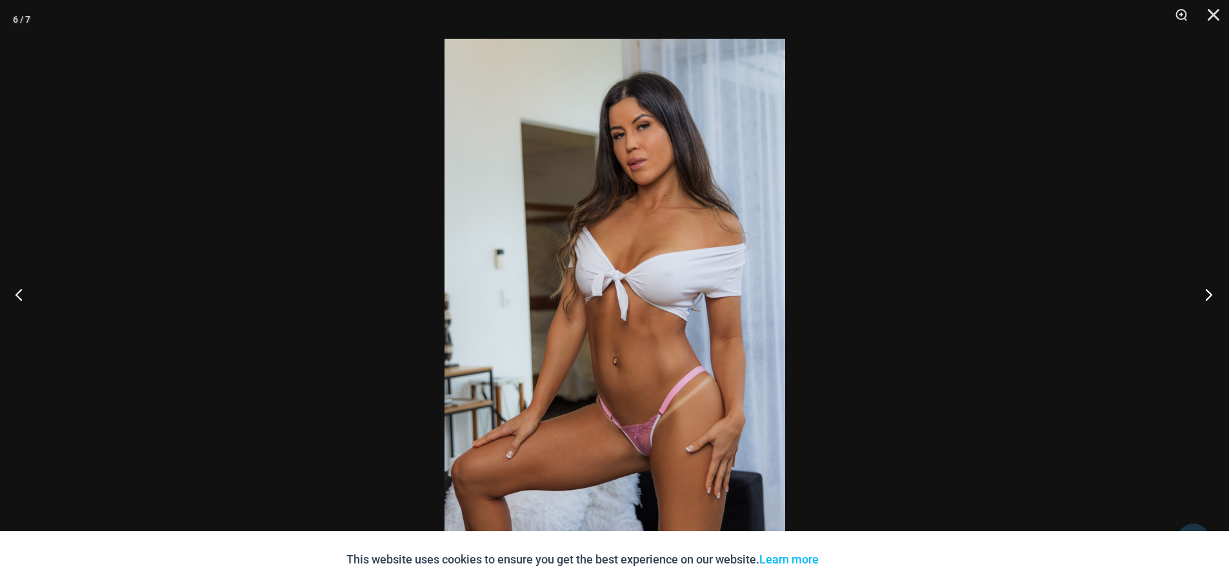
click at [1205, 296] on button "Next" at bounding box center [1205, 294] width 48 height 65
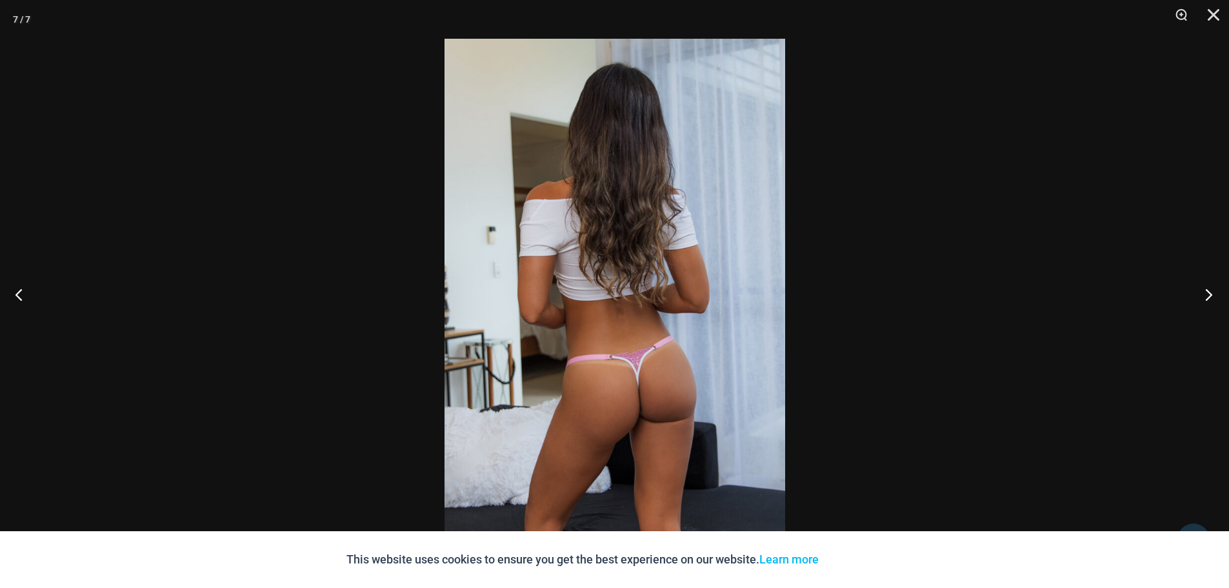
click at [1204, 292] on button "Next" at bounding box center [1205, 294] width 48 height 65
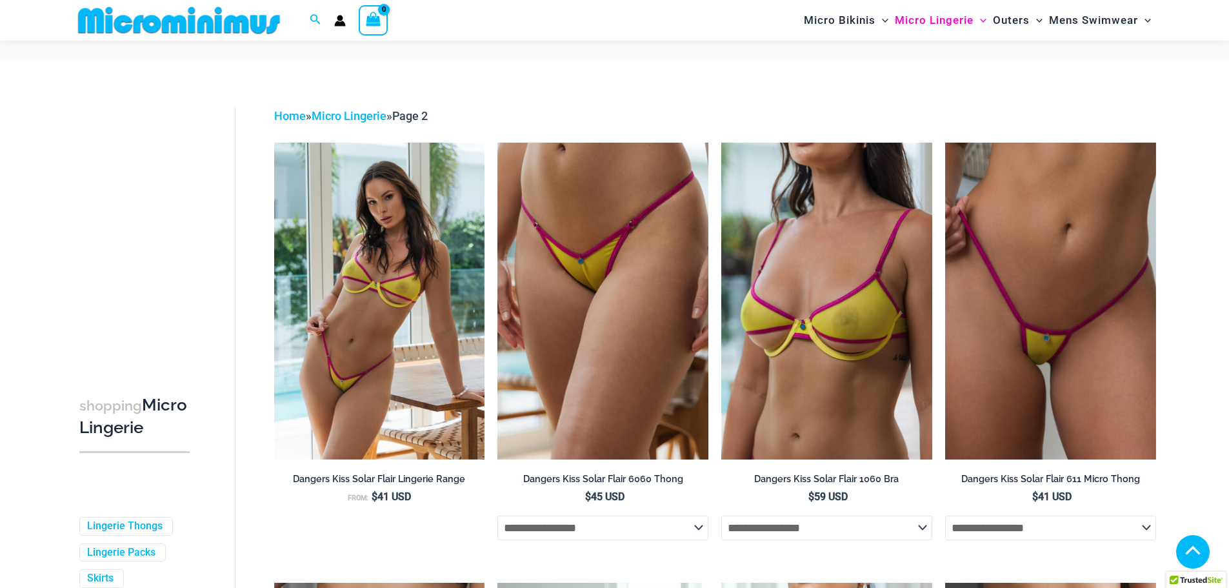
scroll to position [3370, 0]
